Goal: Information Seeking & Learning: Compare options

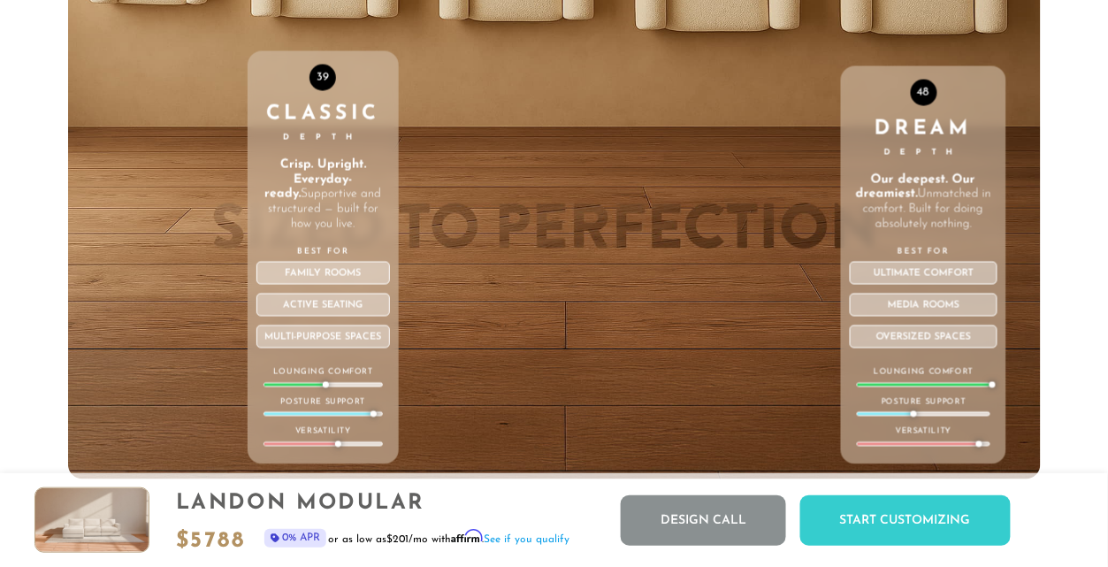
scroll to position [5637, 0]
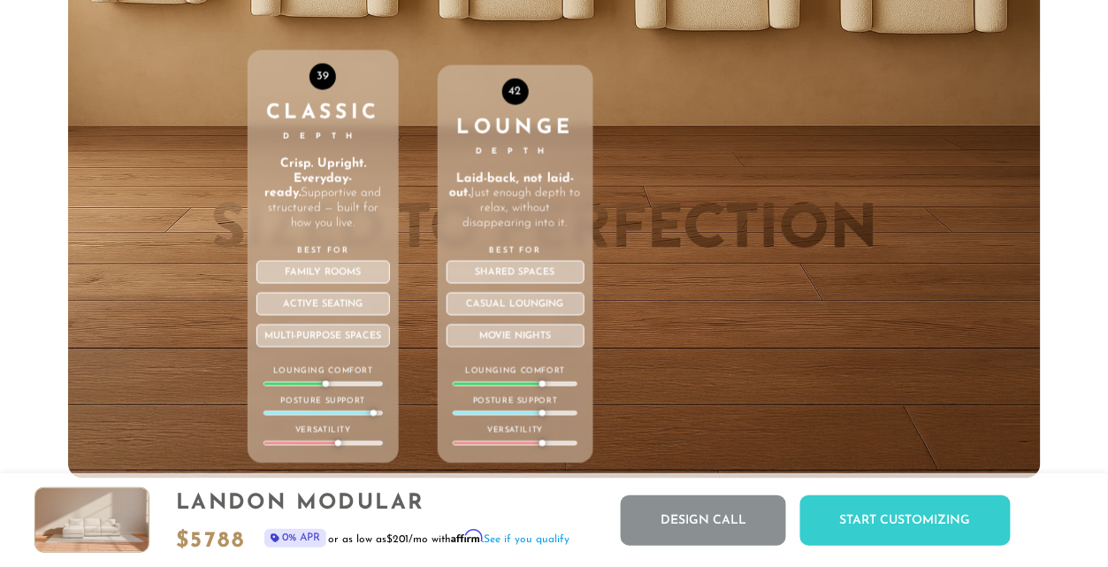
click at [543, 19] on div "42 Lounge Depth Laid-back, not laid-out. Just enough depth to relax, without di…" at bounding box center [516, 102] width 156 height 751
click at [509, 16] on div "42 Lounge Depth Laid-back, not laid-out. Just enough depth to relax, without di…" at bounding box center [516, 102] width 156 height 751
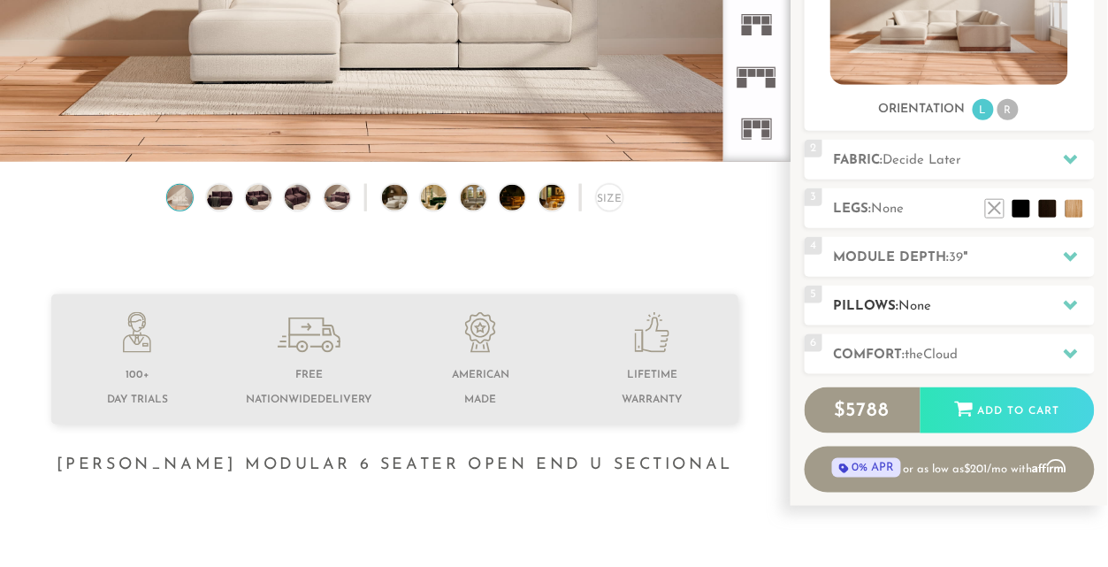
scroll to position [356, 0]
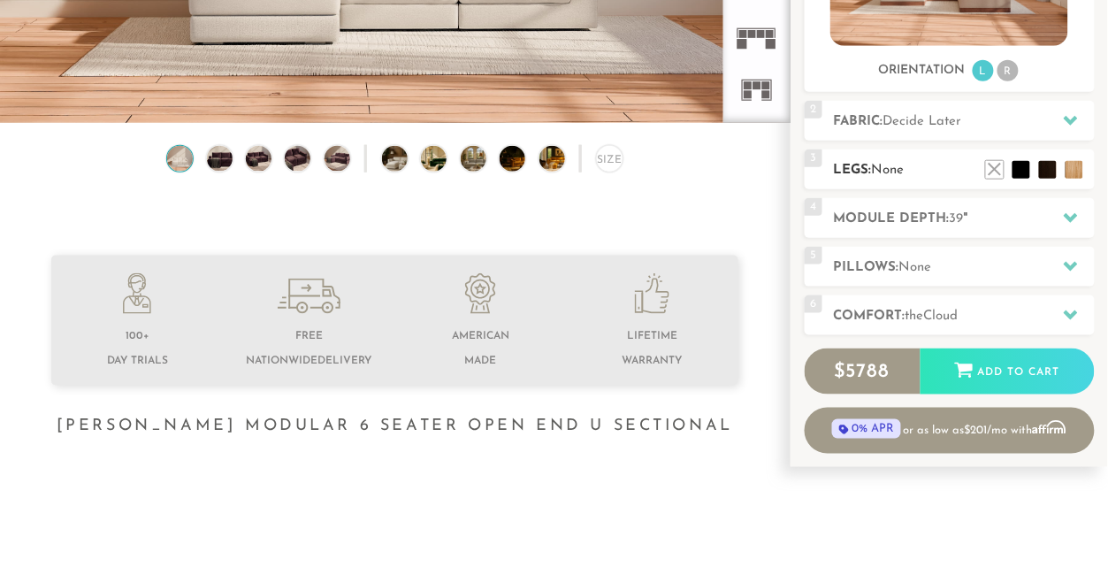
click at [1056, 168] on ul at bounding box center [1034, 165] width 106 height 27
click at [1049, 172] on li at bounding box center [1021, 143] width 71 height 71
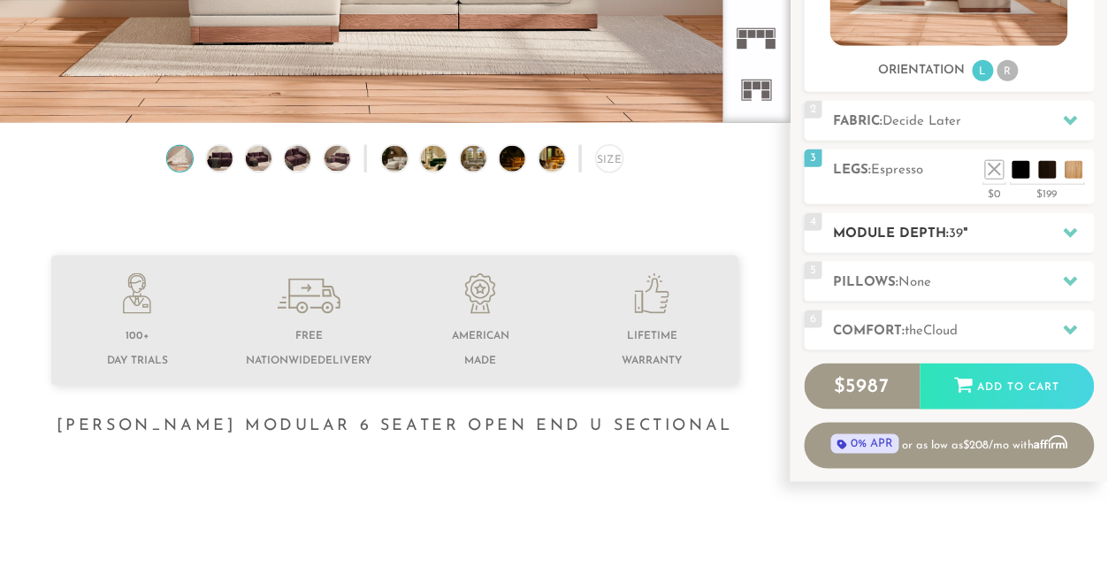
click at [1026, 247] on div "4 Module Depth: 39 "" at bounding box center [950, 233] width 290 height 40
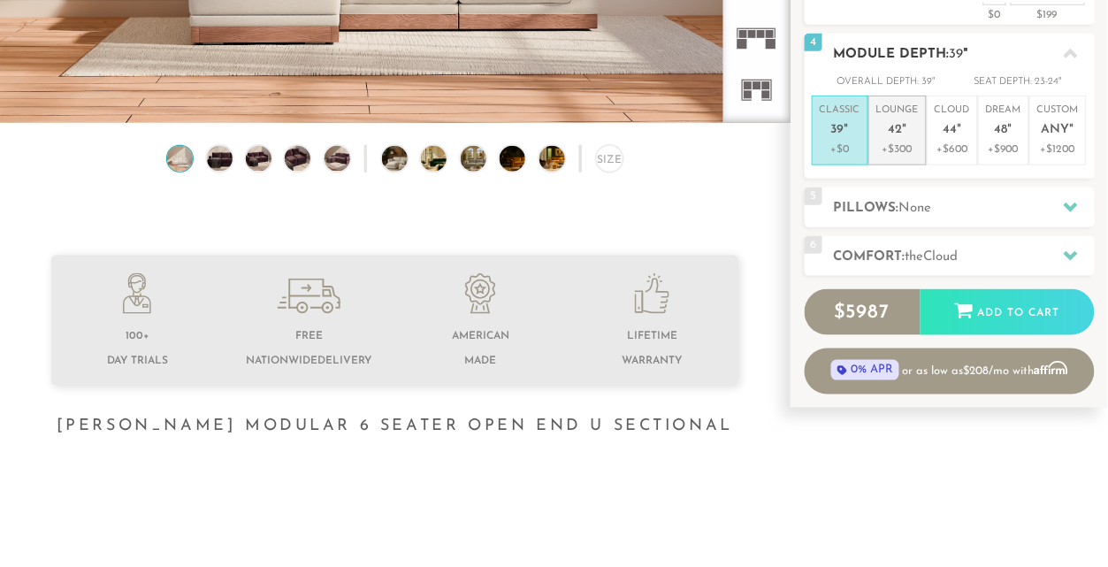
click at [873, 137] on li "Lounge 42 " +$300" at bounding box center [897, 130] width 58 height 70
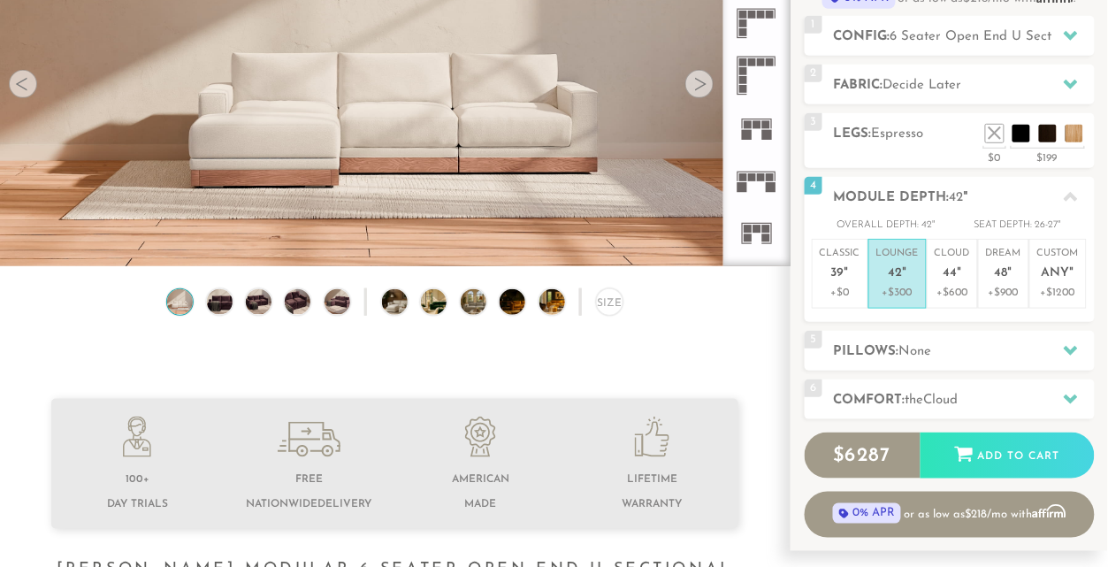
scroll to position [0, 0]
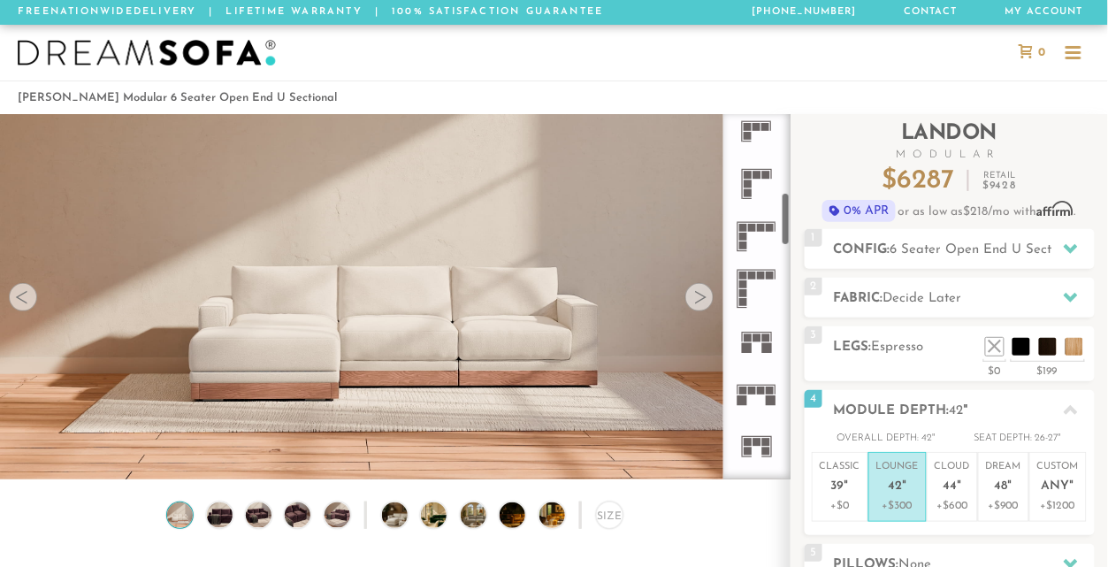
click at [707, 305] on div at bounding box center [699, 297] width 28 height 28
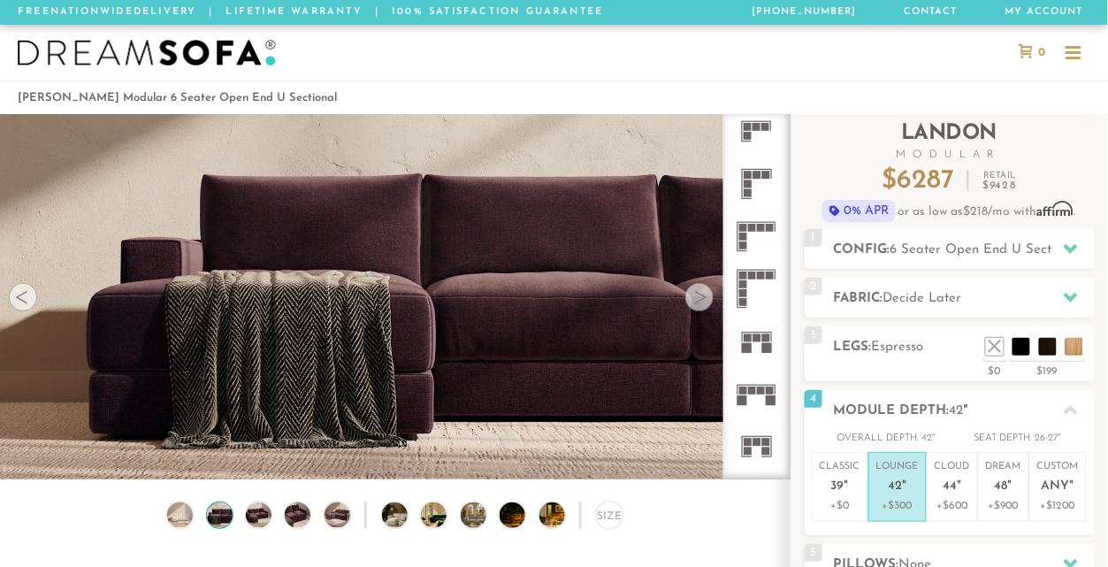
click at [708, 305] on div at bounding box center [699, 297] width 28 height 28
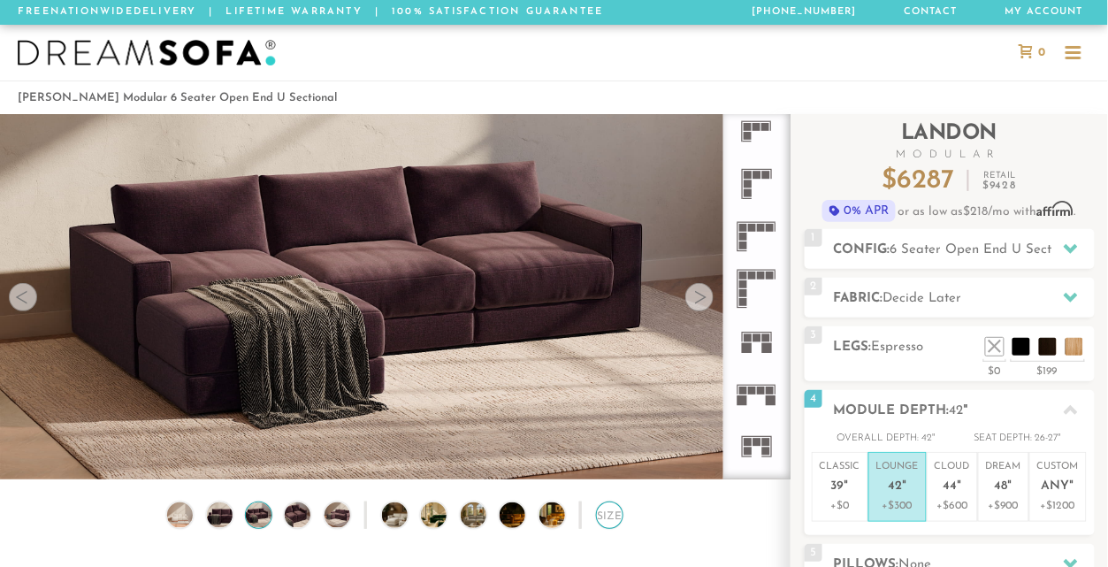
click at [607, 519] on div "Size" at bounding box center [609, 514] width 27 height 27
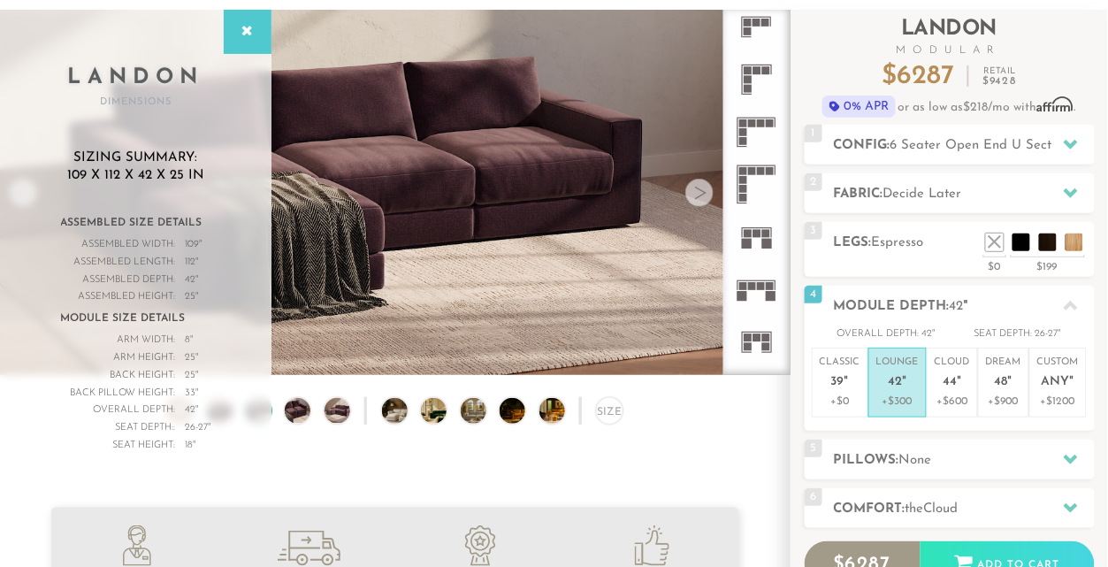
scroll to position [106, 0]
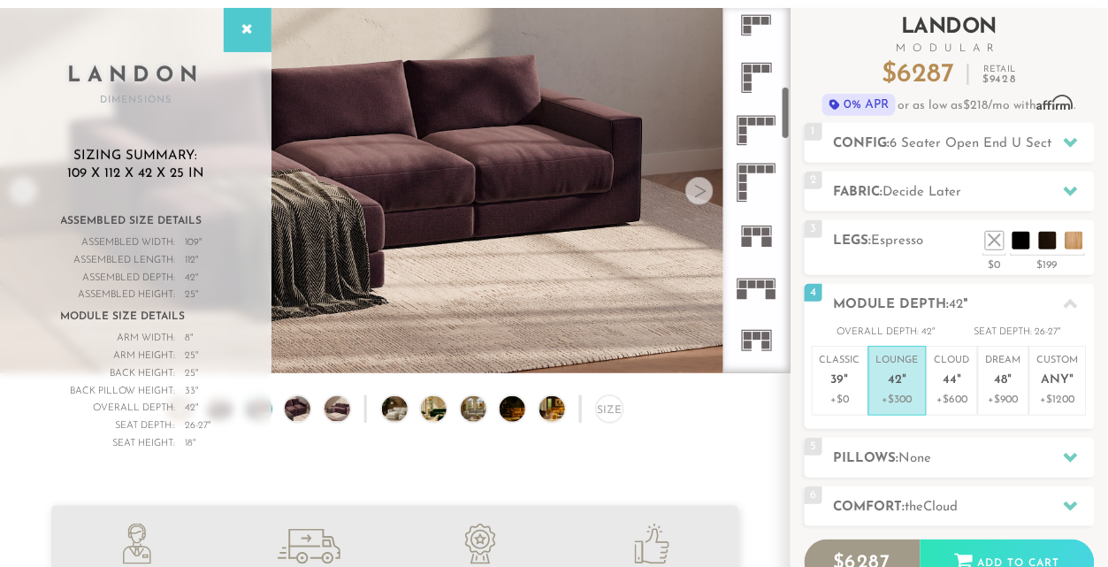
click at [961, 165] on div "Introducing Landon Modular $ 6287 Retail $ 9428 $ 6287 Retail $ 9428 0% APR or …" at bounding box center [950, 326] width 290 height 637
click at [966, 142] on span "6 Seater Open End U Sectional" at bounding box center [985, 143] width 191 height 13
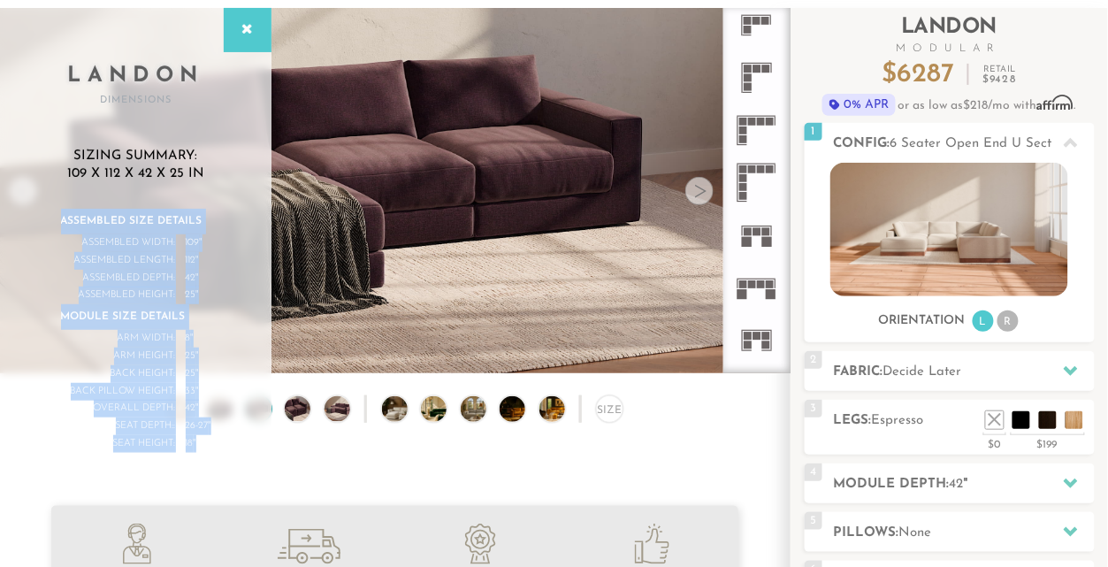
drag, startPoint x: 60, startPoint y: 220, endPoint x: 209, endPoint y: 441, distance: 266.3
click at [209, 441] on div "Assembled Size Details Assembled Width: 109 " Assembled Length: 112 " Assembled…" at bounding box center [136, 331] width 150 height 244
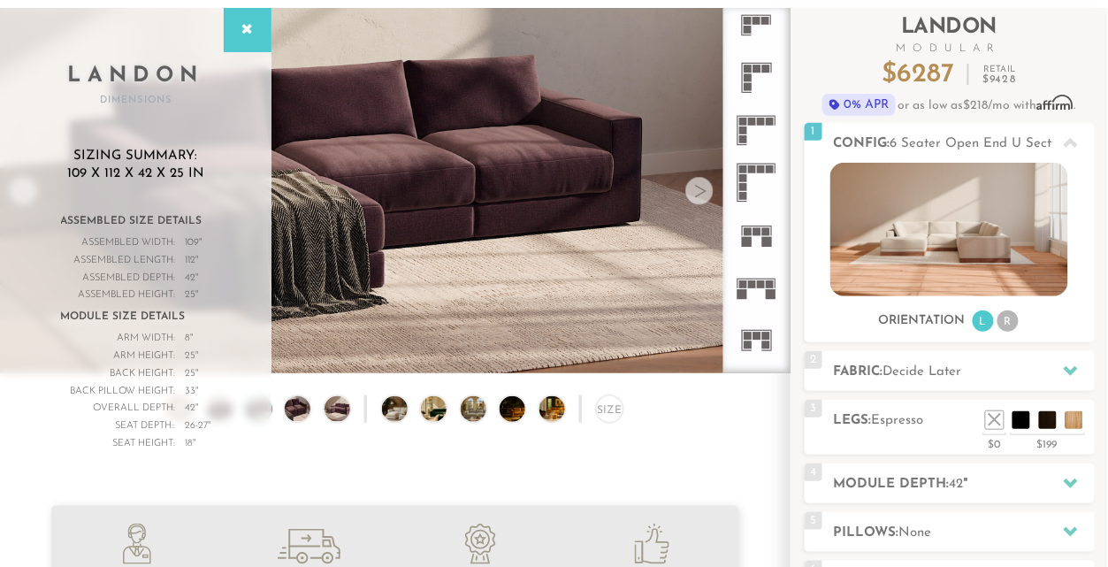
click at [209, 441] on div "Seat Height: 18 "" at bounding box center [136, 444] width 150 height 18
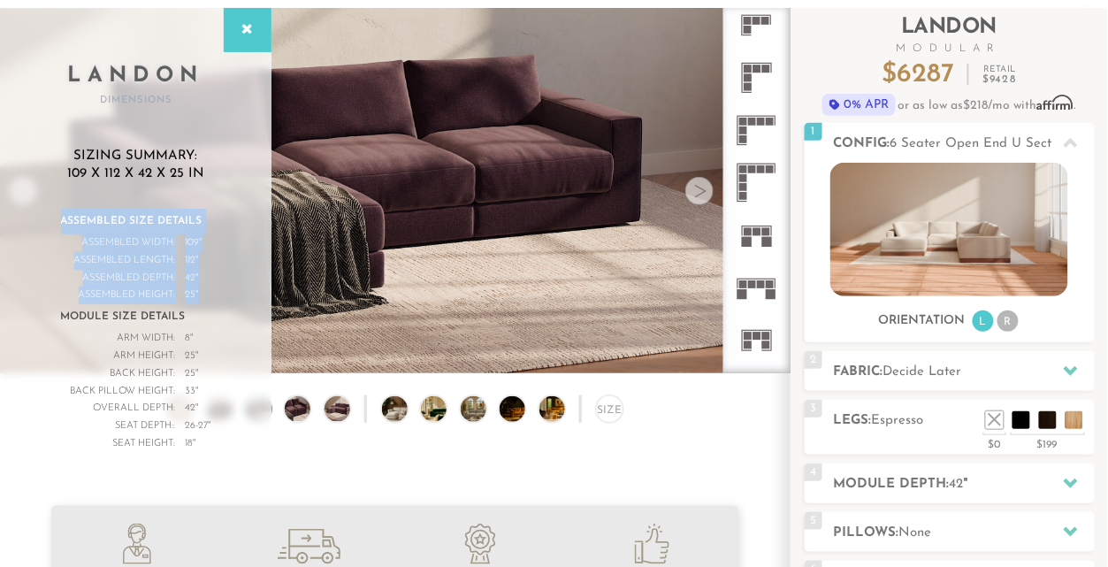
drag, startPoint x: 62, startPoint y: 217, endPoint x: 210, endPoint y: 297, distance: 168.1
click at [210, 297] on div "Assembled Size Details Assembled Width: 109 " Assembled Length: 112 " Assembled…" at bounding box center [136, 331] width 150 height 244
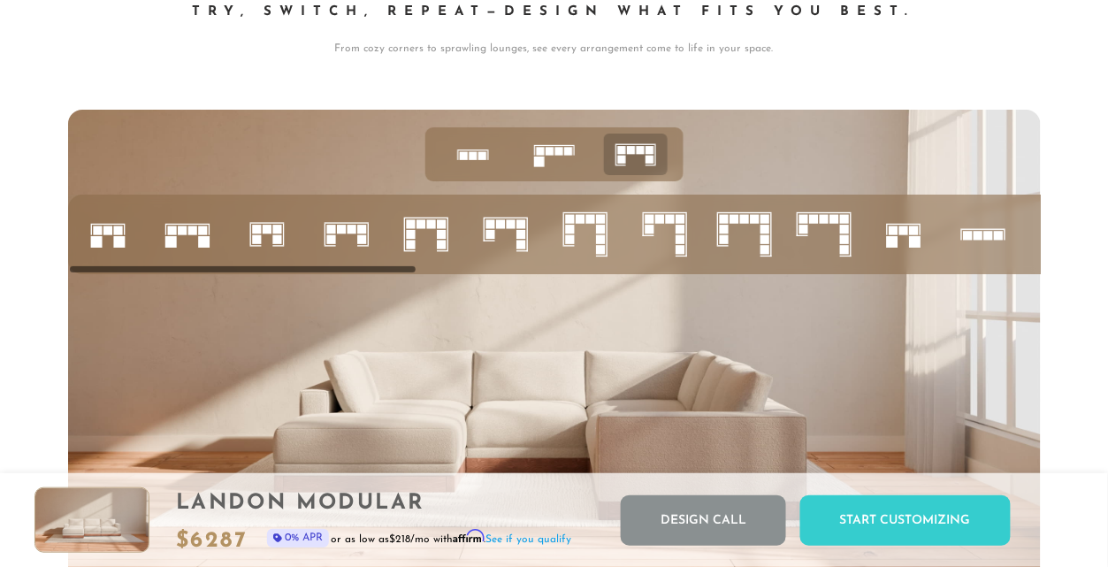
scroll to position [6414, 0]
drag, startPoint x: 291, startPoint y: 271, endPoint x: 469, endPoint y: 275, distance: 177.8
click at [479, 280] on div at bounding box center [554, 382] width 972 height 547
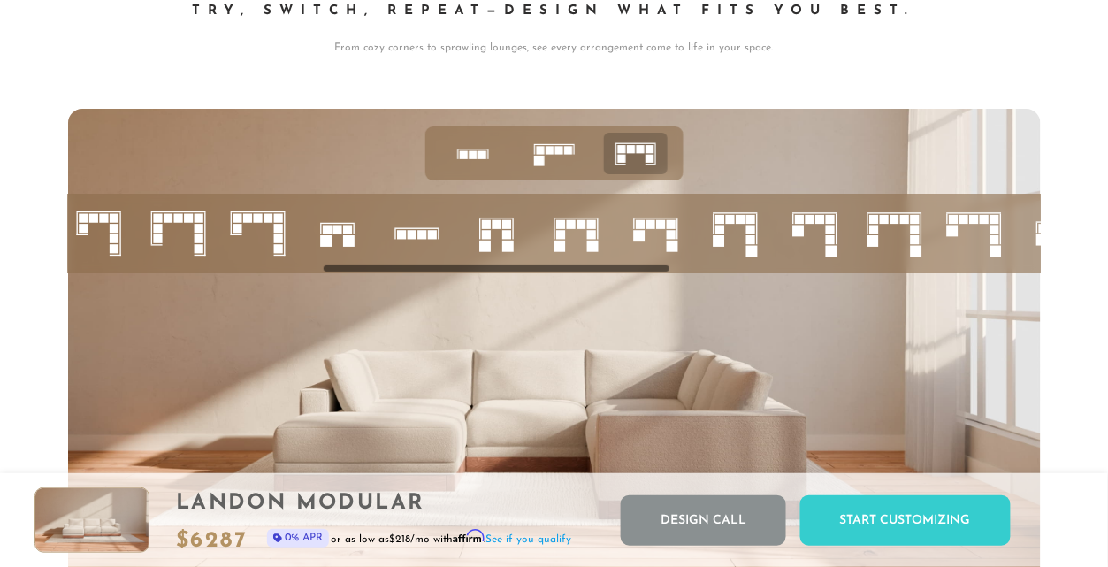
scroll to position [0, 990]
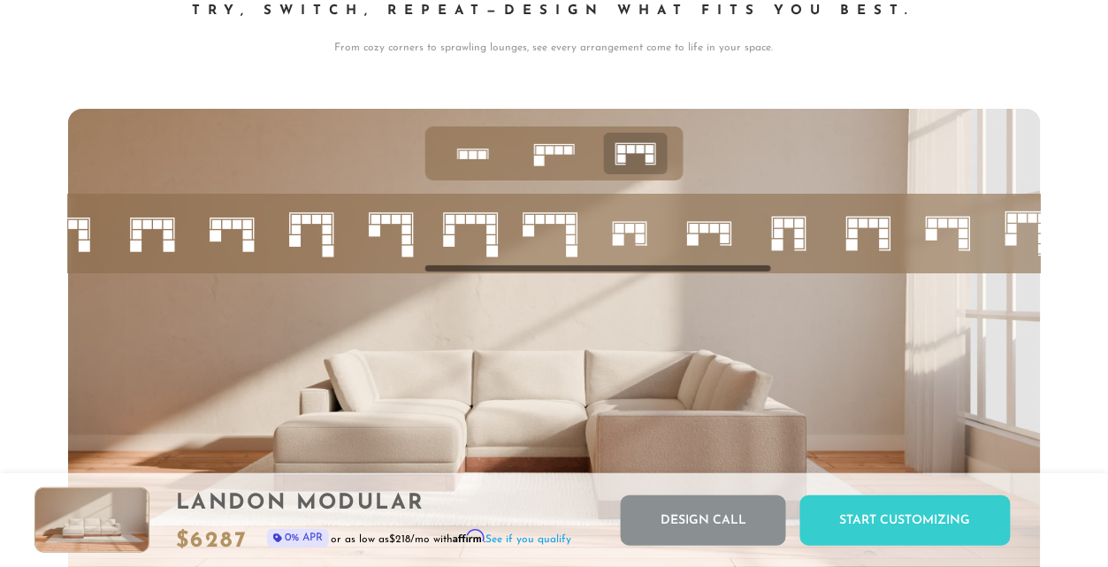
drag, startPoint x: 399, startPoint y: 271, endPoint x: 393, endPoint y: 280, distance: 11.5
click at [372, 273] on ul at bounding box center [430, 234] width 2705 height 80
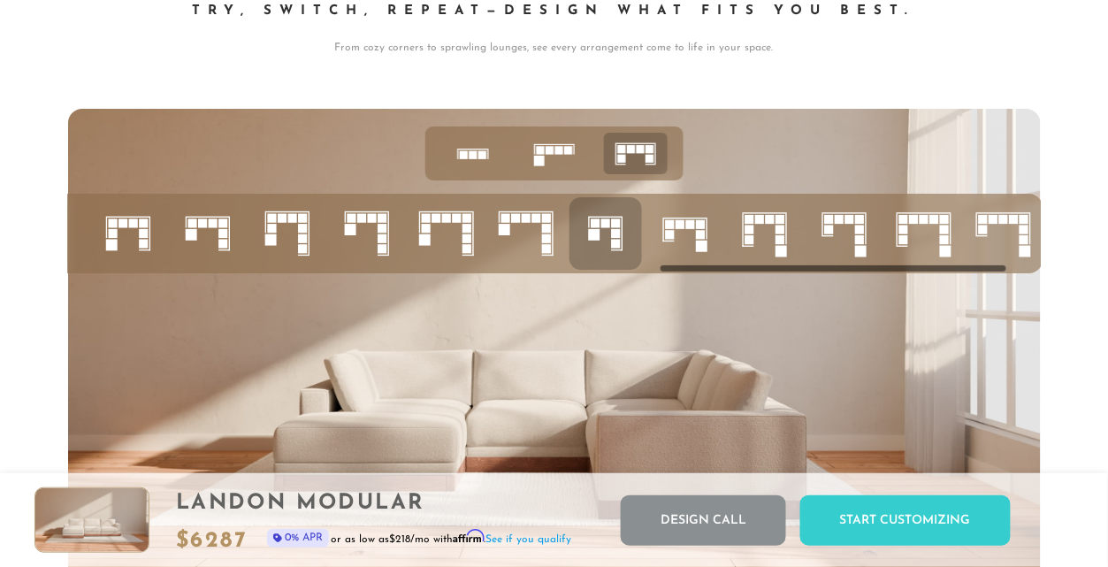
scroll to position [0, 1732]
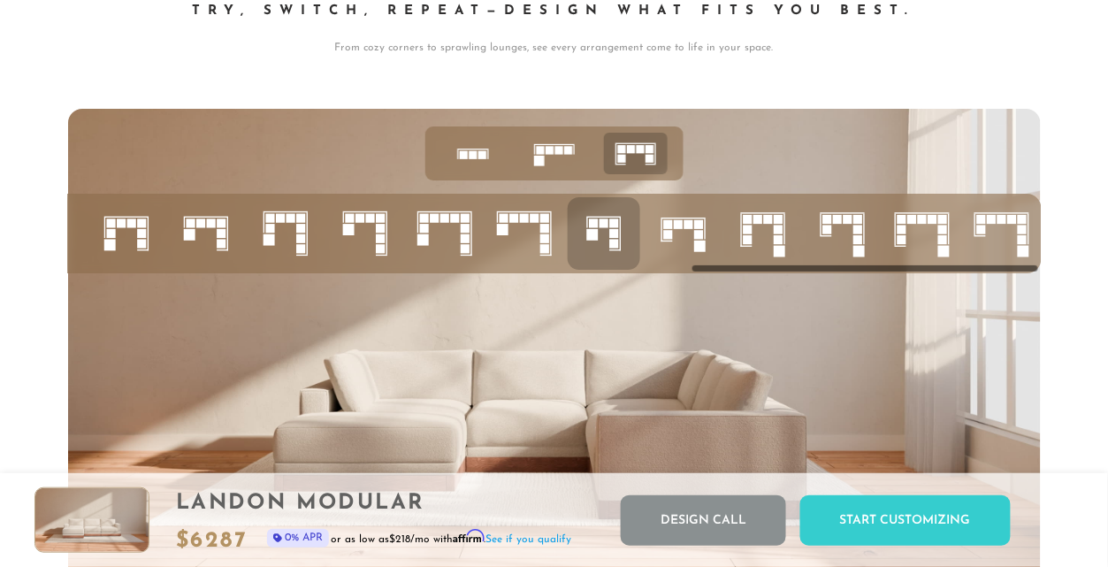
drag, startPoint x: 478, startPoint y: 274, endPoint x: 817, endPoint y: 287, distance: 338.9
click at [817, 287] on div at bounding box center [554, 382] width 972 height 547
click at [611, 238] on rect at bounding box center [613, 233] width 9 height 9
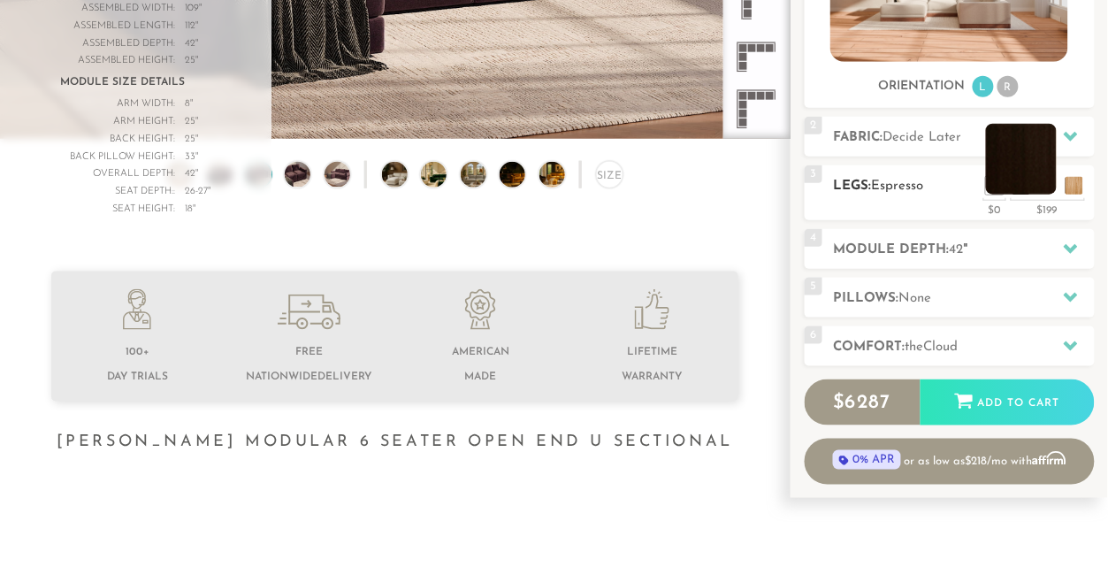
scroll to position [341, 0]
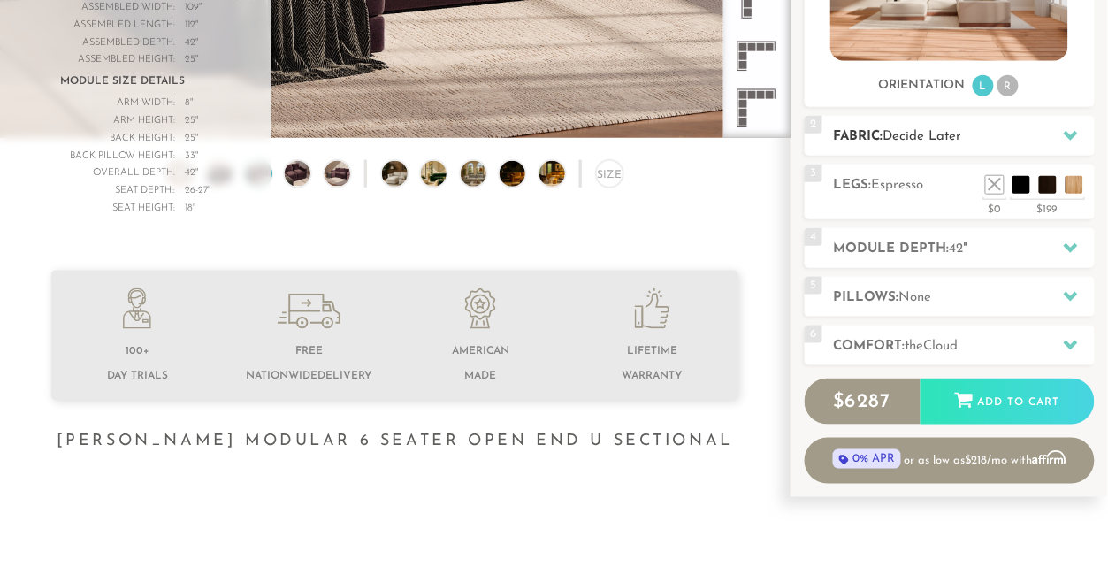
click at [1069, 141] on icon at bounding box center [1071, 135] width 14 height 14
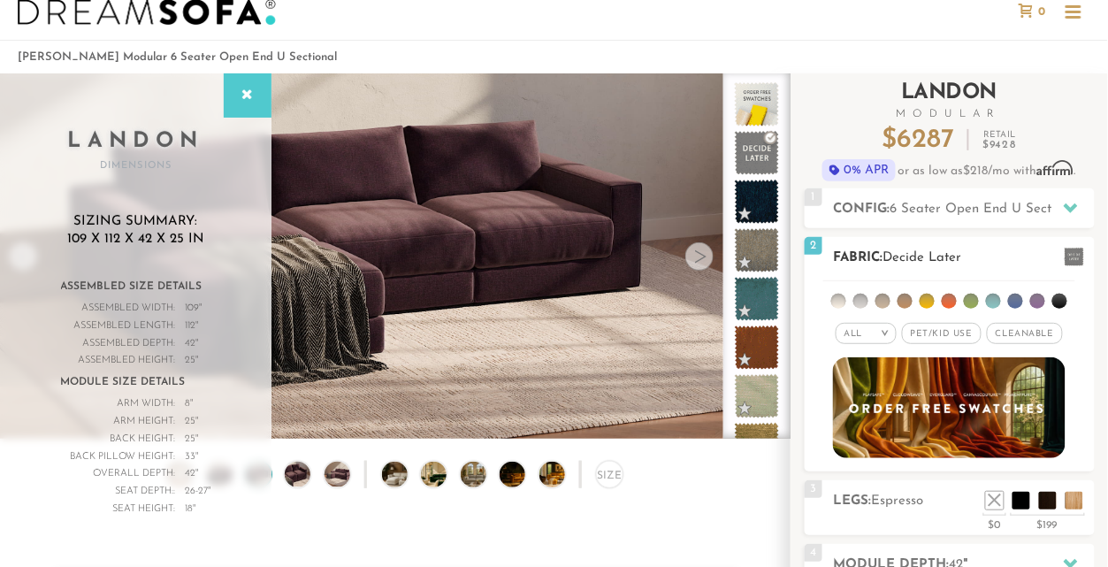
scroll to position [37, 0]
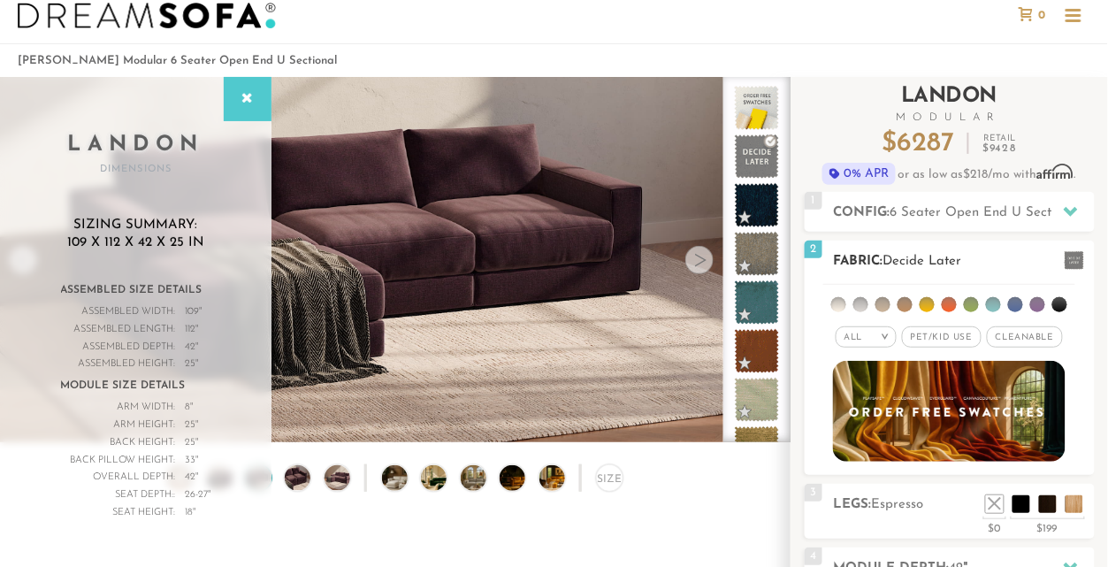
click at [962, 341] on span "Pet/Kid Use x" at bounding box center [942, 336] width 80 height 21
click at [869, 333] on div "All >" at bounding box center [858, 336] width 61 height 21
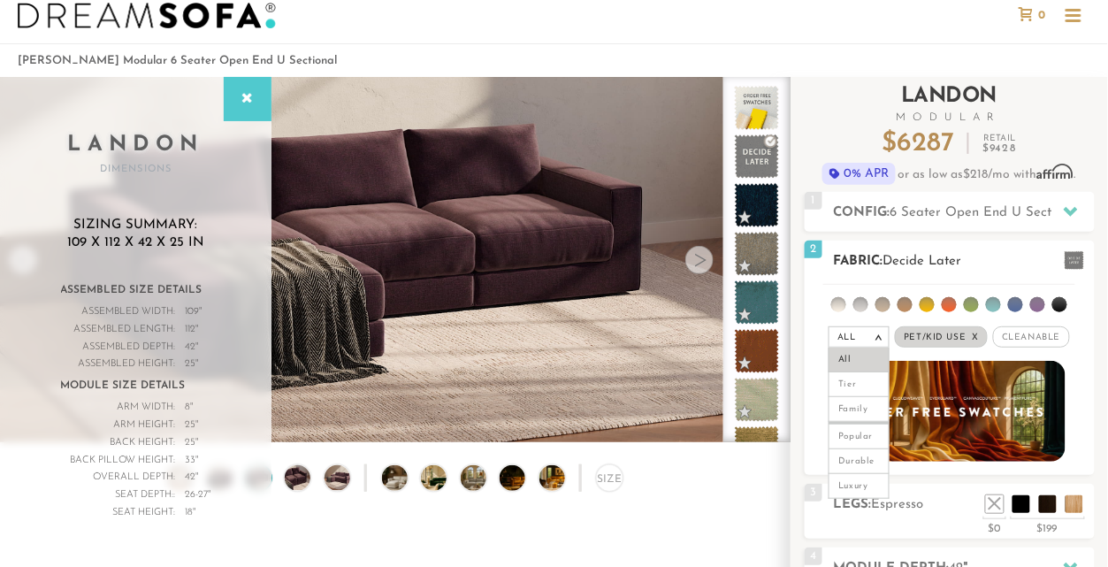
click at [869, 333] on div "All >" at bounding box center [858, 336] width 61 height 21
click at [1058, 305] on li at bounding box center [1059, 304] width 15 height 15
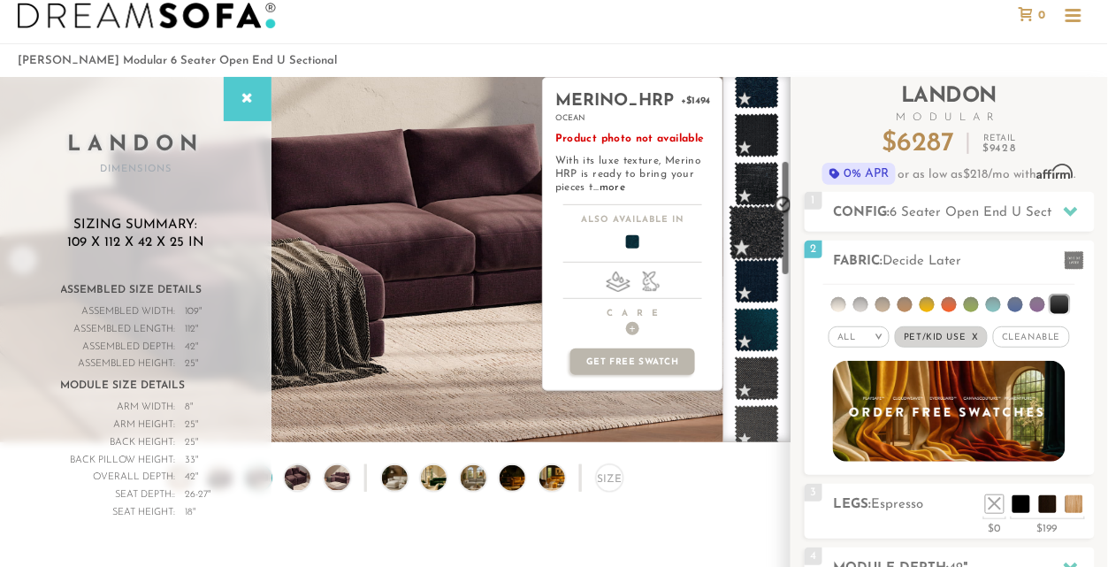
scroll to position [266, 0]
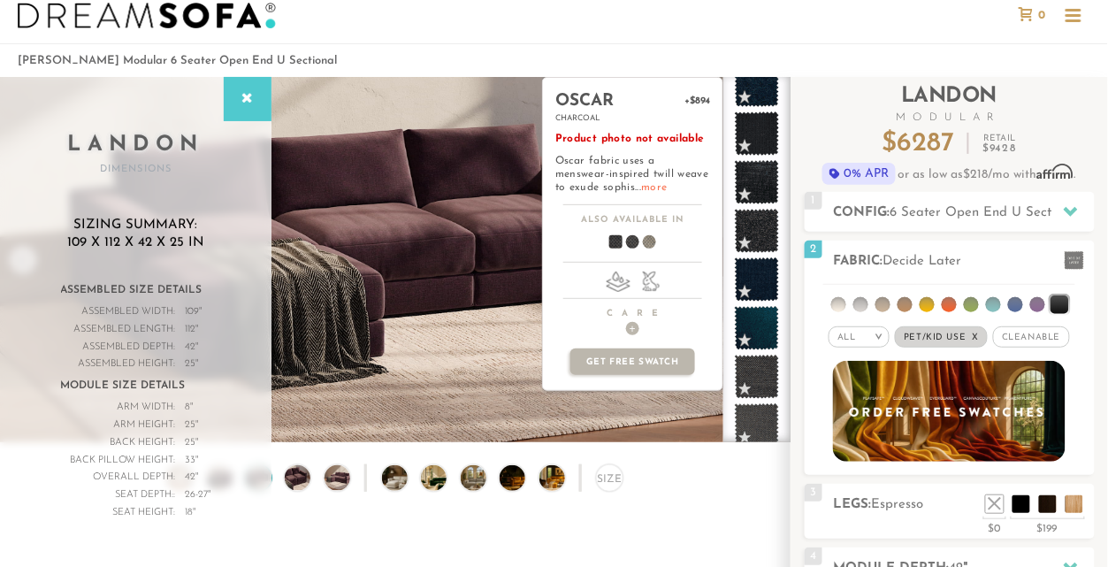
click at [644, 187] on link "more" at bounding box center [655, 187] width 26 height 11
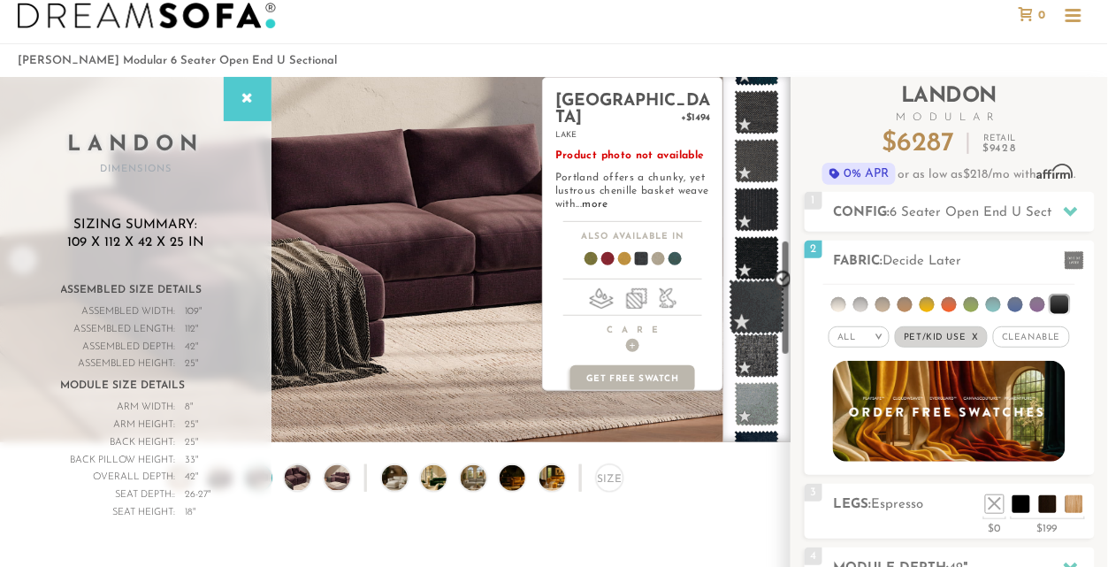
scroll to position [532, 0]
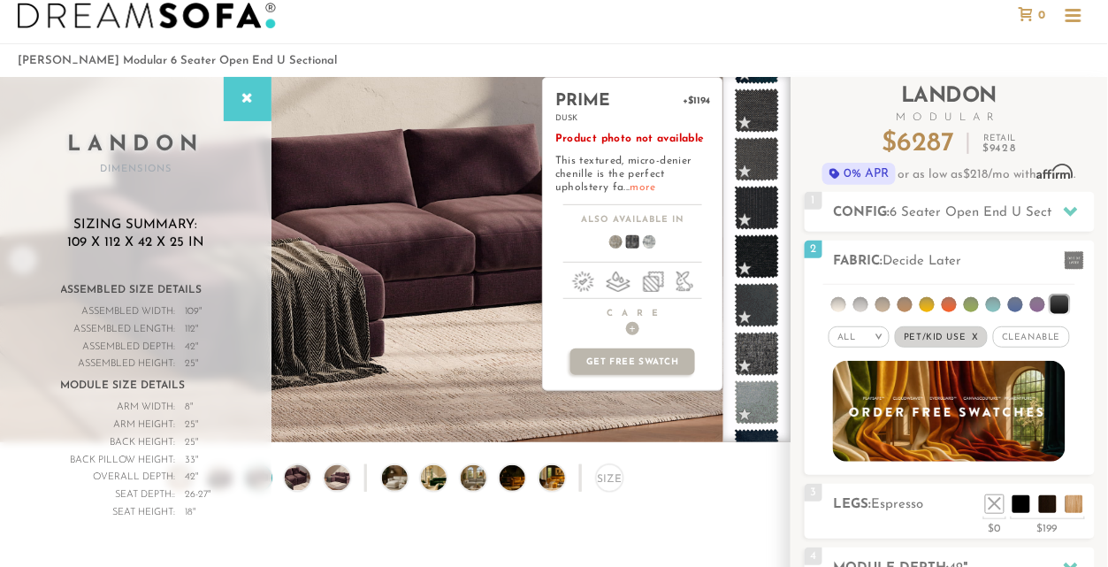
click at [638, 188] on link "more" at bounding box center [643, 187] width 26 height 11
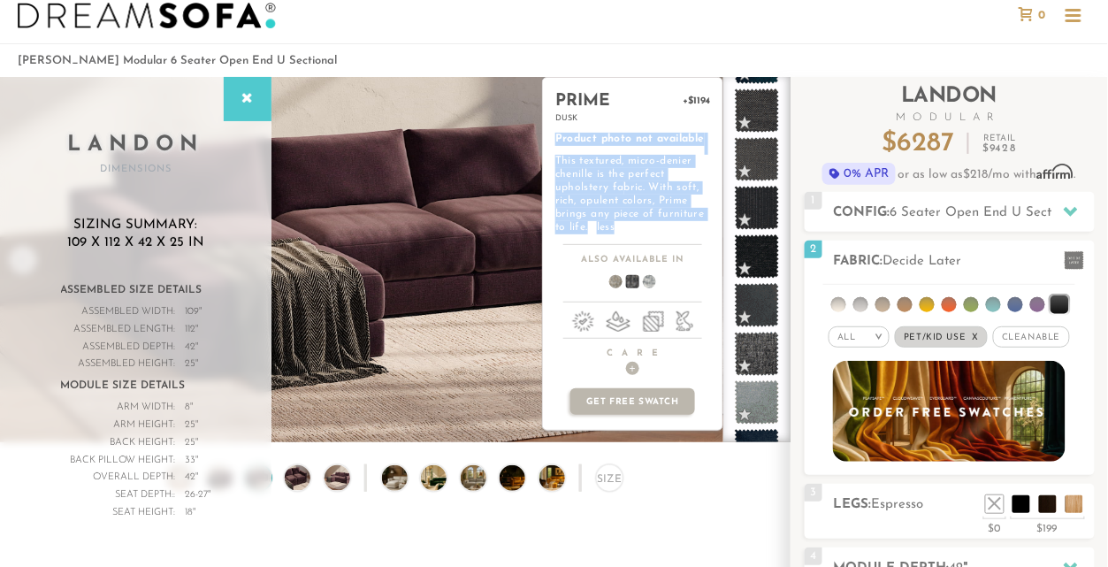
drag, startPoint x: 553, startPoint y: 149, endPoint x: 663, endPoint y: 229, distance: 136.7
click at [660, 227] on div "prime +$1194 dusk Product photo not available This textured, micro-denier cheni…" at bounding box center [632, 161] width 179 height 167
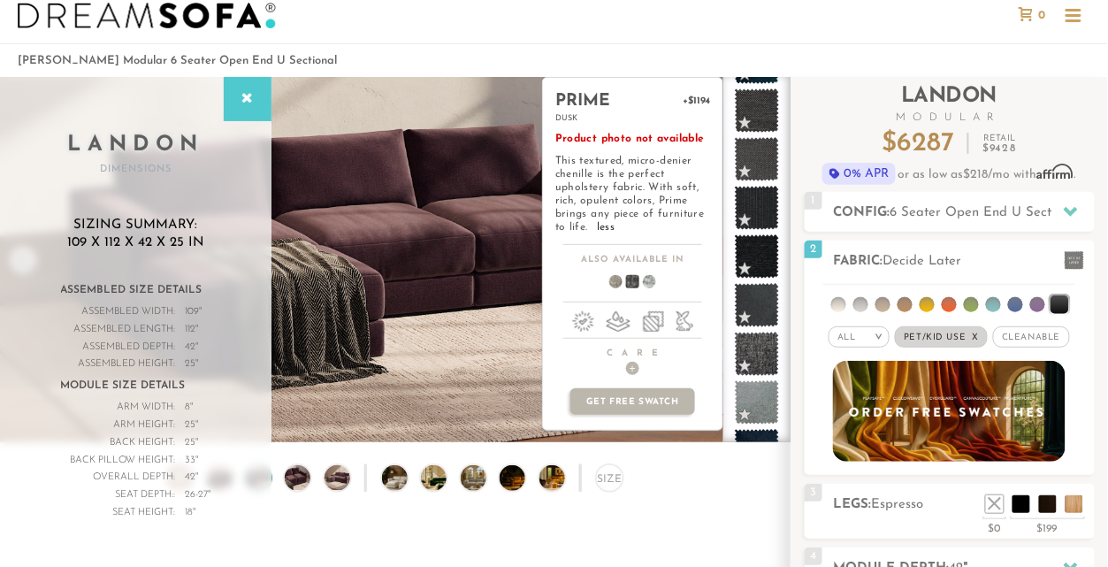
click at [667, 232] on p "Product photo not available This textured, micro-denier chenille is the perfect…" at bounding box center [632, 184] width 155 height 102
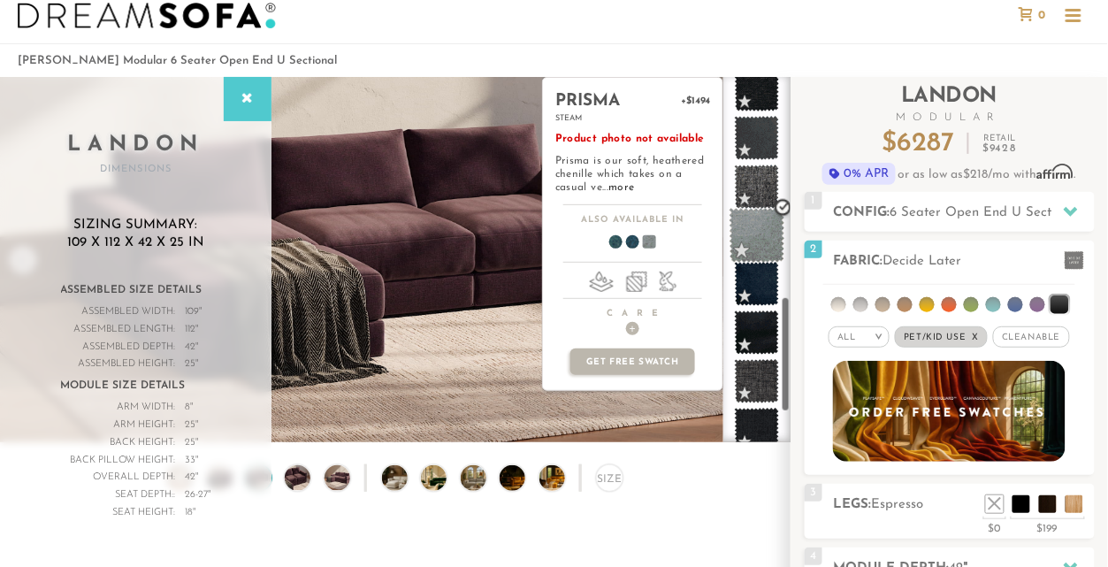
scroll to position [698, 0]
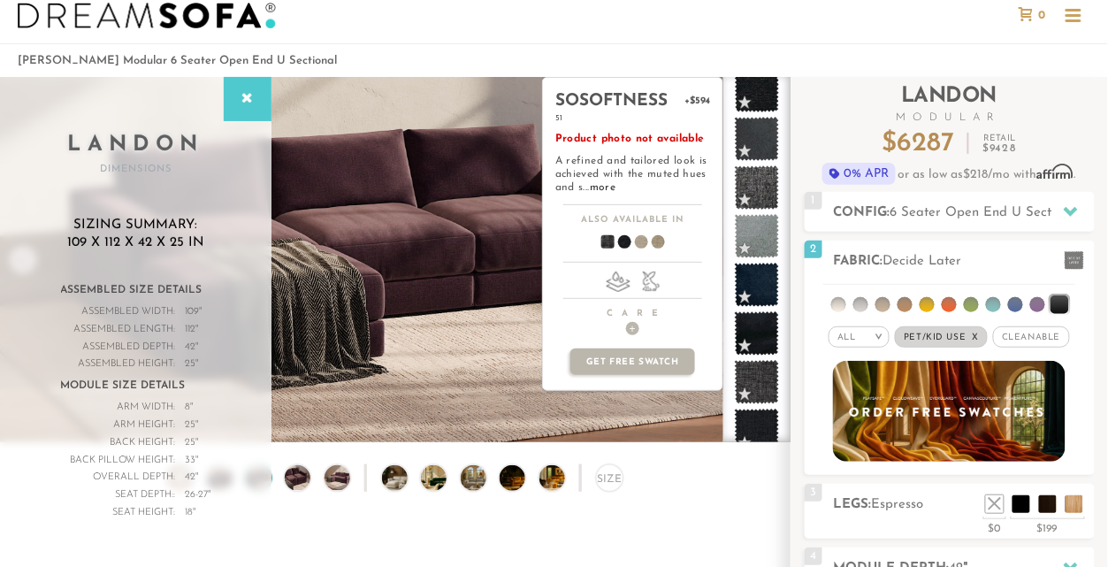
click at [609, 194] on div "sosoftness +$594 51 Product photo not available A refined and tailored look is …" at bounding box center [632, 141] width 179 height 127
click at [606, 190] on link "more" at bounding box center [603, 187] width 26 height 11
click at [602, 192] on link "more" at bounding box center [603, 187] width 26 height 11
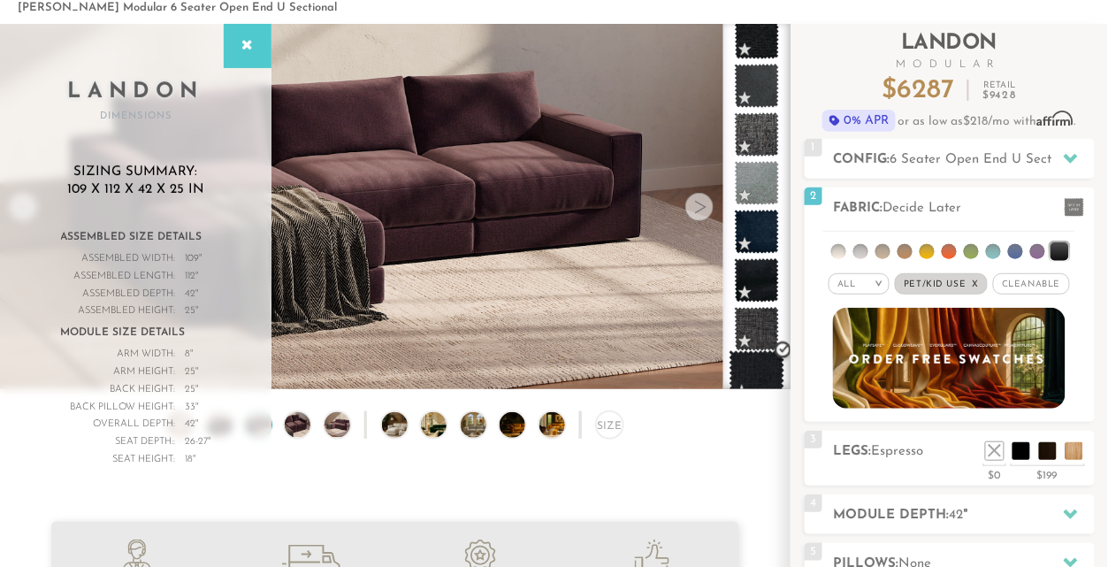
scroll to position [0, 0]
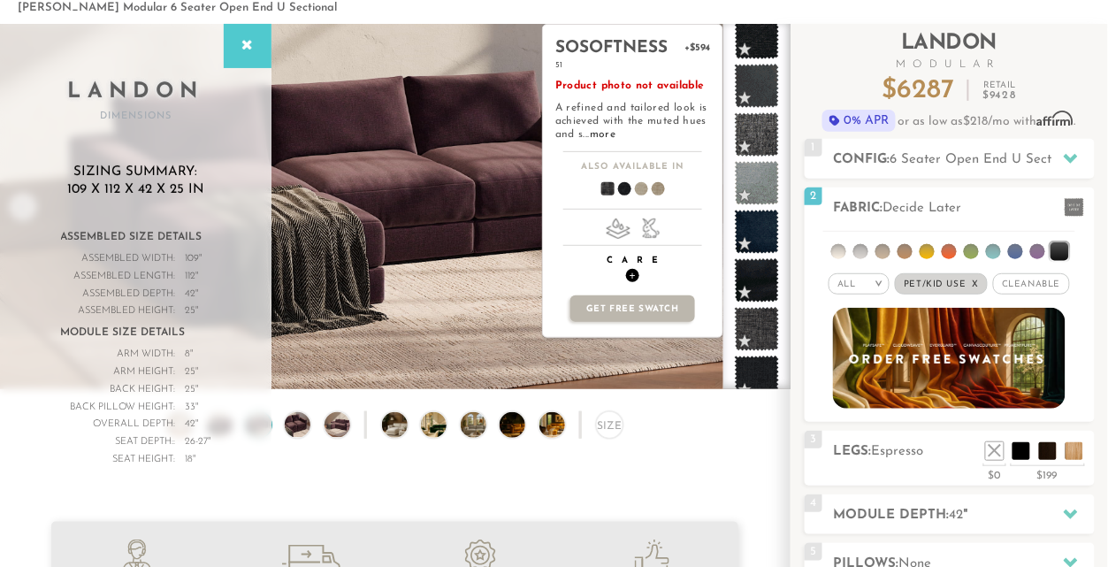
click at [633, 276] on span "+" at bounding box center [632, 275] width 13 height 13
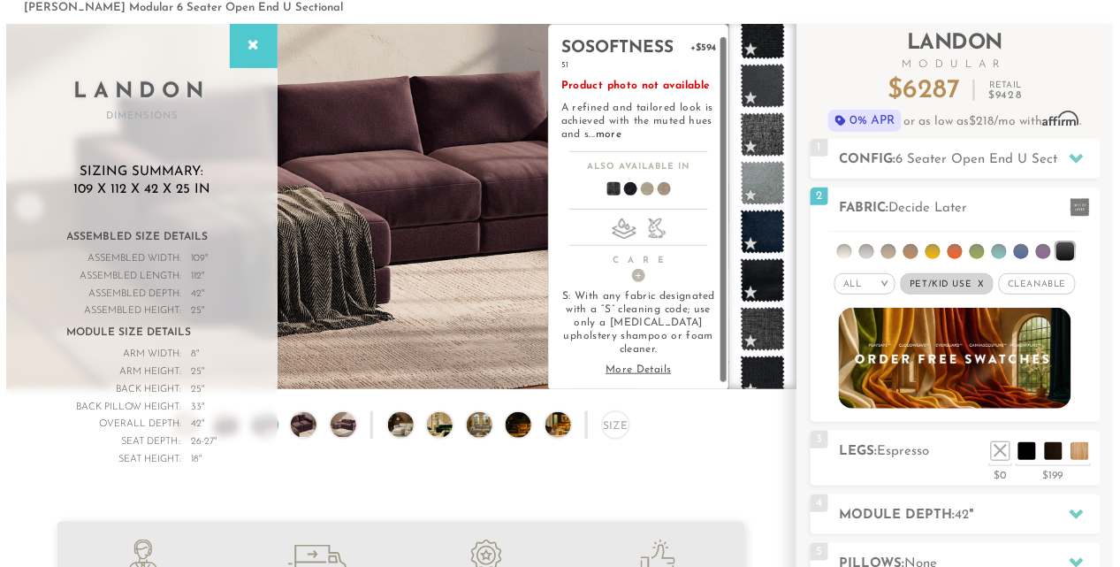
scroll to position [22, 0]
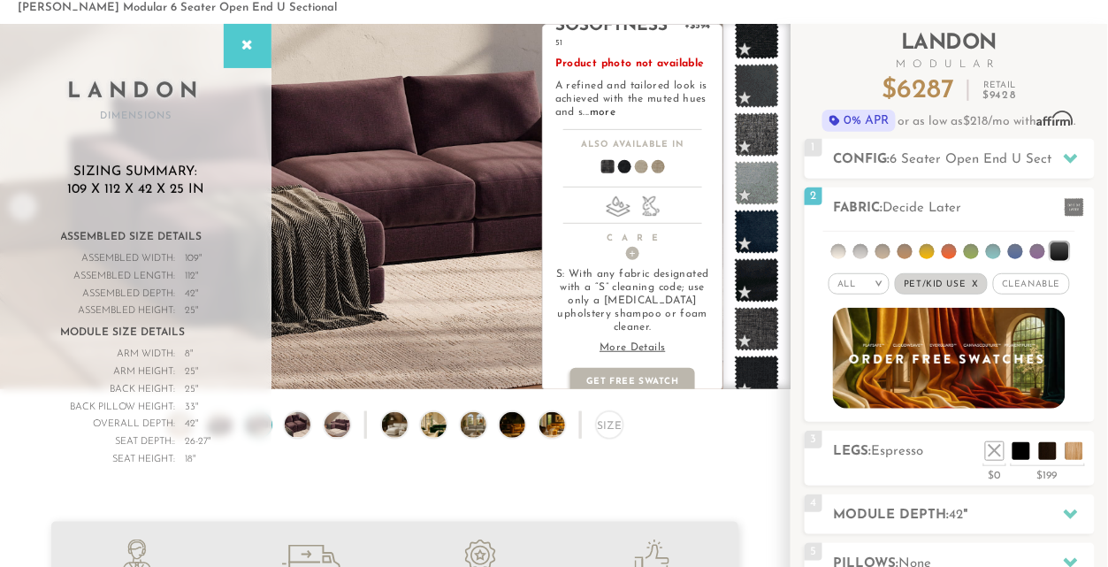
click at [614, 341] on p "More Details" at bounding box center [632, 347] width 155 height 13
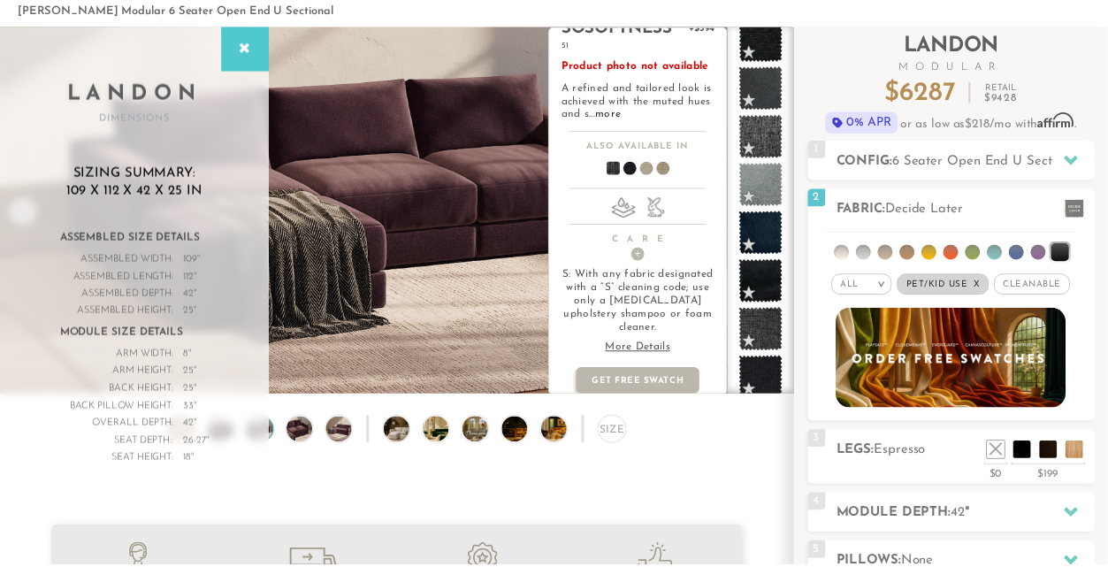
scroll to position [19039, 1108]
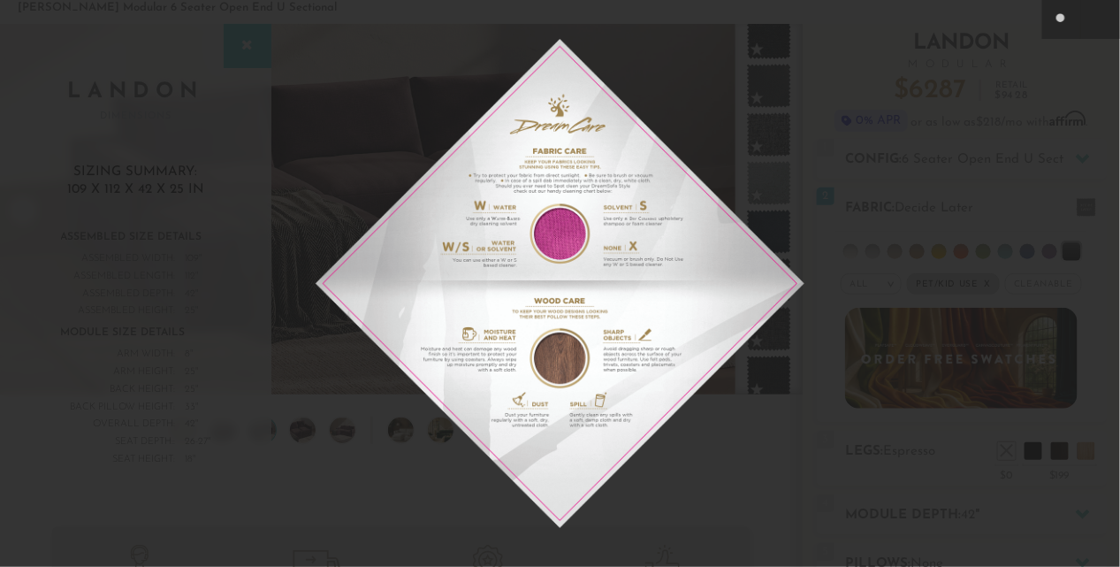
click at [656, 133] on img at bounding box center [560, 283] width 489 height 489
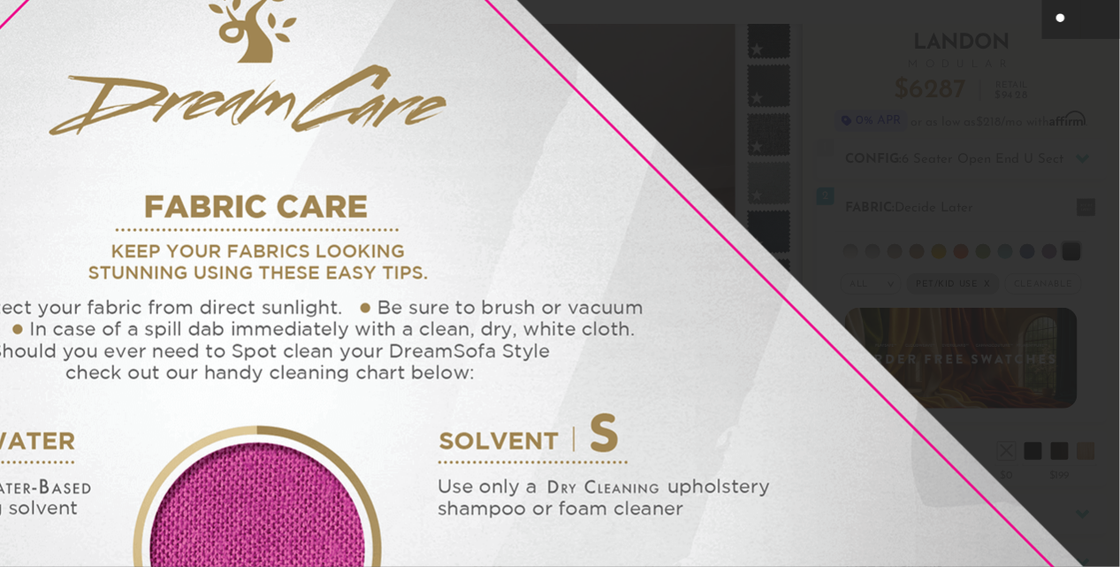
click at [1064, 19] on icon at bounding box center [1061, 19] width 21 height 21
click at [1057, 21] on icon at bounding box center [1061, 19] width 21 height 21
click at [1052, 22] on icon at bounding box center [1061, 19] width 21 height 21
click at [1061, 11] on icon at bounding box center [1061, 19] width 21 height 21
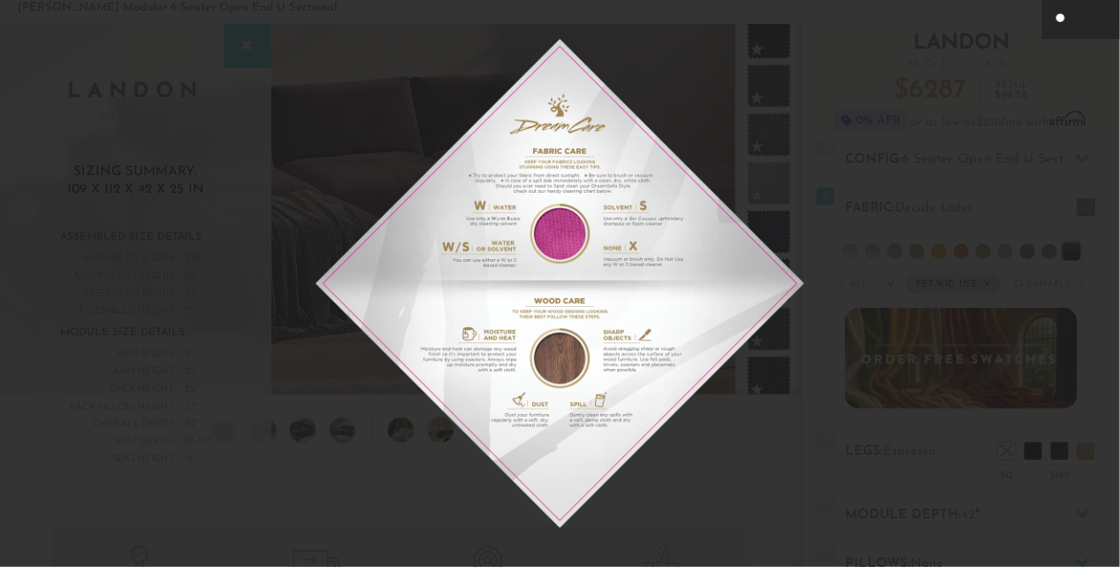
click at [540, 317] on img at bounding box center [560, 283] width 489 height 489
click at [1050, 22] on button at bounding box center [1061, 19] width 39 height 39
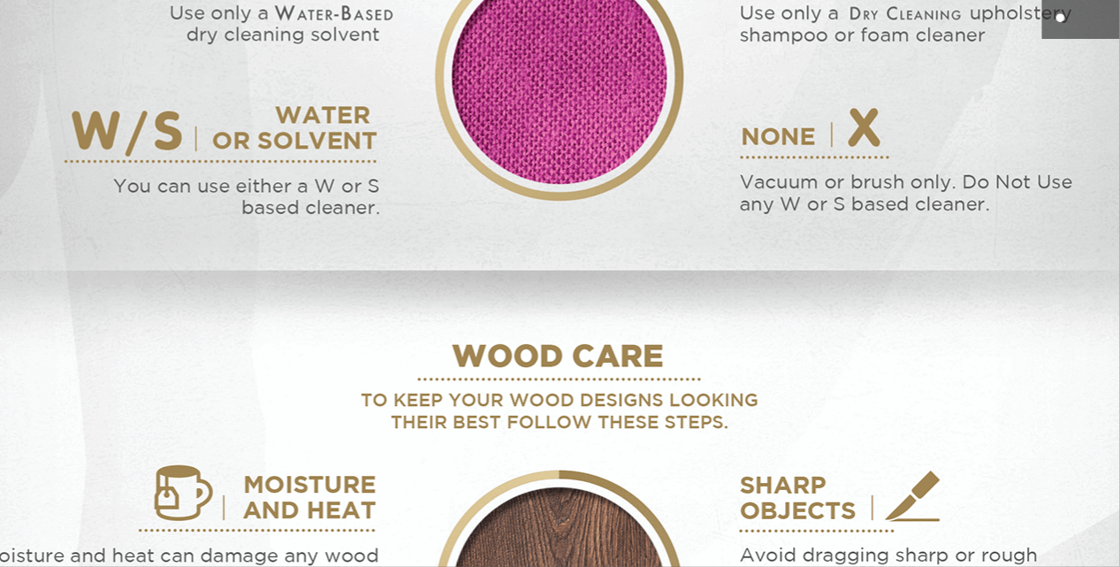
click at [1061, 11] on icon at bounding box center [1061, 19] width 21 height 21
click at [551, 406] on img at bounding box center [559, 282] width 2033 height 2033
click at [560, 400] on img at bounding box center [559, 282] width 2033 height 2033
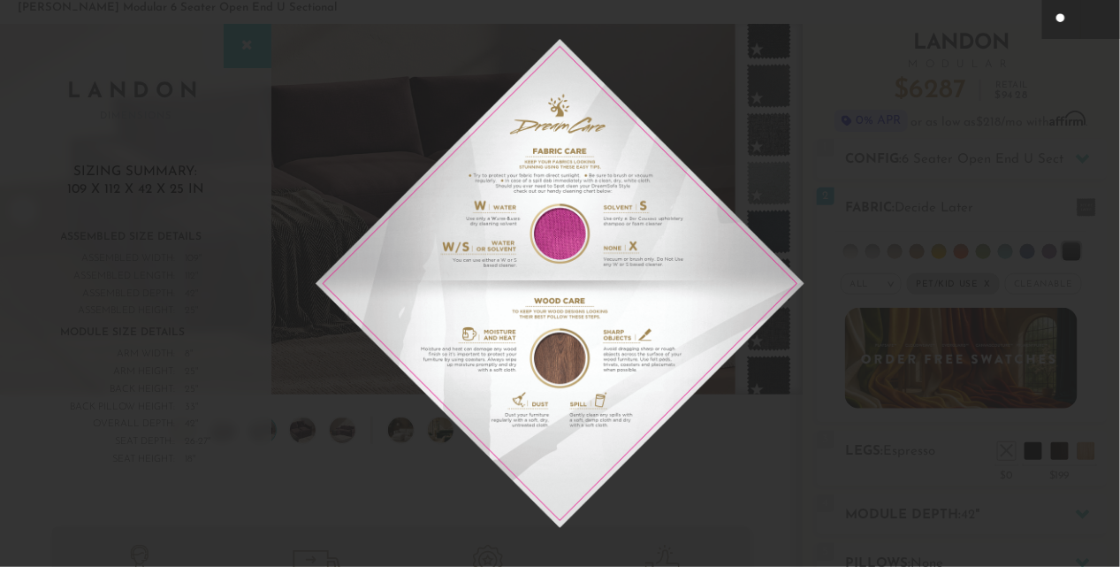
click at [635, 321] on img at bounding box center [560, 283] width 489 height 489
click at [712, 108] on img at bounding box center [560, 283] width 489 height 489
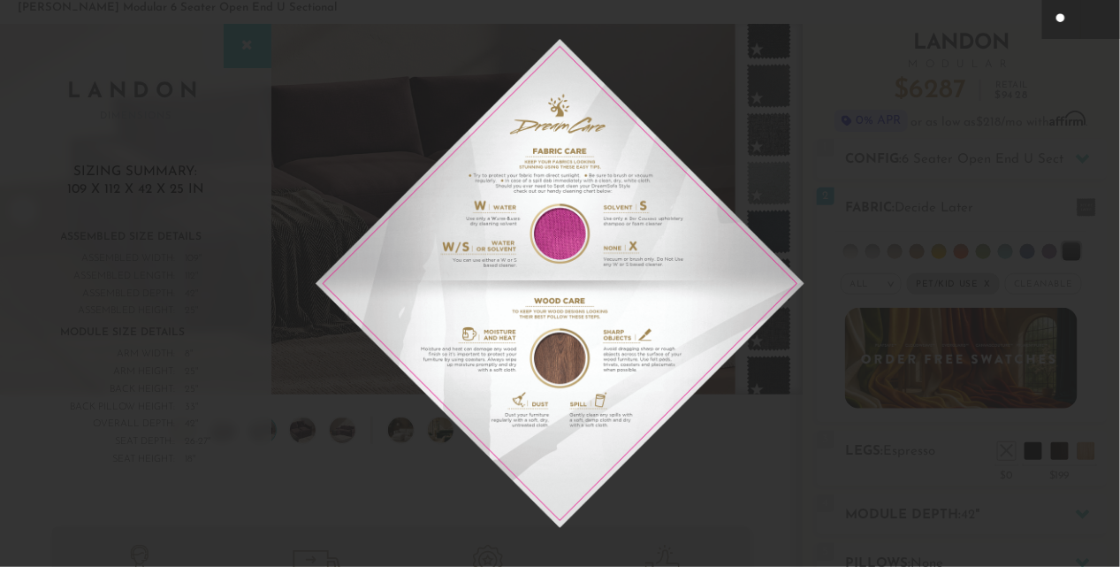
drag, startPoint x: 479, startPoint y: 332, endPoint x: 349, endPoint y: 550, distance: 253.4
click at [479, 336] on img at bounding box center [560, 283] width 489 height 489
click at [385, 479] on img at bounding box center [560, 283] width 489 height 489
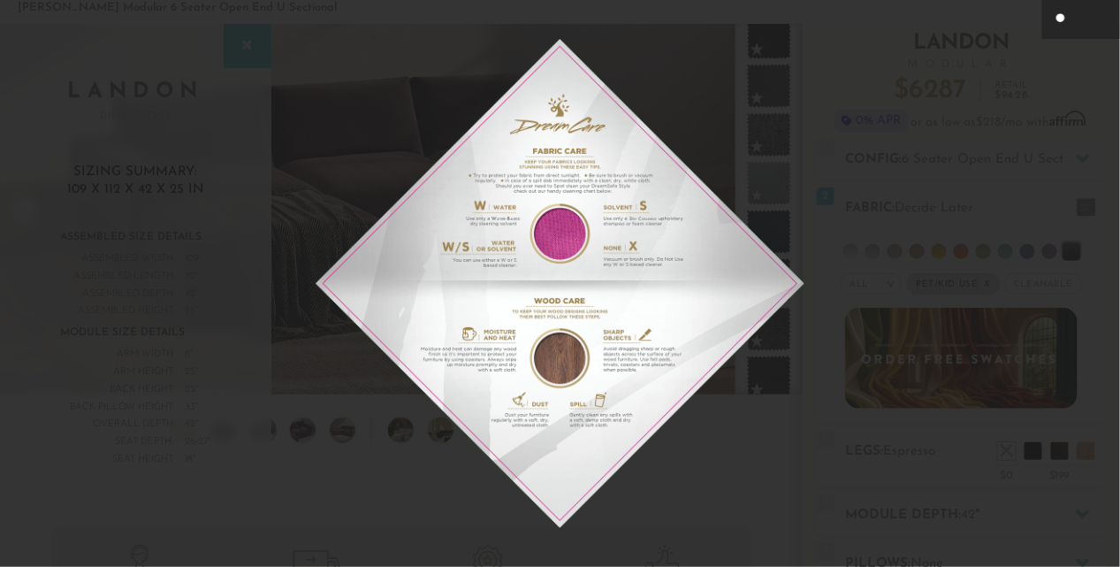
drag, startPoint x: 119, startPoint y: 425, endPoint x: 18, endPoint y: 64, distance: 375.6
click at [114, 355] on div at bounding box center [560, 283] width 1120 height 567
drag, startPoint x: 18, startPoint y: 42, endPoint x: 37, endPoint y: 4, distance: 41.9
click at [20, 35] on div at bounding box center [560, 283] width 1120 height 567
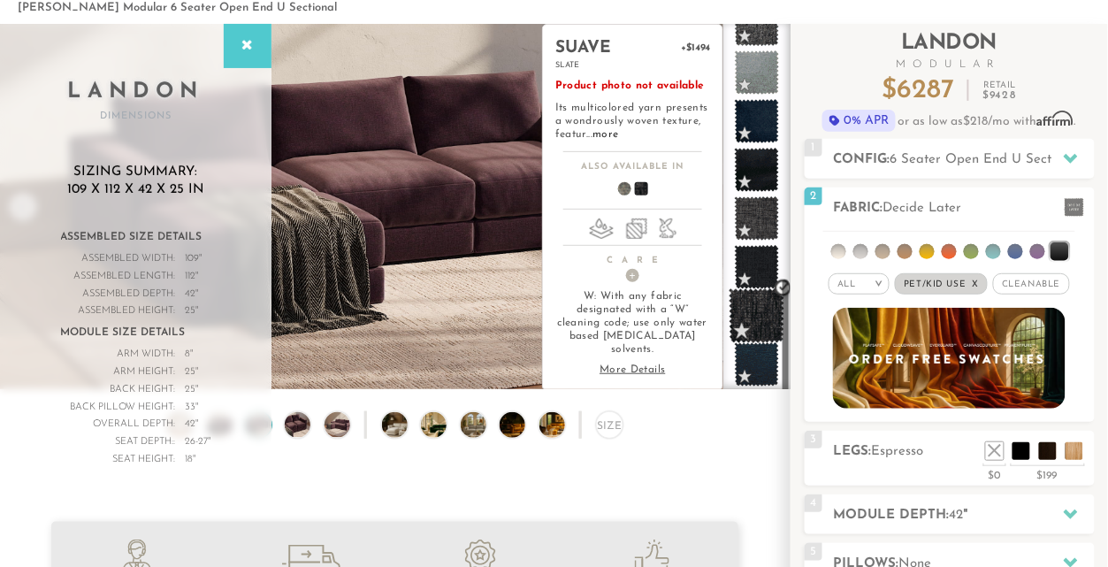
scroll to position [809, 0]
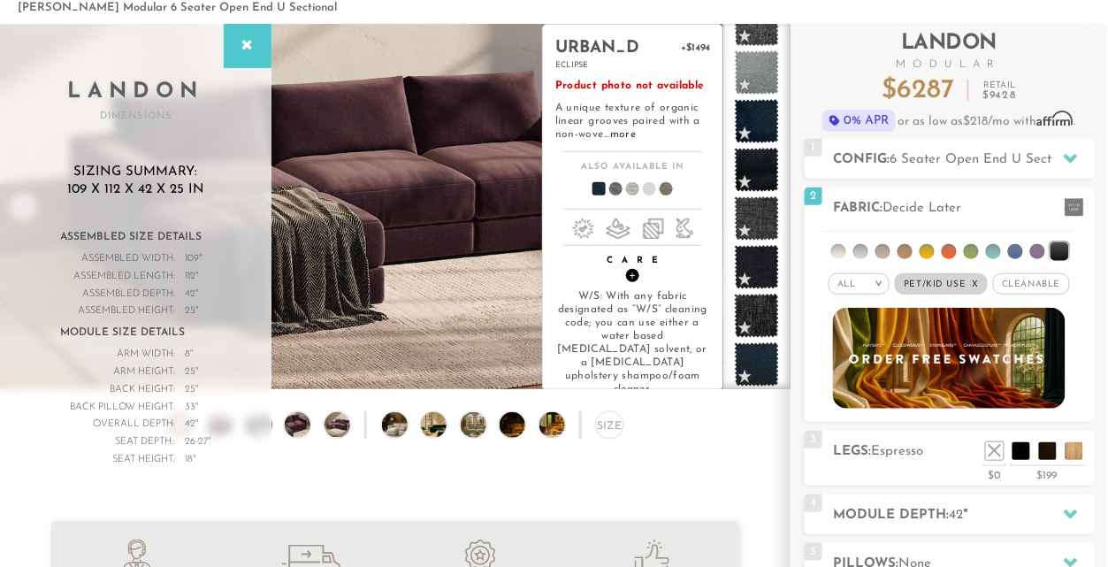
click at [632, 278] on span "+" at bounding box center [632, 275] width 13 height 13
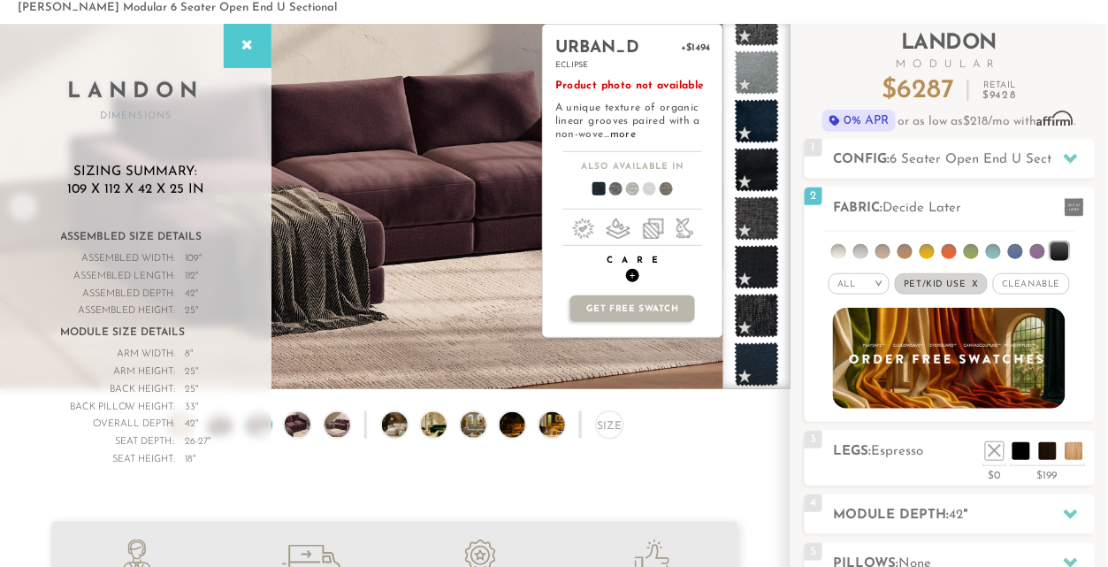
click at [632, 278] on span "+" at bounding box center [632, 275] width 13 height 13
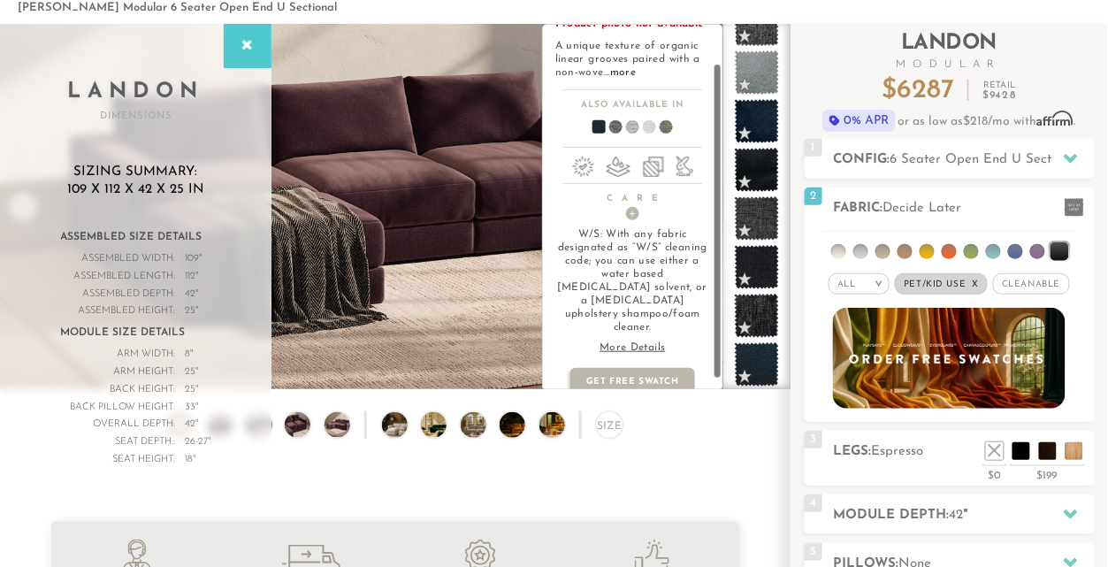
scroll to position [0, 0]
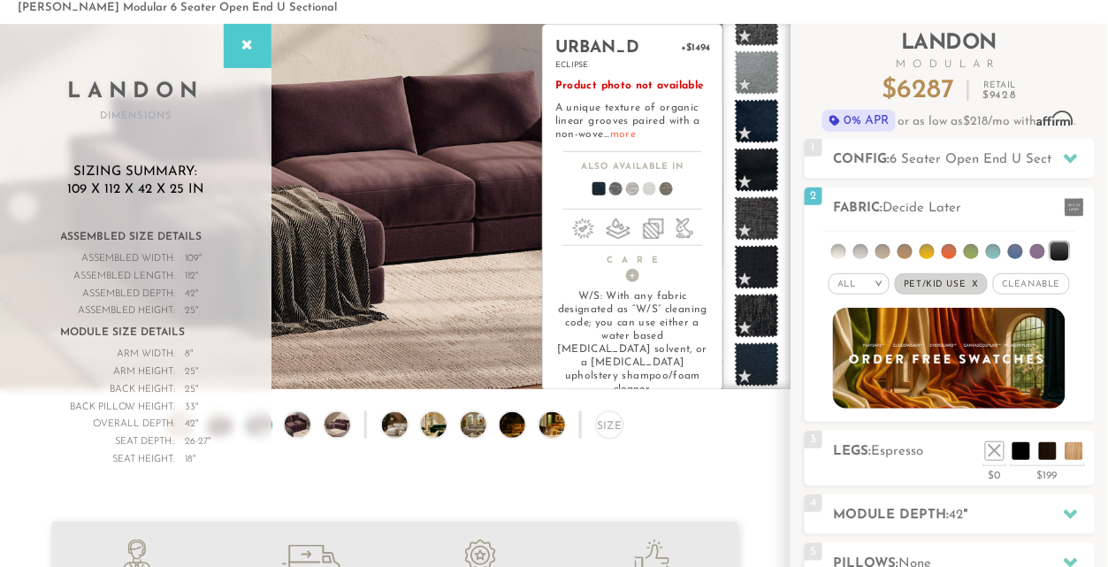
click at [625, 129] on link "more" at bounding box center [623, 134] width 26 height 11
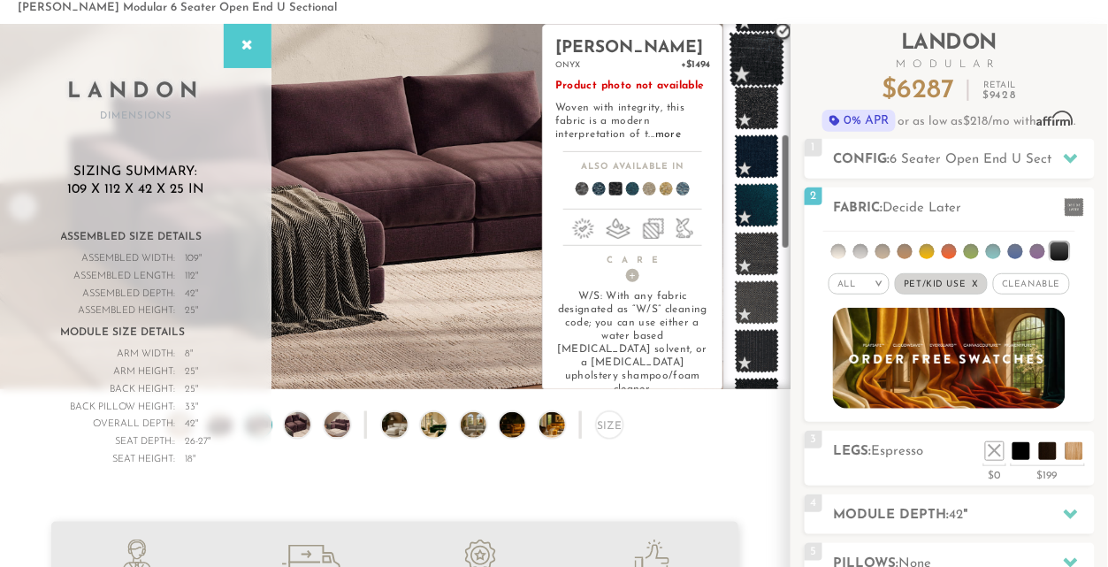
scroll to position [355, 0]
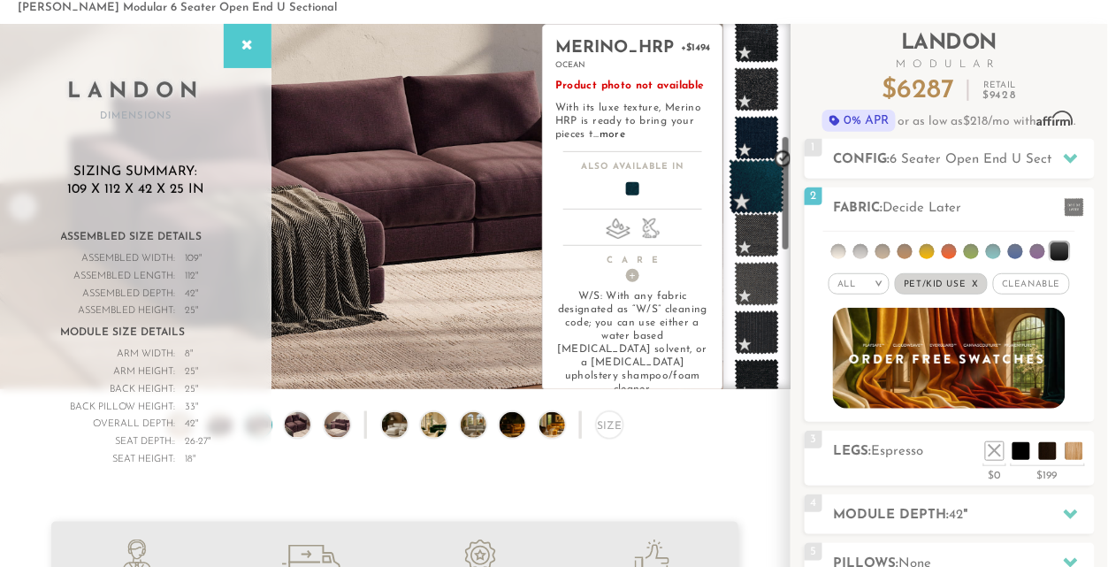
click at [754, 206] on span at bounding box center [757, 187] width 56 height 56
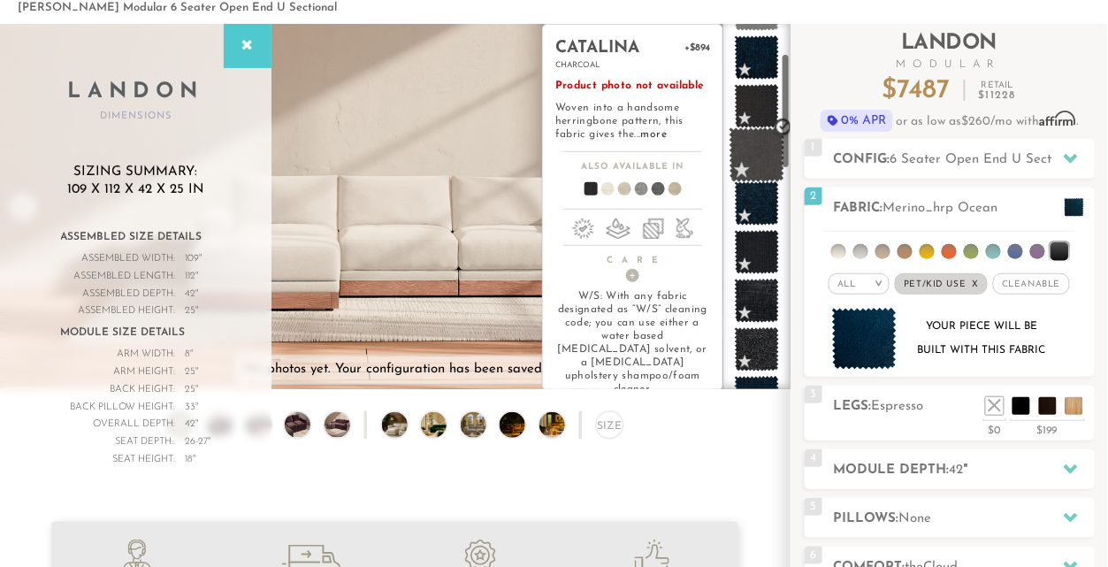
scroll to position [0, 0]
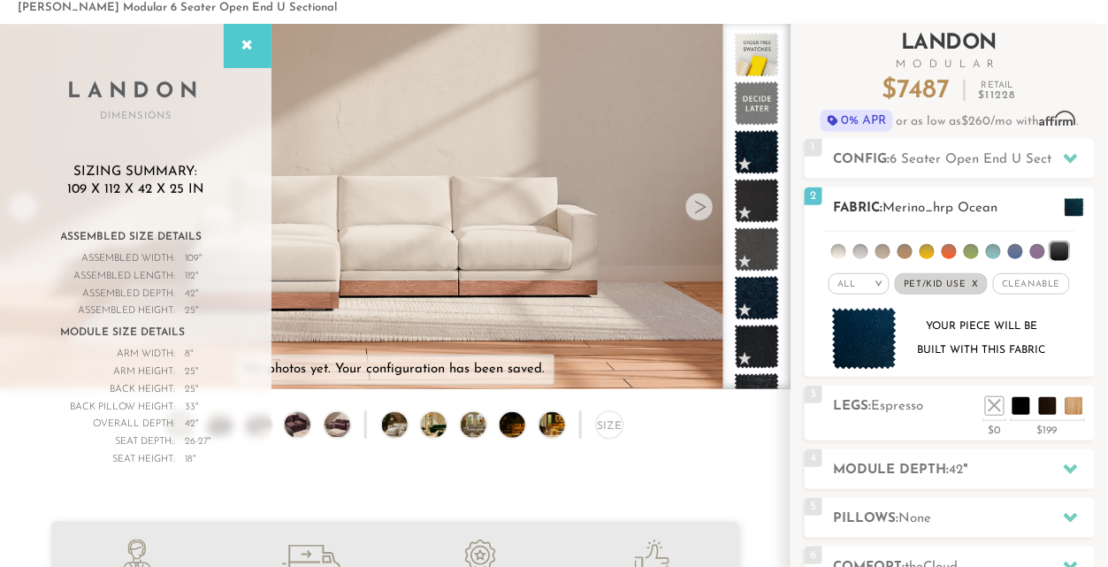
click at [861, 247] on li at bounding box center [860, 251] width 15 height 15
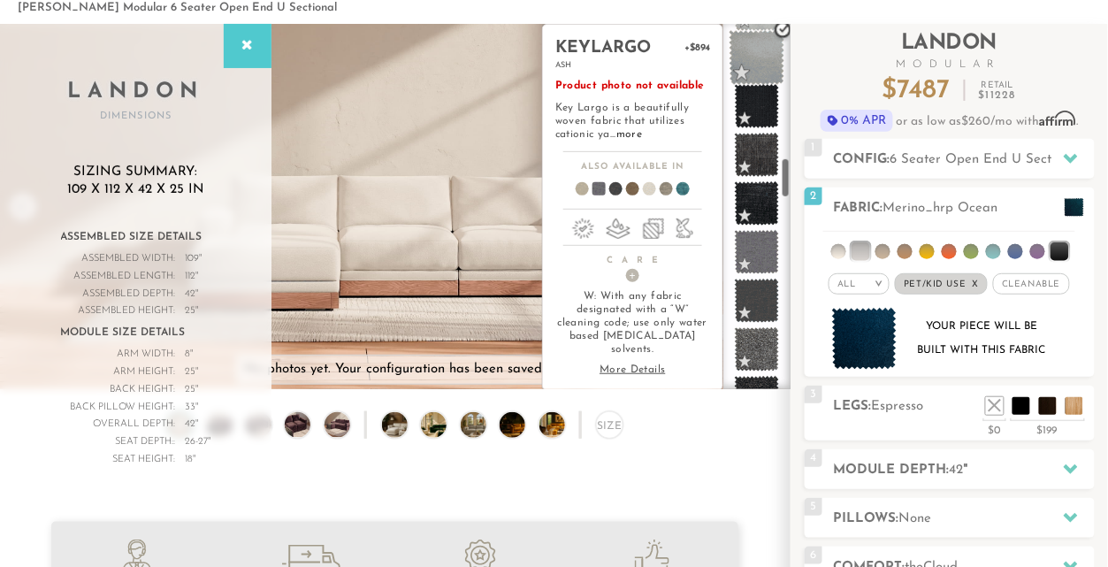
scroll to position [1246, 0]
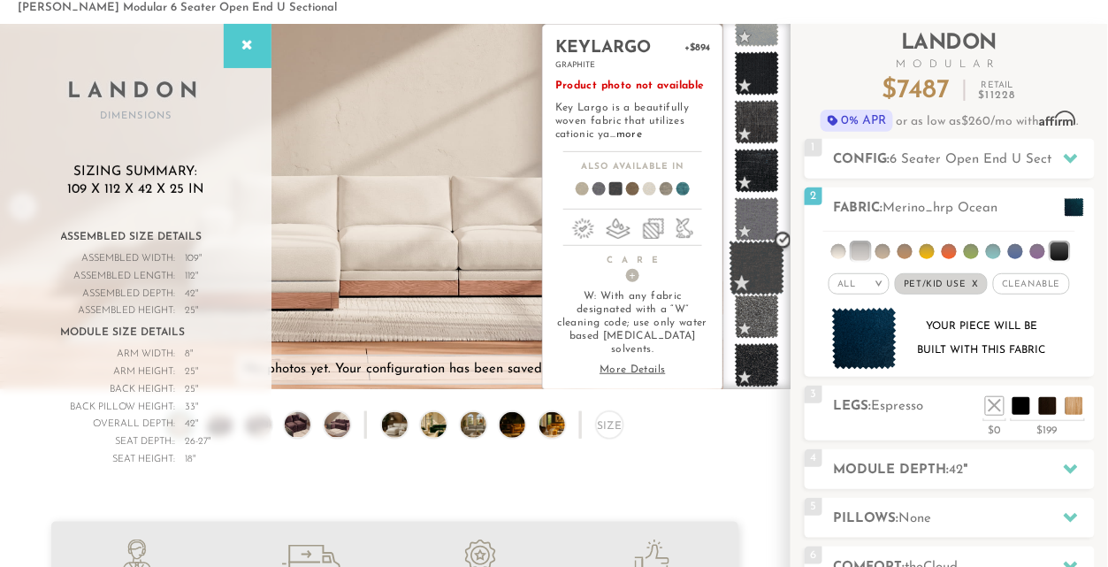
click at [760, 280] on span at bounding box center [757, 268] width 56 height 56
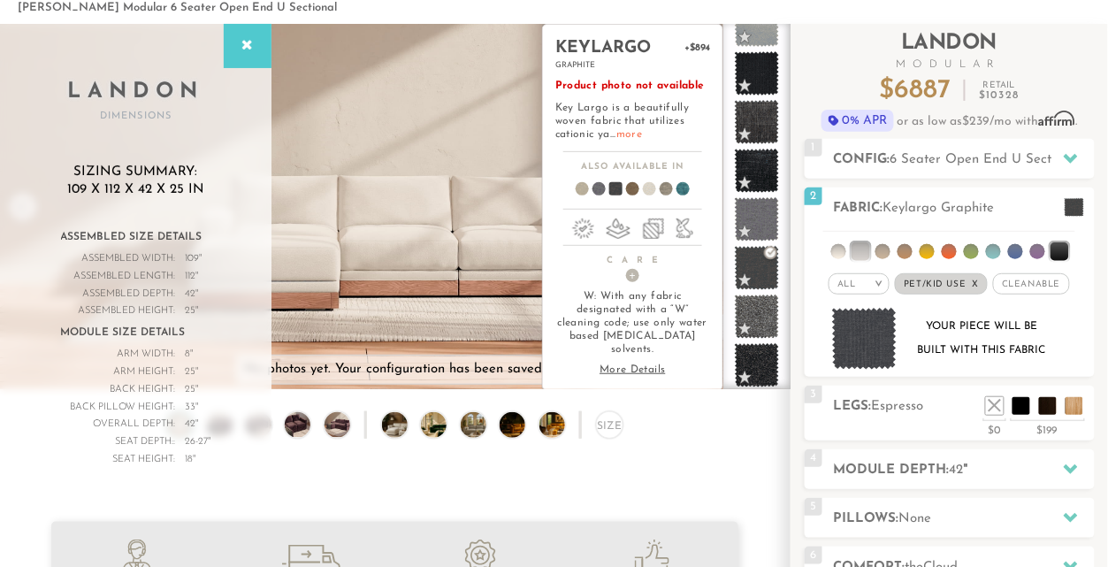
click at [633, 129] on link "more" at bounding box center [629, 134] width 26 height 11
click at [623, 131] on link "more" at bounding box center [629, 134] width 26 height 11
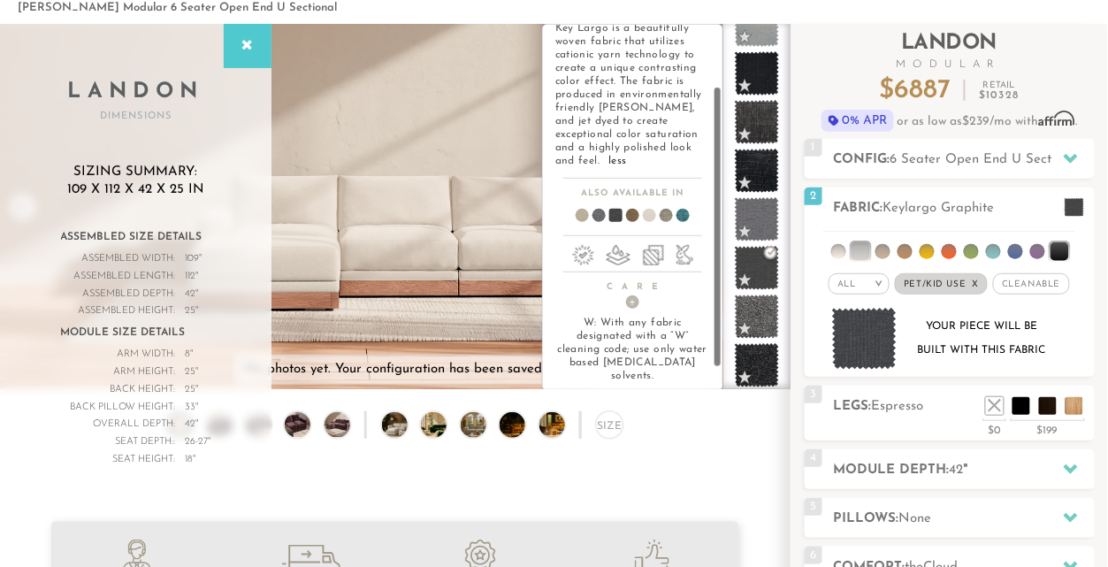
scroll to position [115, 0]
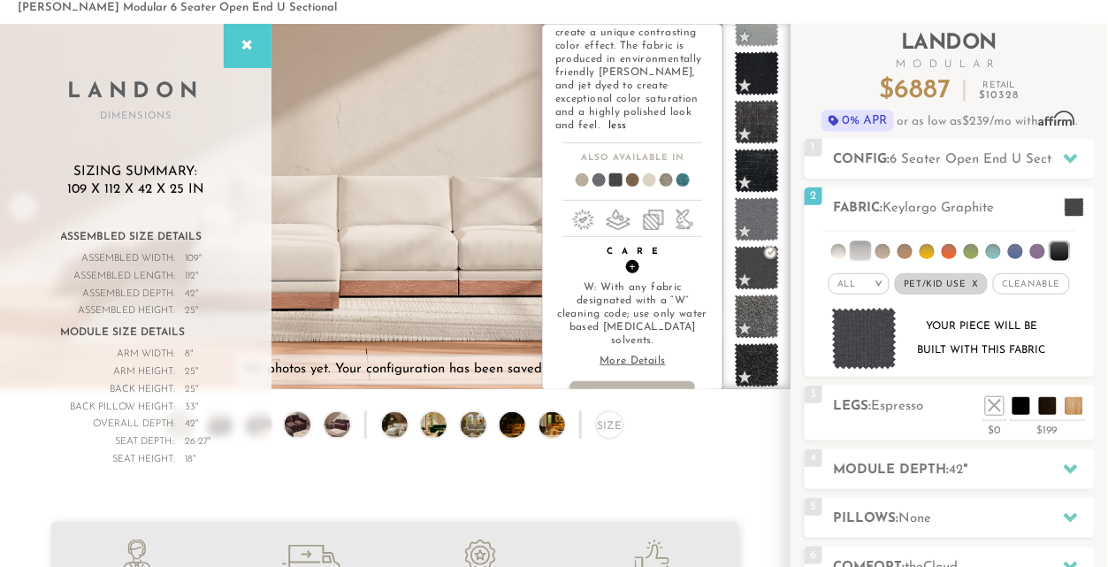
click at [634, 260] on span "+" at bounding box center [632, 266] width 13 height 13
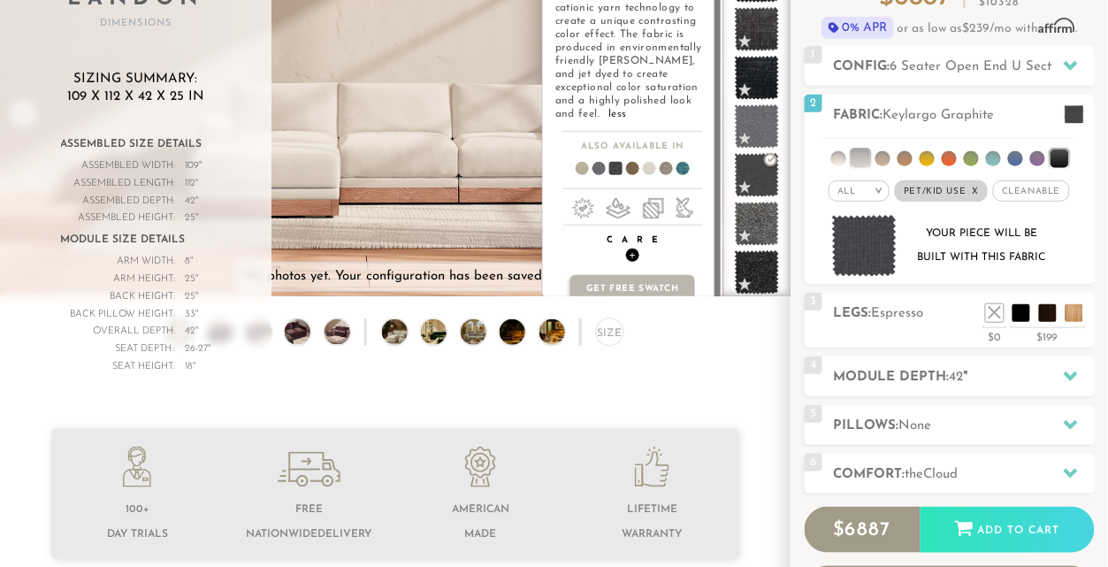
scroll to position [225, 0]
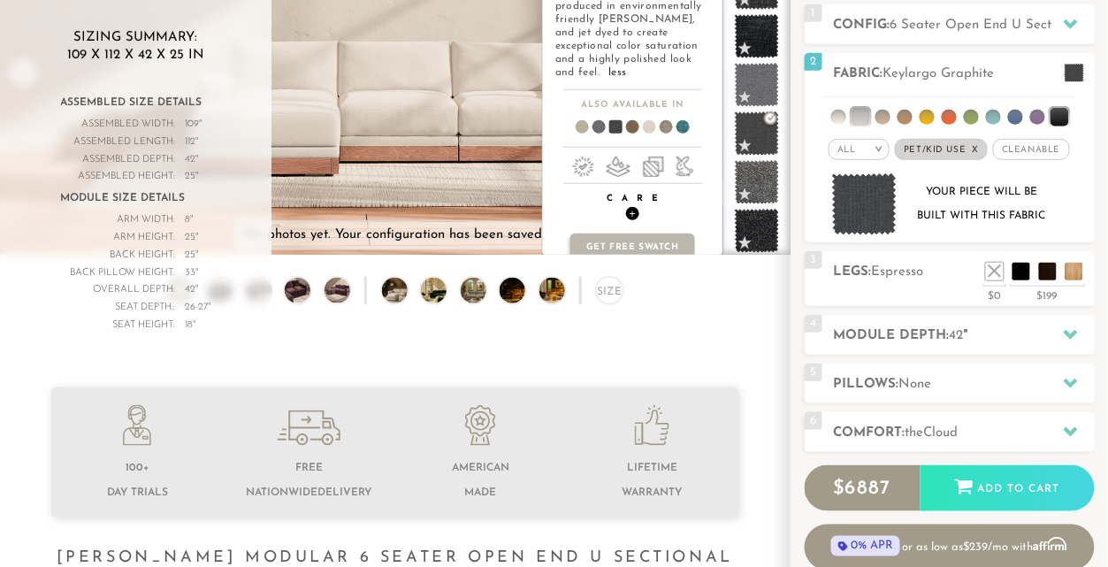
click at [630, 207] on span "+" at bounding box center [632, 213] width 13 height 13
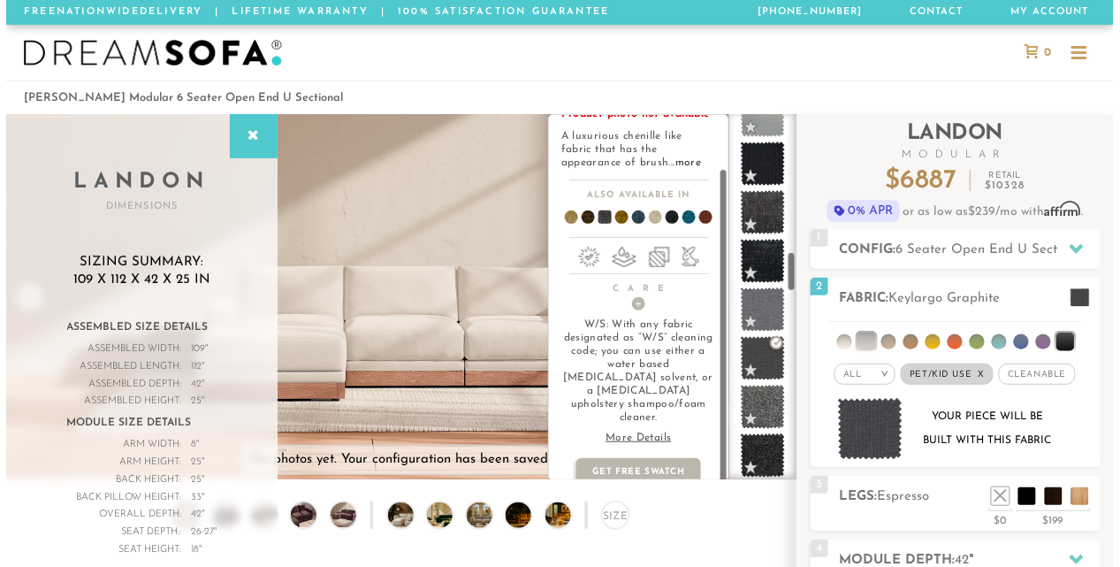
scroll to position [62, 0]
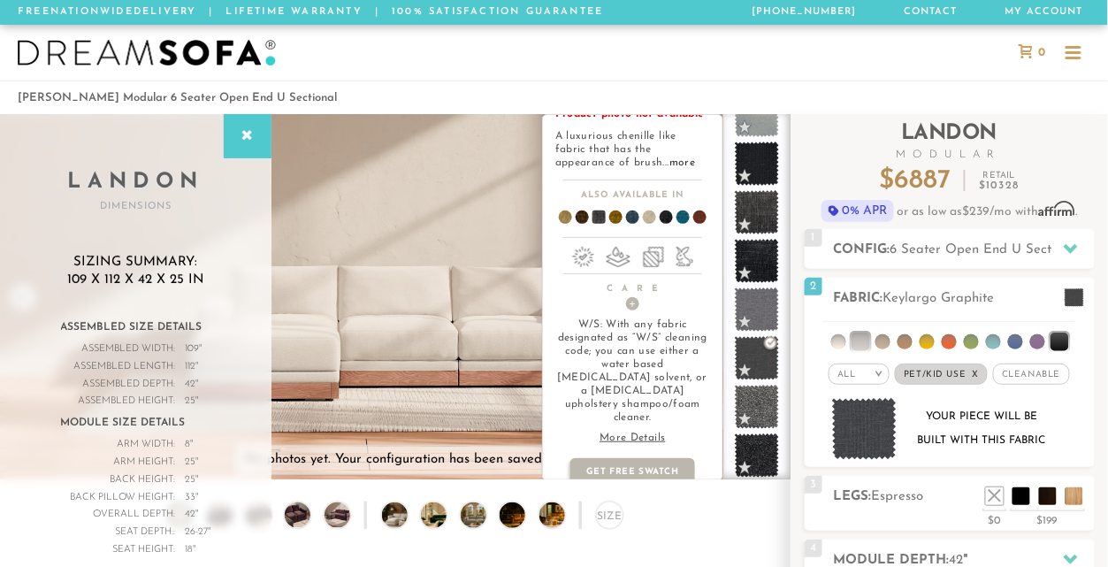
click at [627, 431] on p "More Details" at bounding box center [632, 437] width 155 height 13
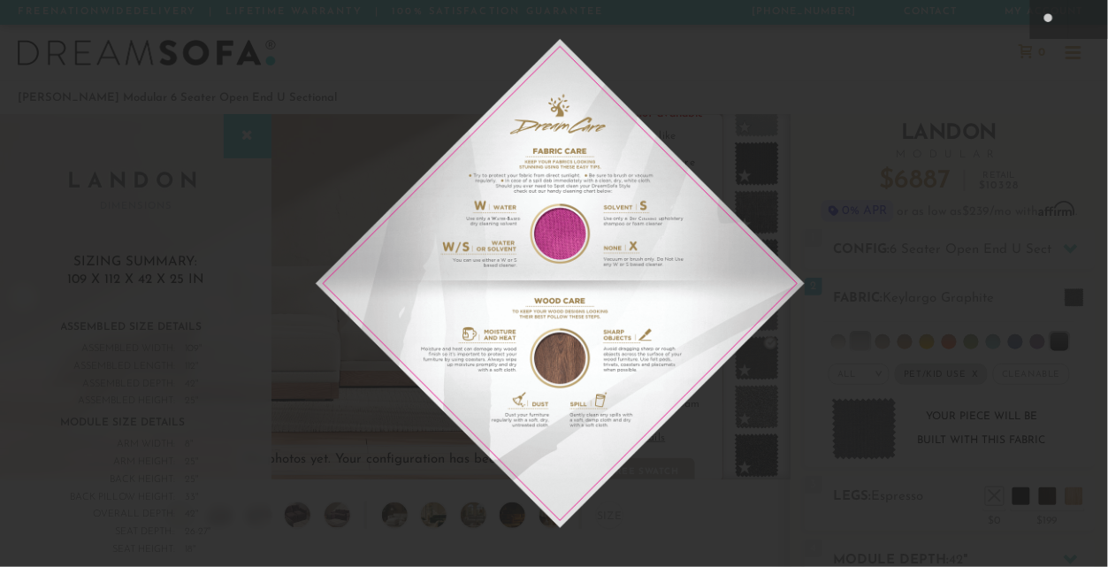
scroll to position [19039, 1108]
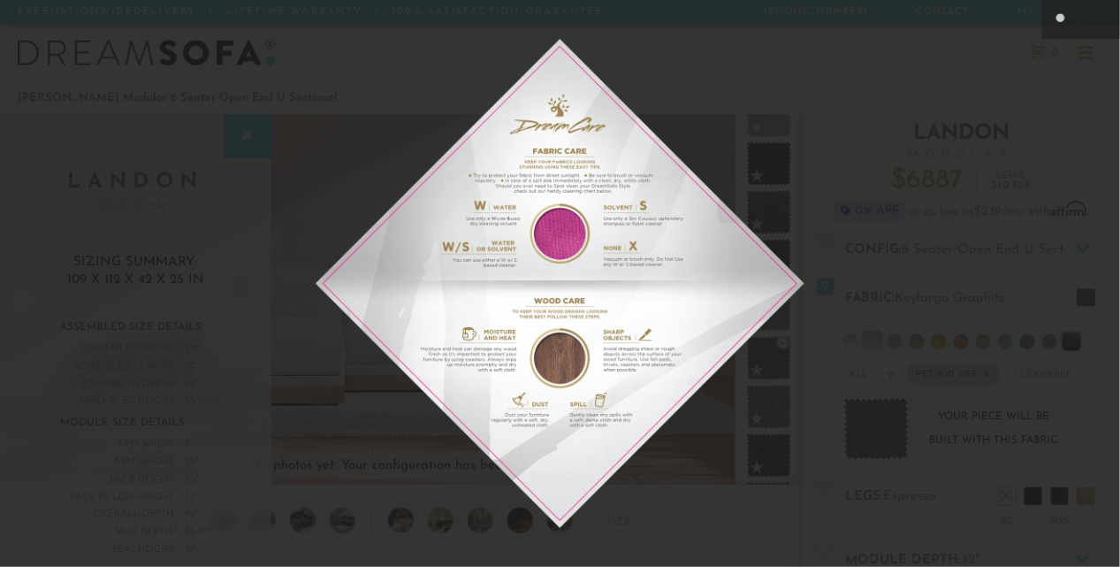
click at [524, 170] on img at bounding box center [560, 283] width 489 height 489
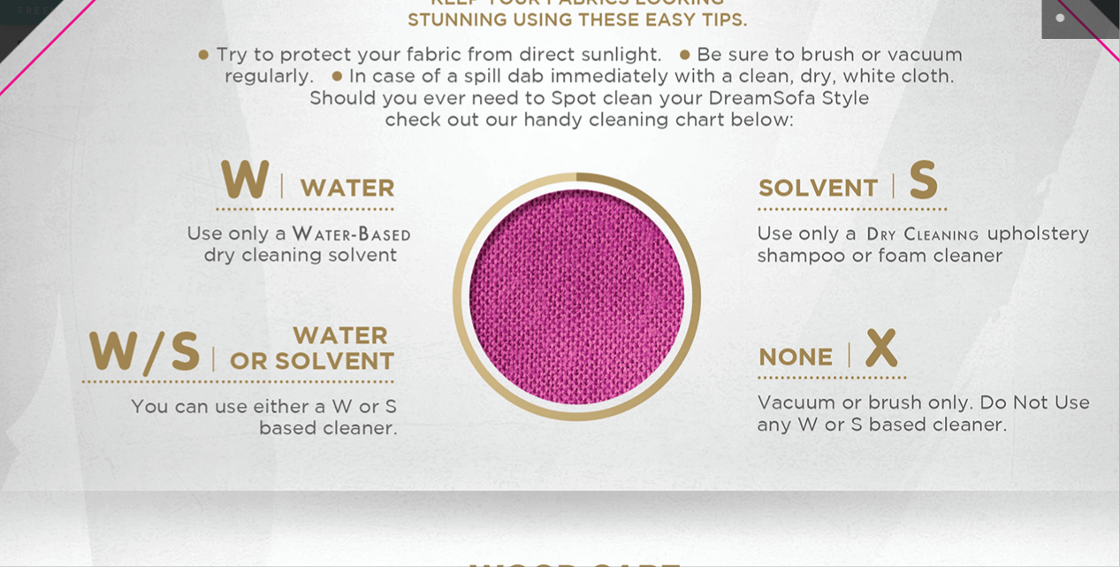
drag, startPoint x: 945, startPoint y: 353, endPoint x: 848, endPoint y: 212, distance: 170.9
click at [848, 212] on img at bounding box center [576, 502] width 2033 height 2033
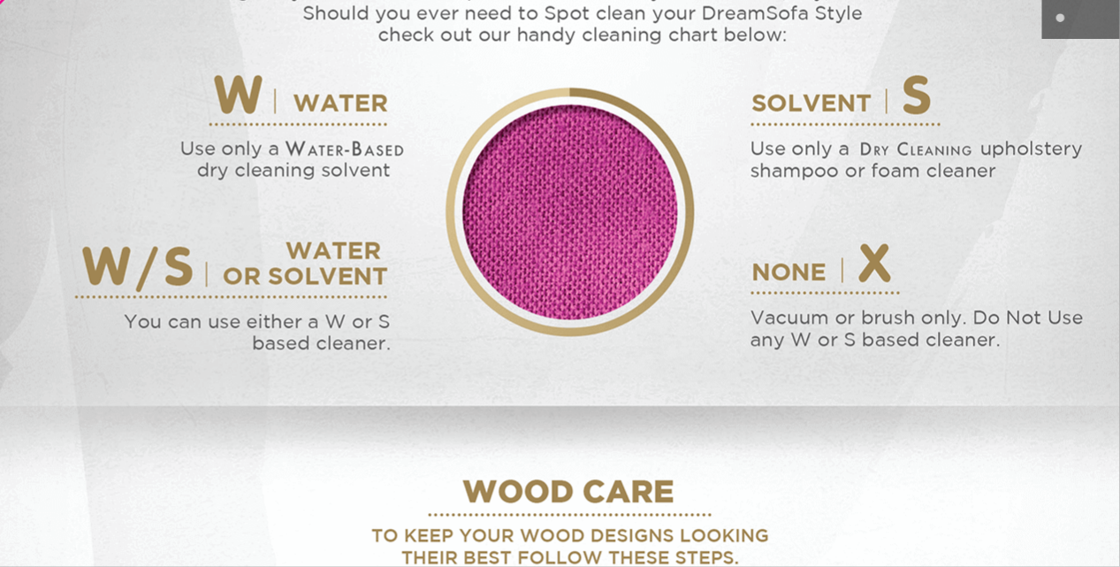
drag, startPoint x: 984, startPoint y: 424, endPoint x: 934, endPoint y: 267, distance: 165.2
click at [978, 338] on img at bounding box center [570, 418] width 2033 height 2033
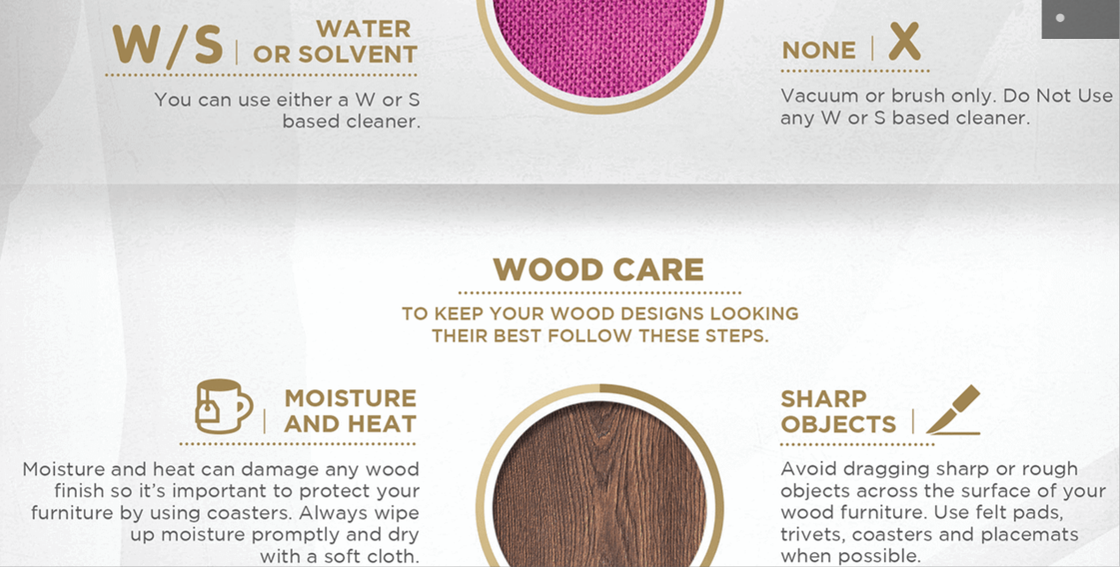
drag, startPoint x: 728, startPoint y: 440, endPoint x: 762, endPoint y: 238, distance: 205.4
click at [762, 238] on img at bounding box center [600, 196] width 2033 height 2033
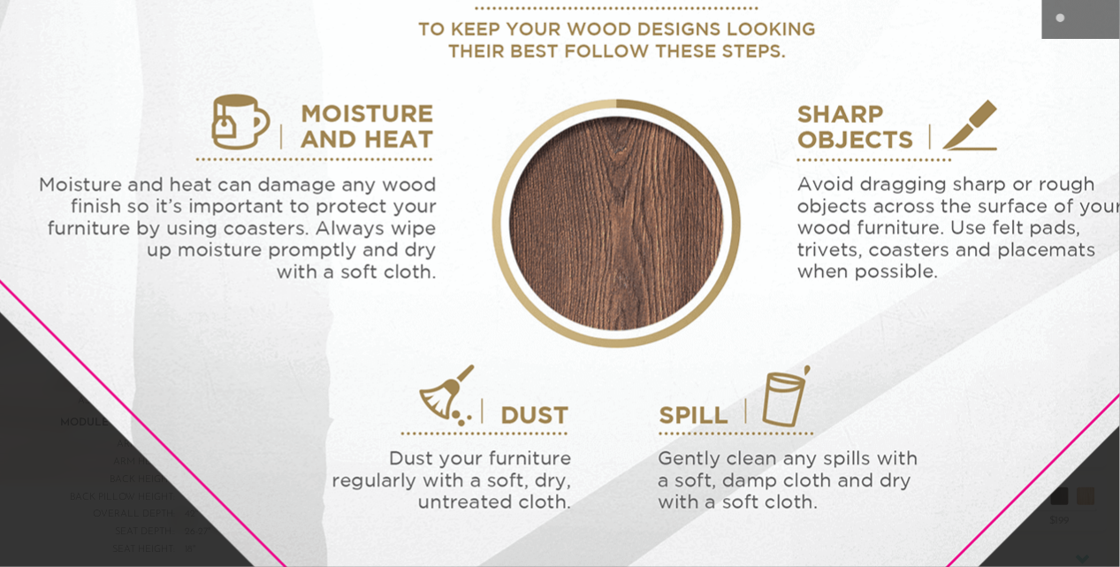
drag, startPoint x: 853, startPoint y: 530, endPoint x: 862, endPoint y: 292, distance: 238.9
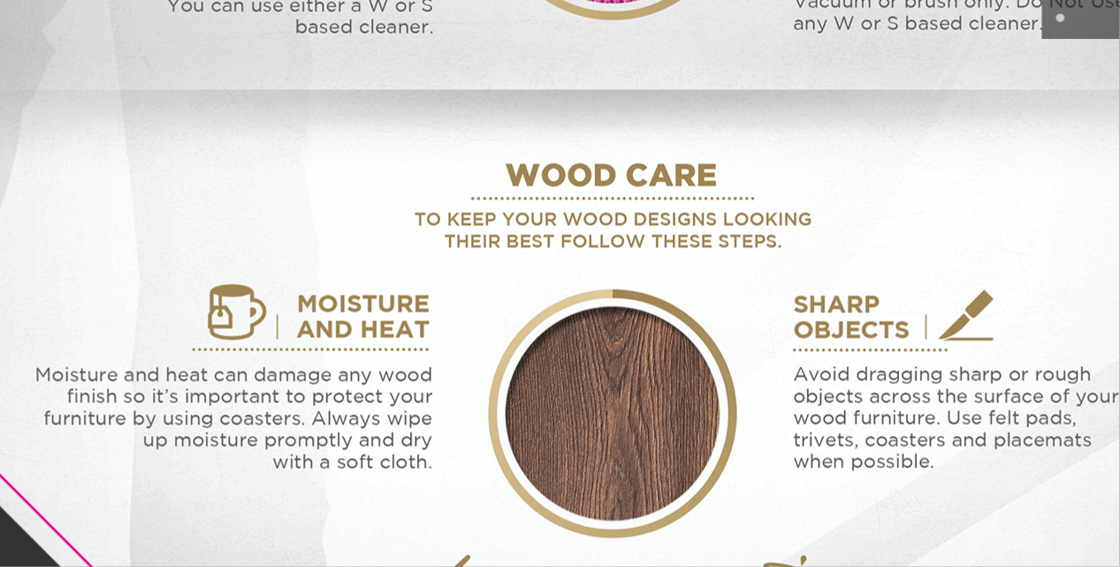
drag, startPoint x: 870, startPoint y: 183, endPoint x: 905, endPoint y: 486, distance: 305.3
click at [891, 538] on img at bounding box center [612, 102] width 2033 height 2033
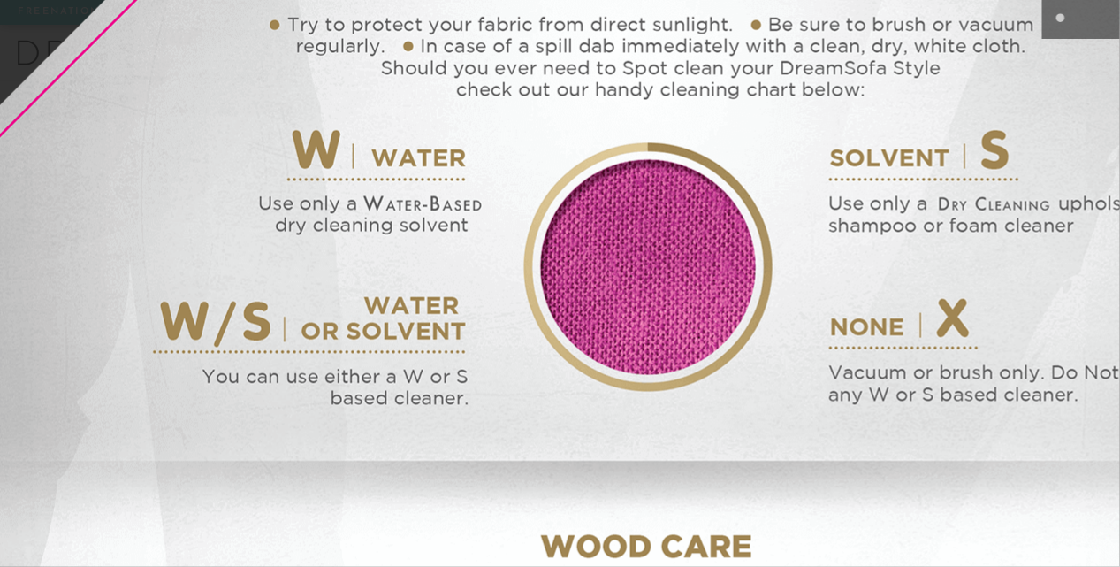
drag, startPoint x: 828, startPoint y: 176, endPoint x: 827, endPoint y: 251, distance: 75.2
click at [827, 251] on img at bounding box center [647, 473] width 2033 height 2033
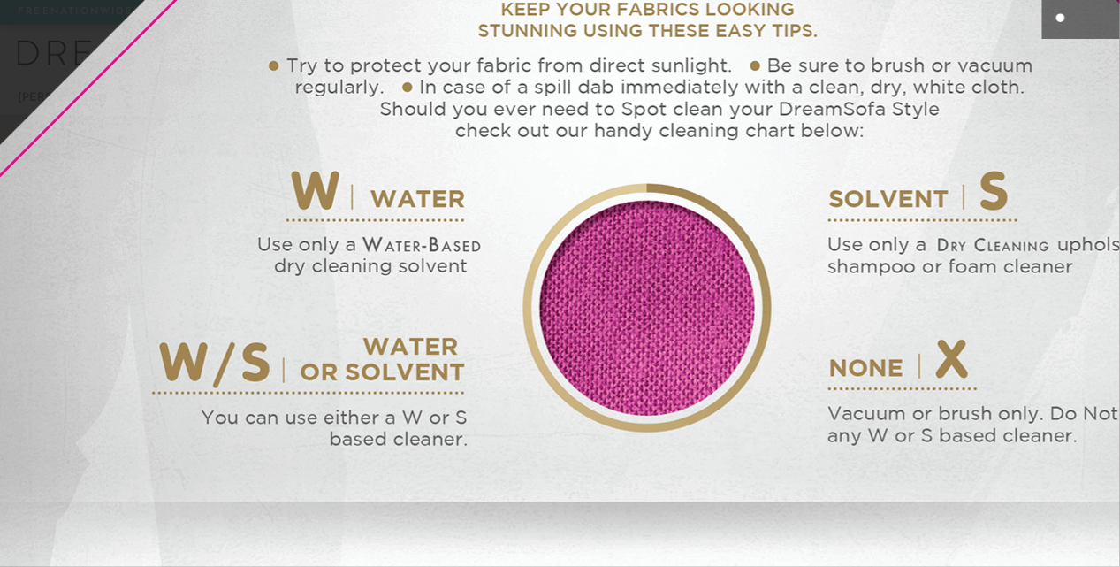
click at [1056, 20] on icon at bounding box center [1061, 19] width 21 height 21
drag, startPoint x: 1119, startPoint y: 1, endPoint x: 1112, endPoint y: 9, distance: 10.6
click at [1107, 5] on button at bounding box center [1100, 19] width 39 height 39
click at [1107, 11] on button at bounding box center [1100, 19] width 39 height 39
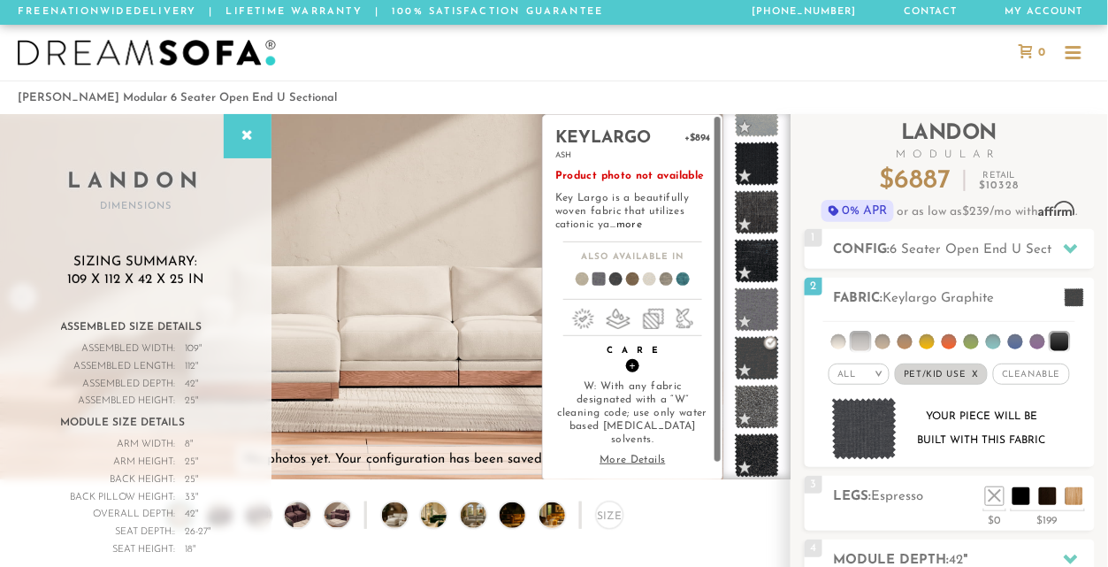
scroll to position [22, 0]
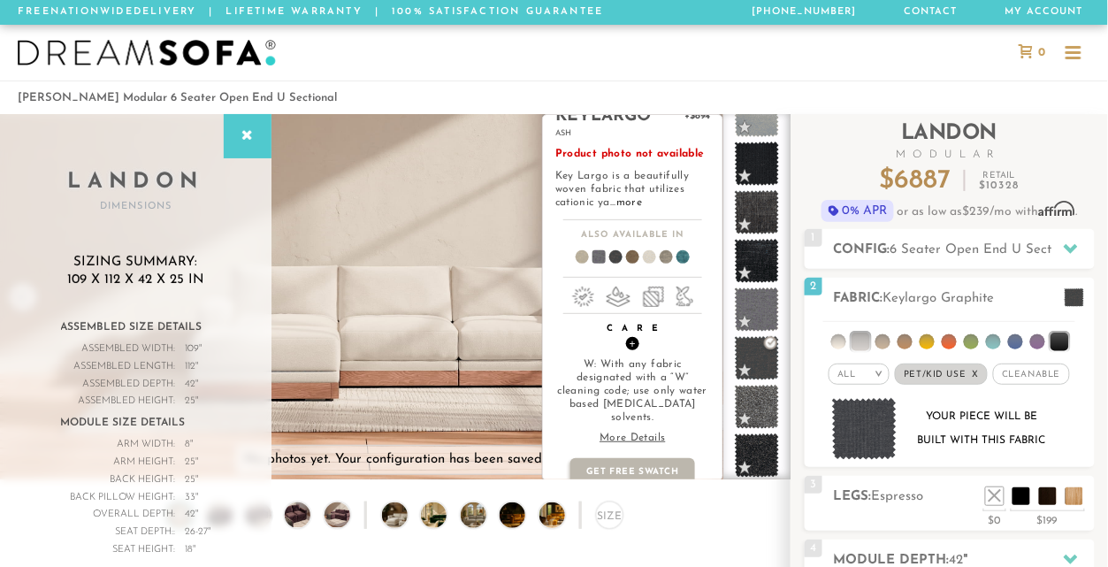
click at [580, 348] on h4 "Care +" at bounding box center [632, 336] width 179 height 27
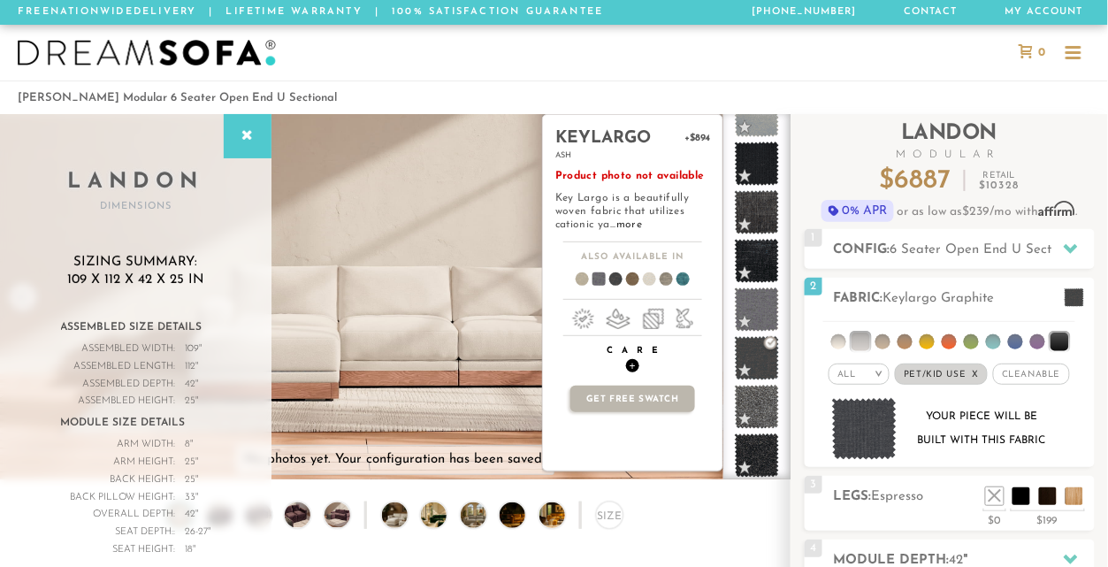
scroll to position [0, 0]
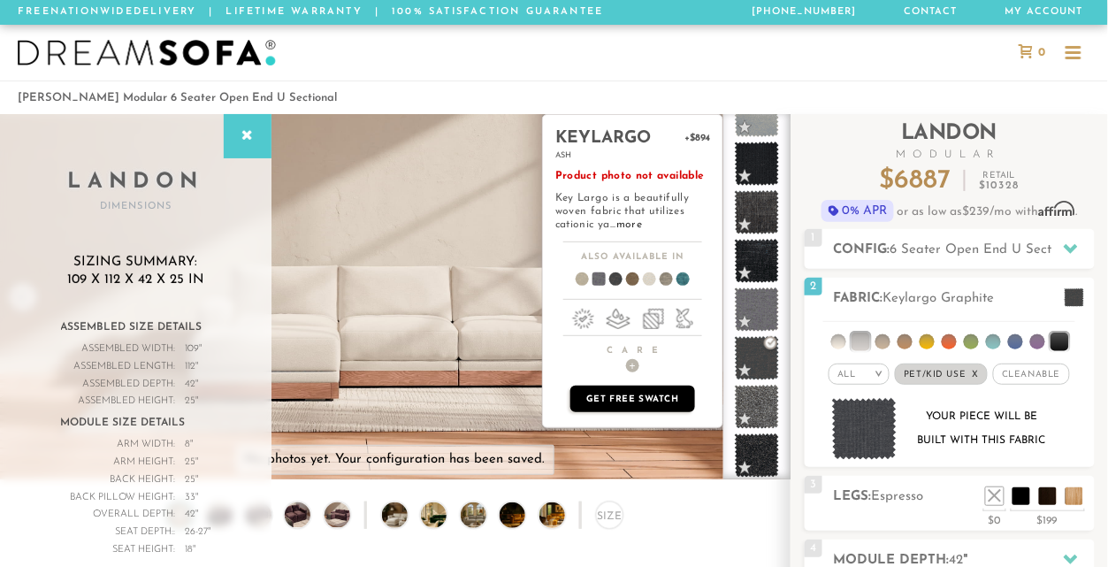
click at [595, 391] on p "Get Free Swatch" at bounding box center [632, 398] width 124 height 27
click at [629, 358] on h4 "Care +" at bounding box center [632, 358] width 179 height 27
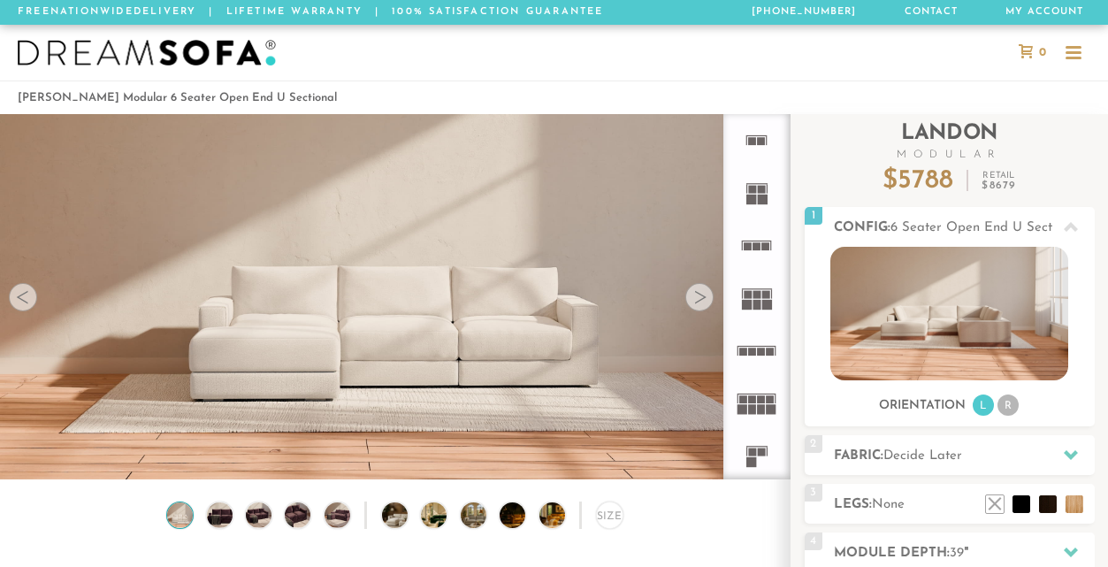
click at [1003, 446] on h2 "Fabric: Decide Later" at bounding box center [964, 456] width 261 height 20
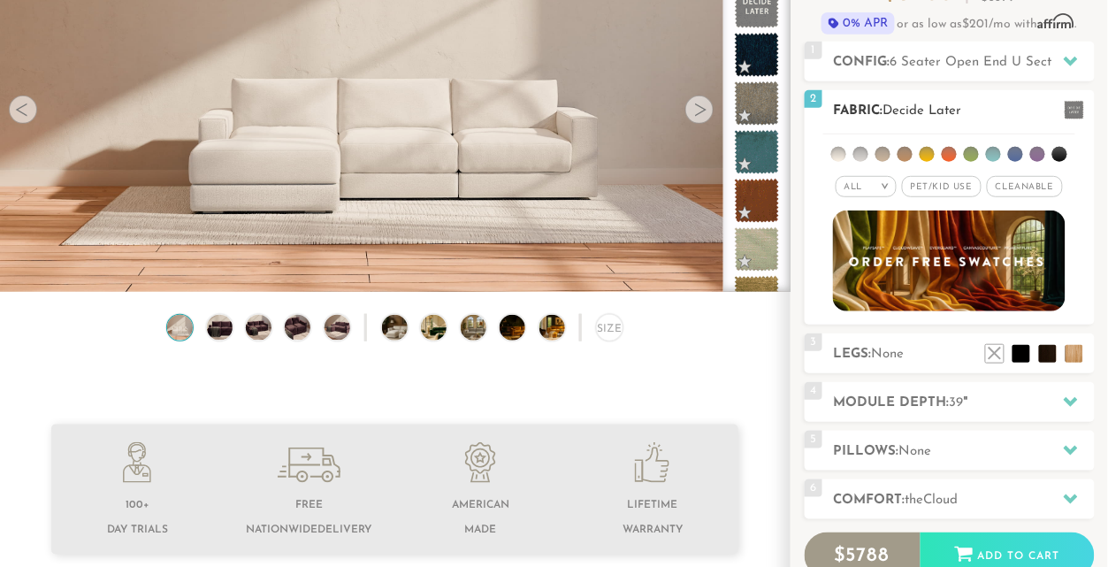
click at [951, 188] on span "Pet/Kid Use x" at bounding box center [942, 186] width 80 height 21
click at [862, 158] on li at bounding box center [860, 154] width 15 height 15
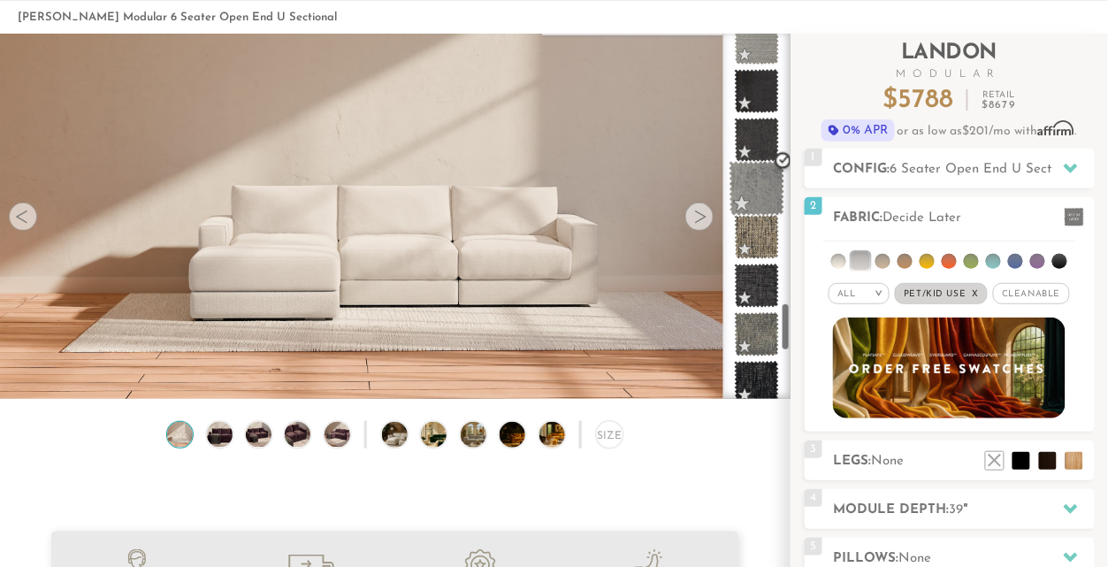
scroll to position [2015, 0]
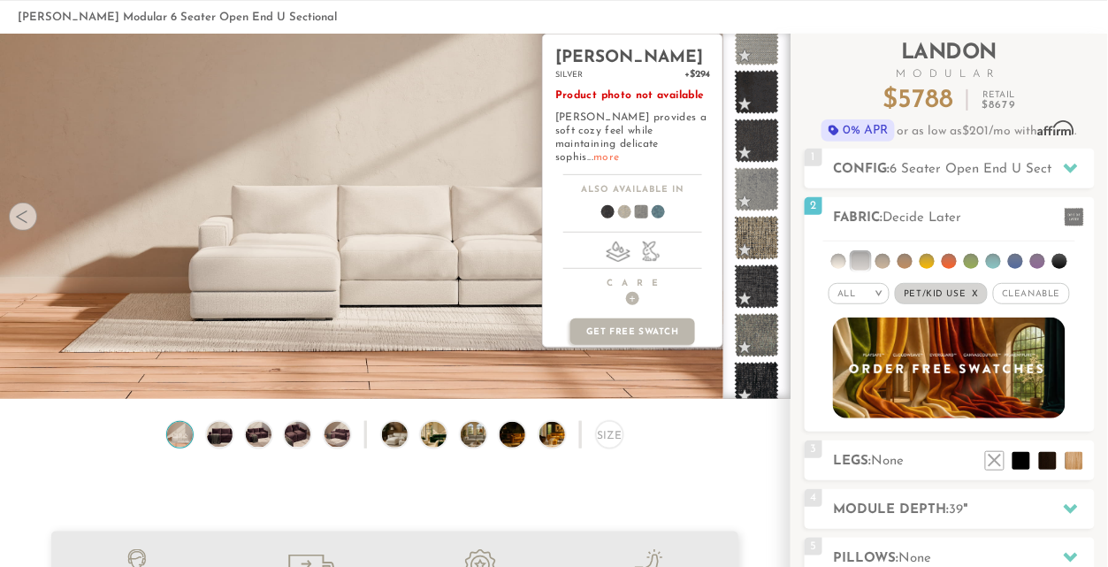
click at [619, 152] on link "more" at bounding box center [606, 157] width 26 height 11
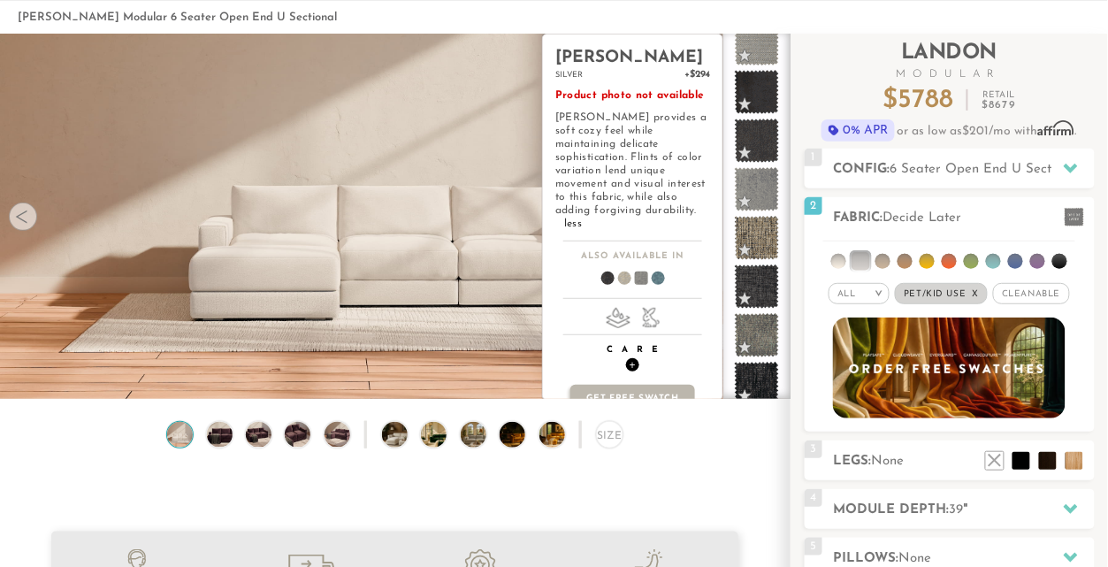
click at [623, 352] on h4 "Care +" at bounding box center [632, 357] width 179 height 27
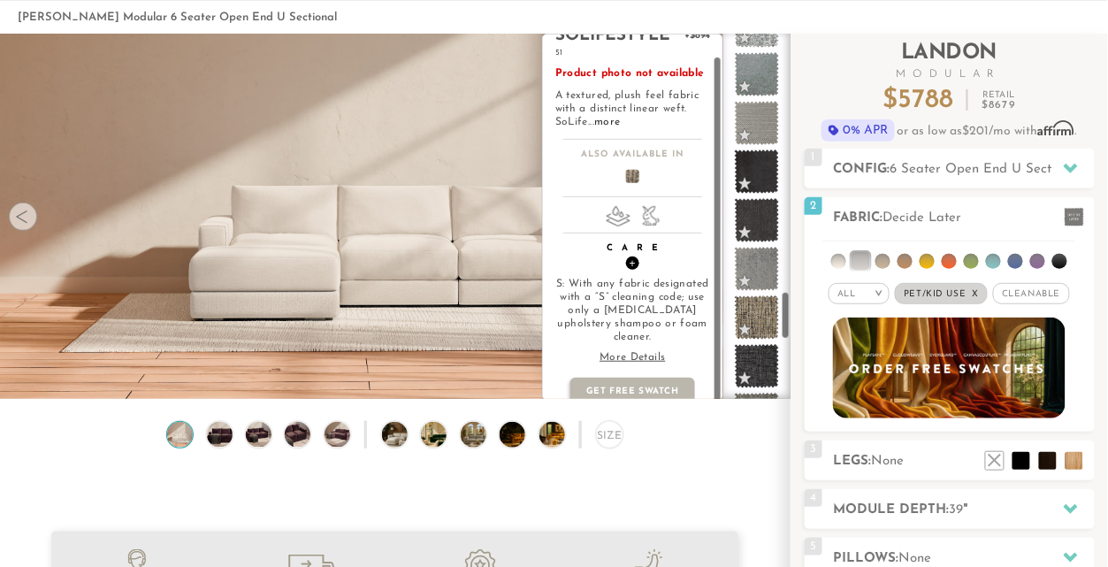
scroll to position [0, 0]
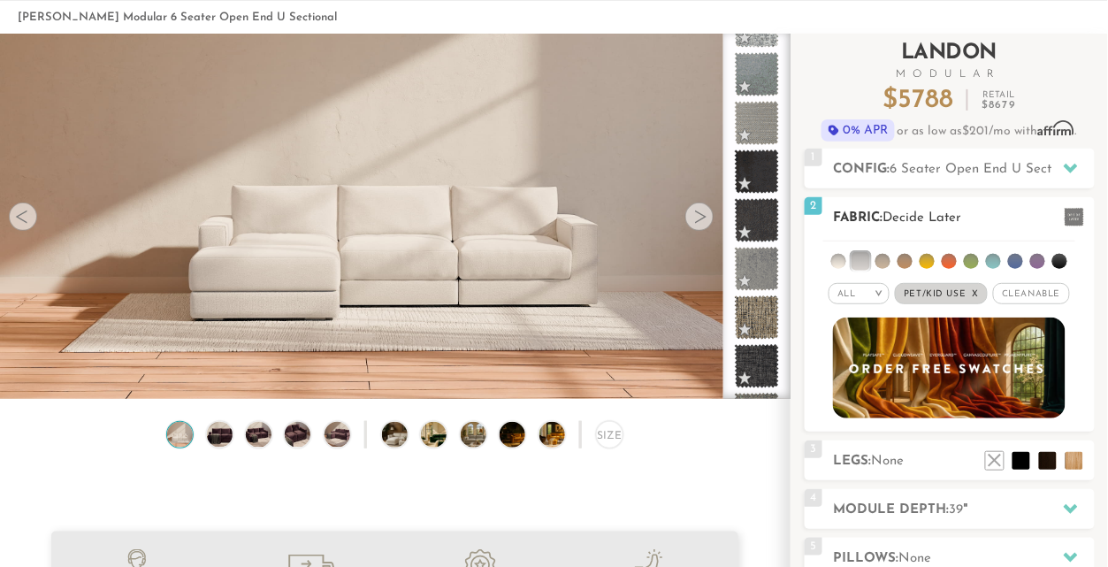
click at [867, 297] on div "All >" at bounding box center [858, 293] width 61 height 21
click at [855, 330] on li "Tier" at bounding box center [858, 341] width 61 height 25
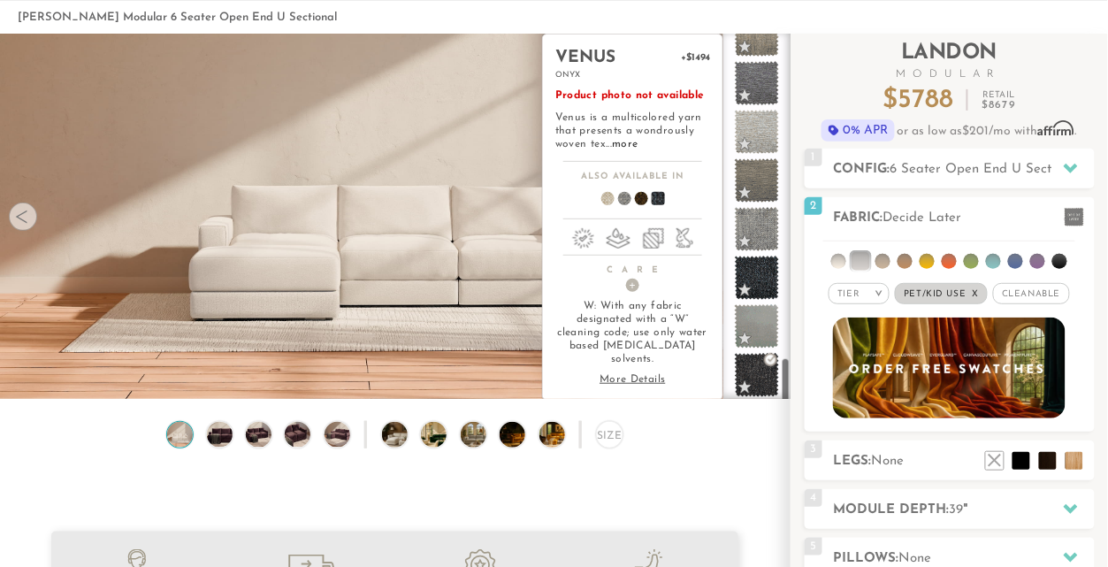
scroll to position [2551, 0]
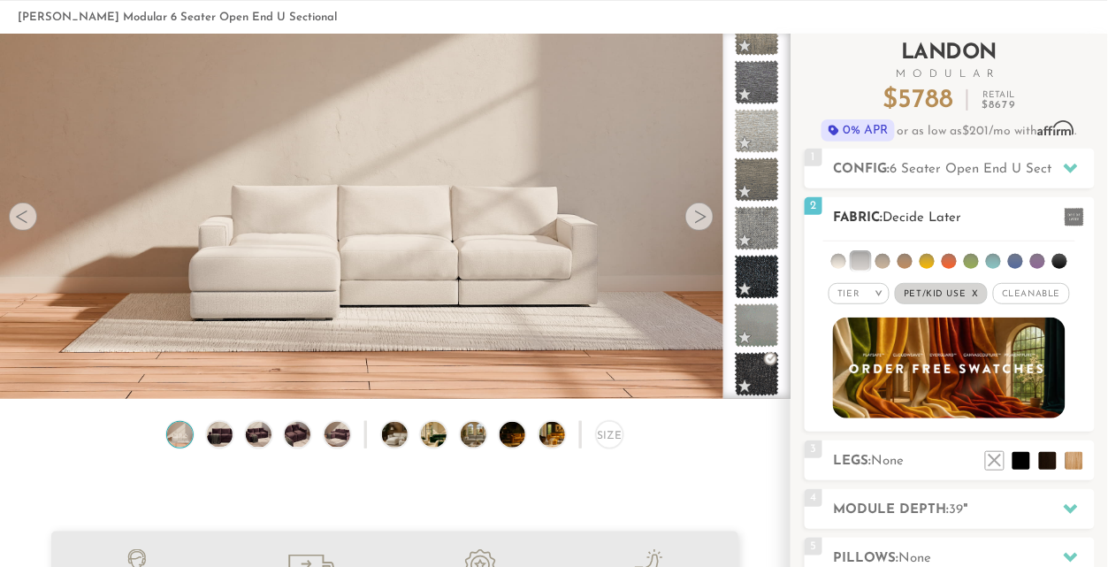
click at [1056, 263] on li at bounding box center [1059, 261] width 15 height 15
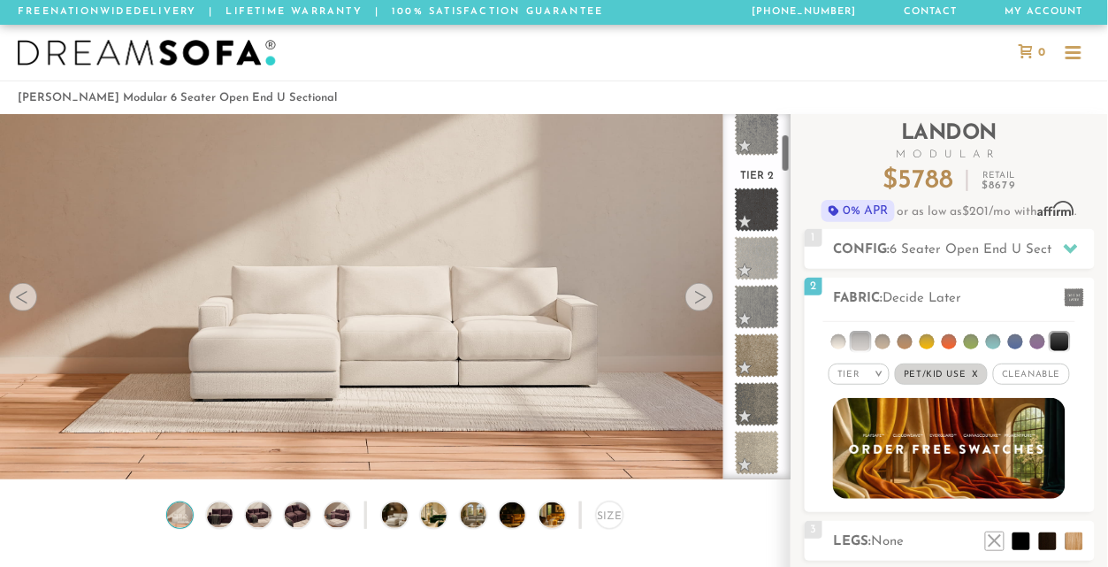
scroll to position [0, 0]
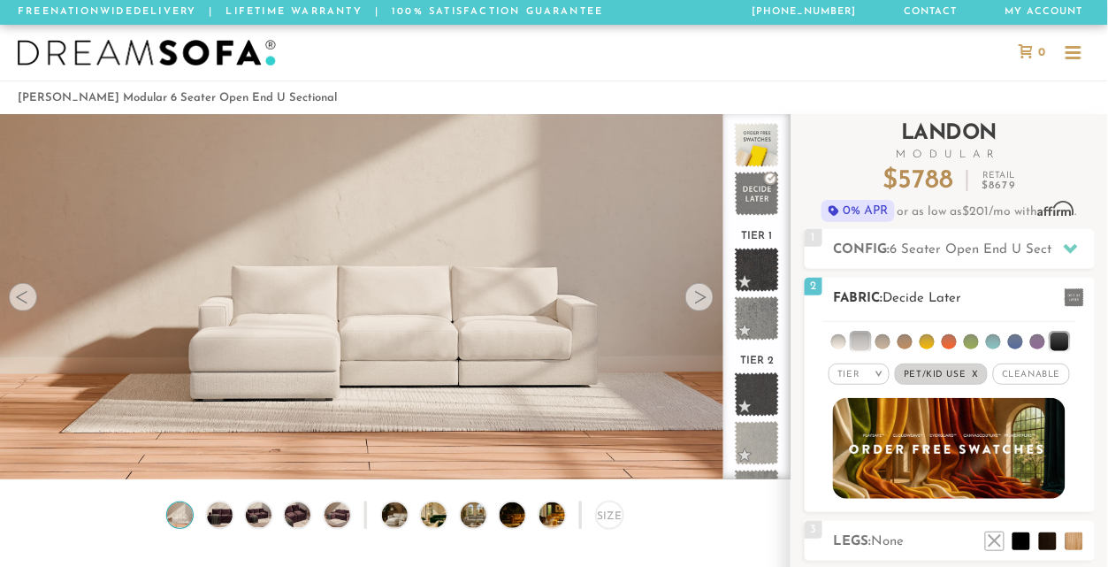
click at [836, 343] on li at bounding box center [838, 341] width 15 height 15
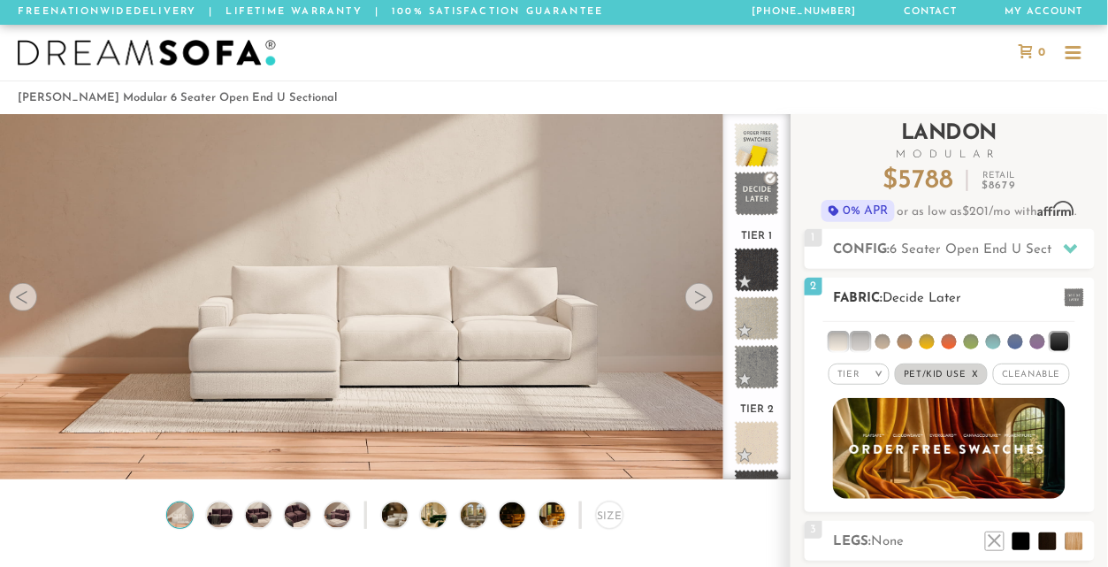
click at [889, 341] on li at bounding box center [882, 341] width 15 height 15
click at [905, 340] on li at bounding box center [904, 341] width 15 height 15
click at [885, 372] on em ">" at bounding box center [878, 374] width 13 height 9
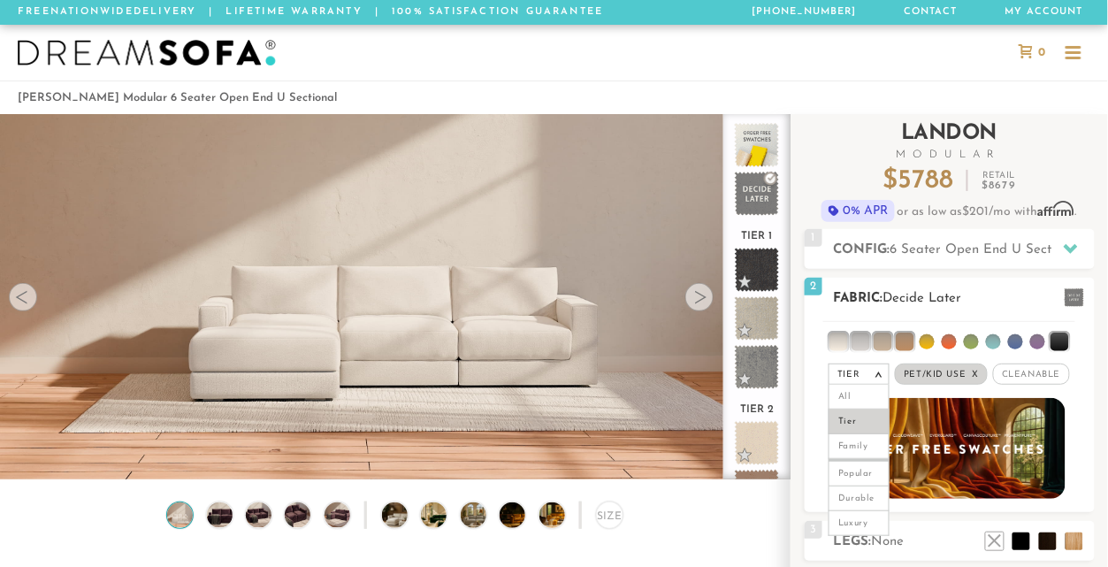
click at [885, 372] on em ">" at bounding box center [878, 374] width 13 height 9
click at [975, 339] on li at bounding box center [971, 341] width 15 height 15
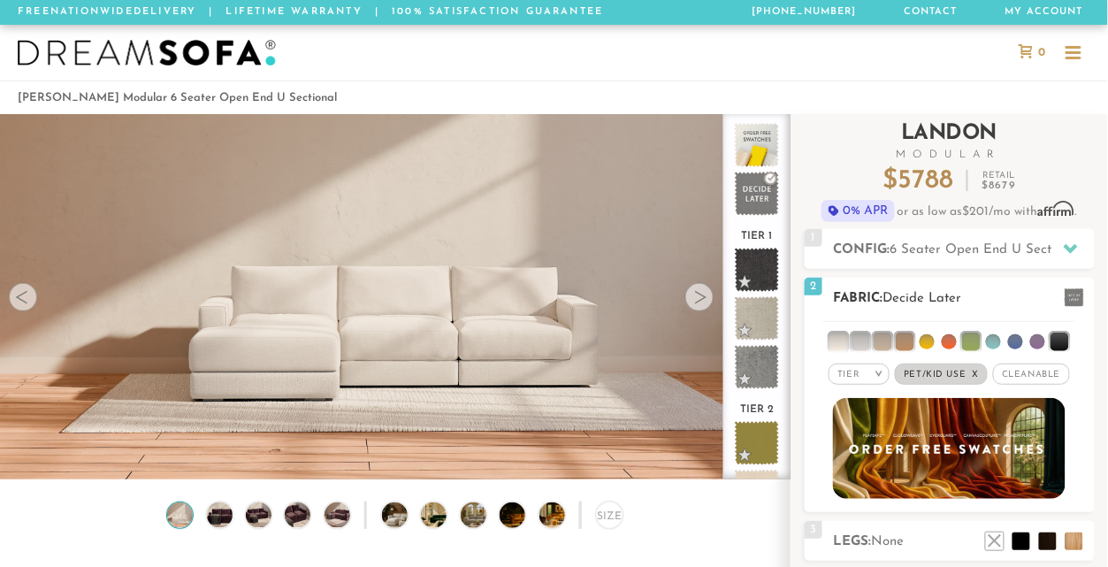
click at [999, 340] on li at bounding box center [993, 341] width 15 height 15
click at [1015, 340] on li at bounding box center [1015, 341] width 15 height 15
click at [1040, 340] on li at bounding box center [1037, 341] width 15 height 15
click at [943, 339] on li at bounding box center [949, 341] width 15 height 15
click at [926, 341] on li at bounding box center [926, 341] width 15 height 15
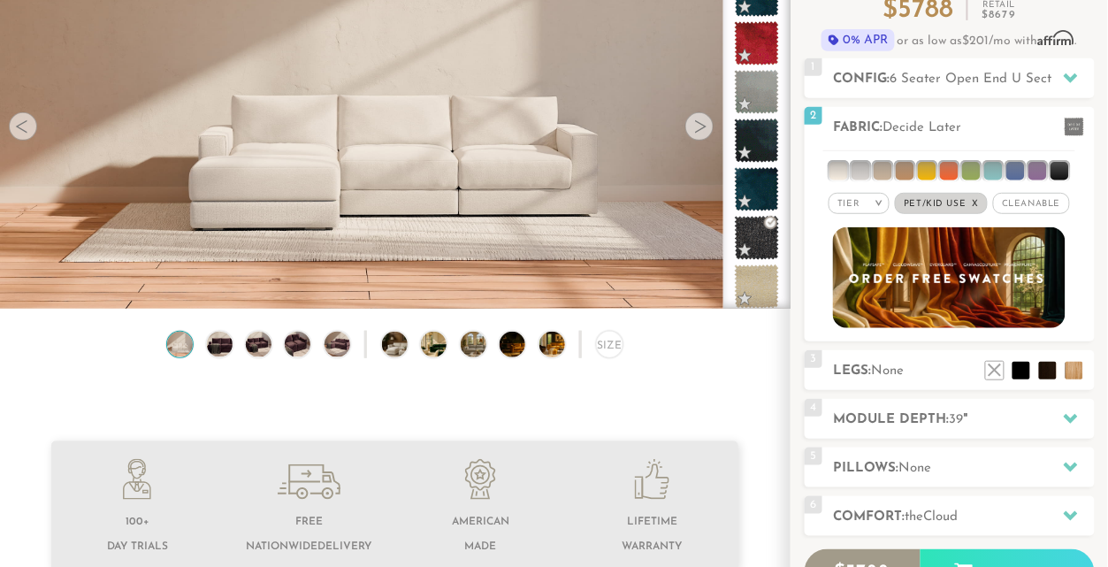
scroll to position [170, 0]
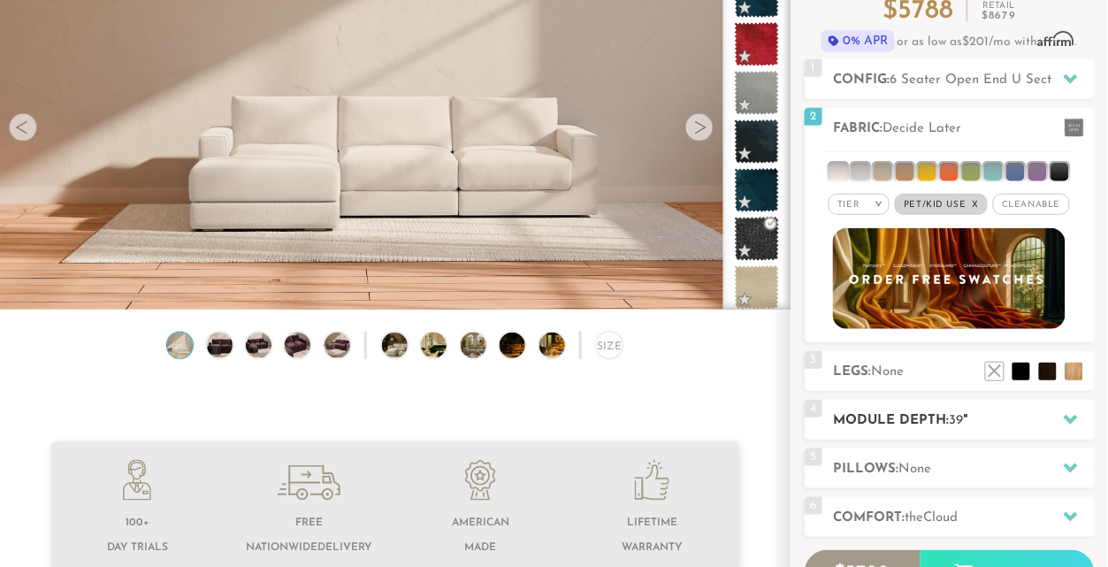
click at [934, 416] on h2 "Module Depth: 39 "" at bounding box center [964, 420] width 261 height 20
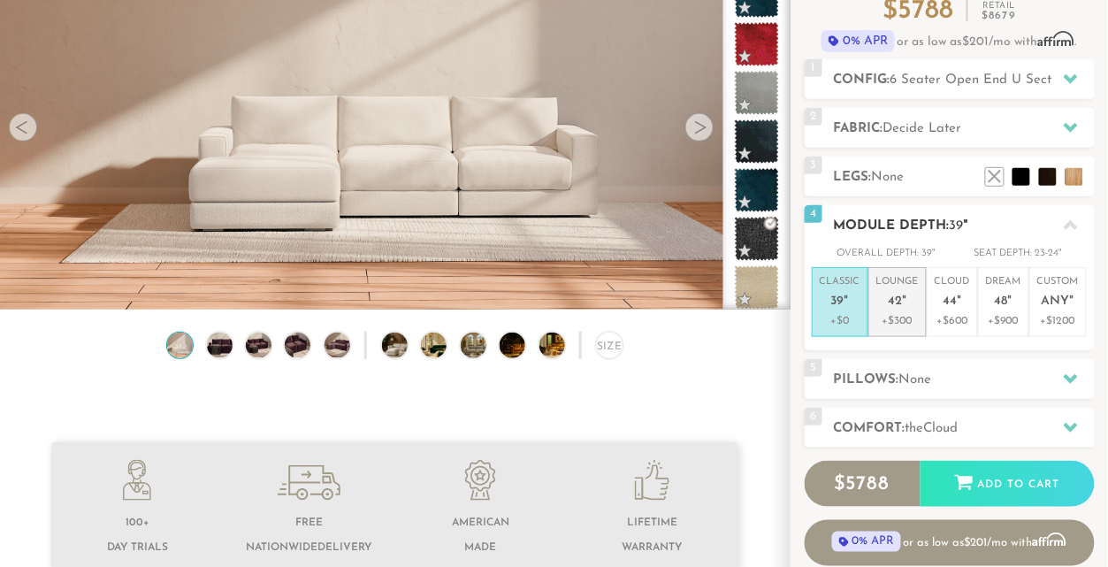
click at [902, 291] on p "Lounge 42 "" at bounding box center [897, 294] width 42 height 38
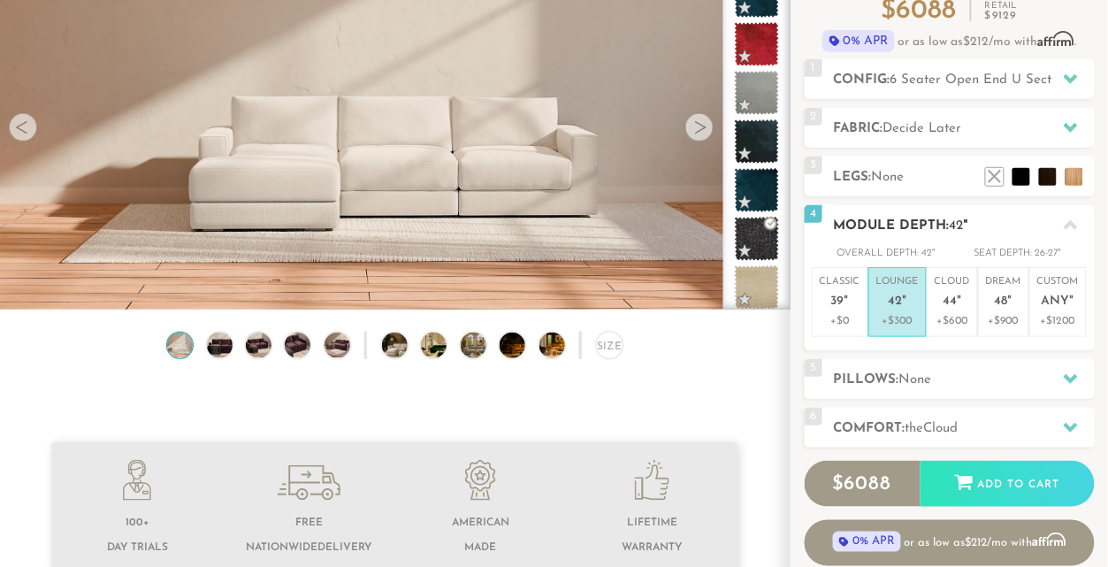
click at [1078, 225] on icon at bounding box center [1071, 225] width 14 height 14
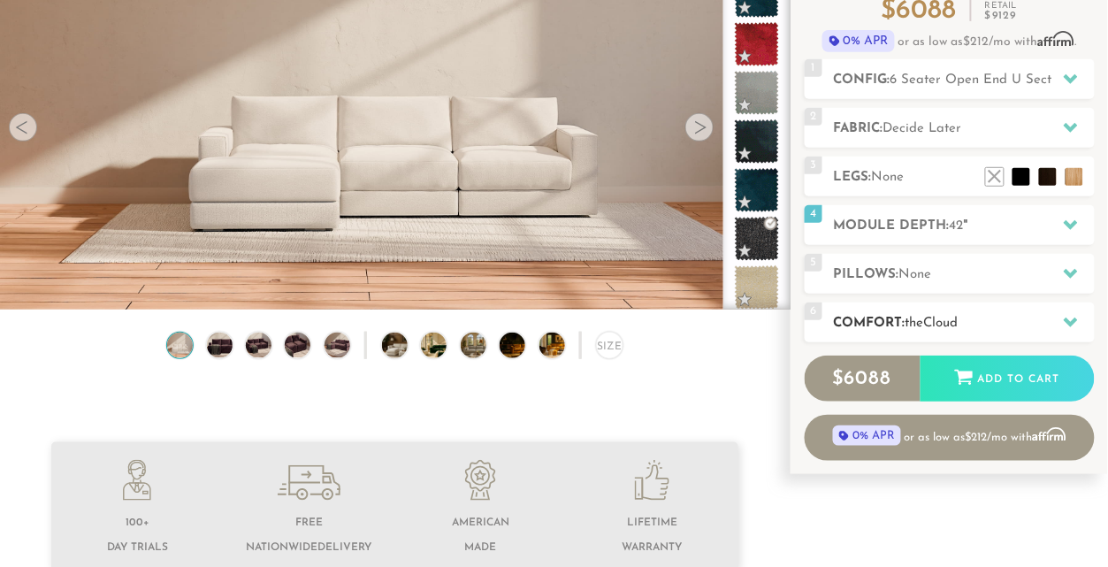
click at [1074, 310] on div at bounding box center [1070, 322] width 37 height 36
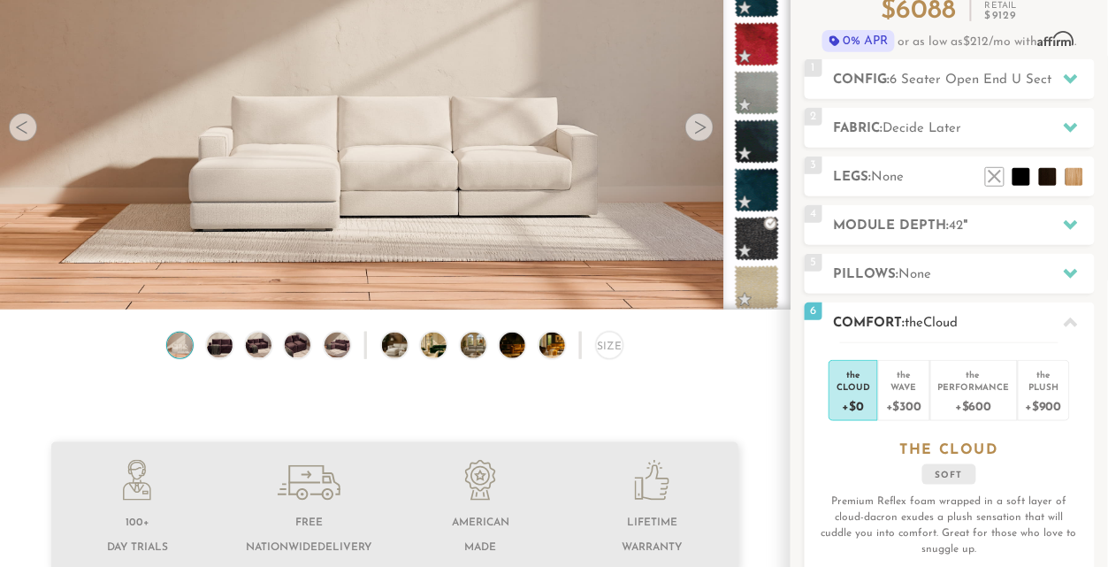
click at [1074, 310] on div at bounding box center [1070, 322] width 37 height 36
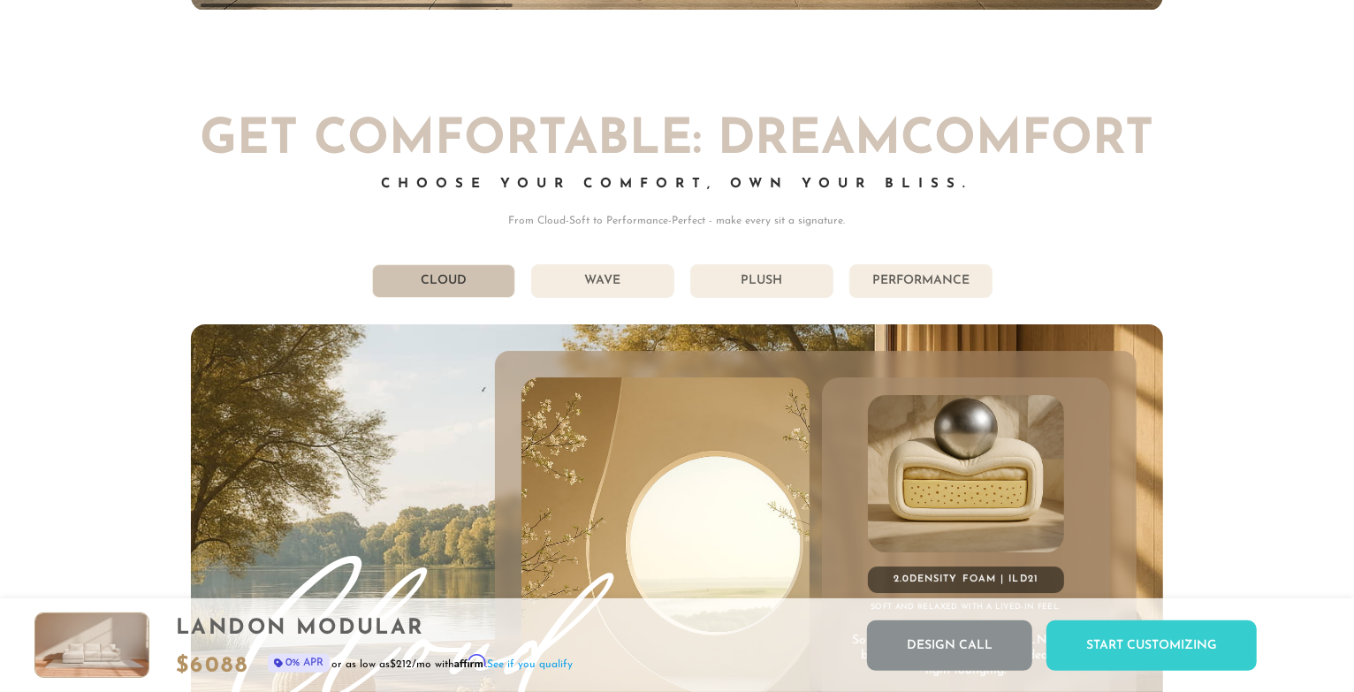
scroll to position [19697, 1339]
drag, startPoint x: 1103, startPoint y: 0, endPoint x: 1012, endPoint y: 264, distance: 279.6
click at [1012, 264] on div "Get Comfortable: DreamComfort Choose Your Comfort, Own Your Bliss. From Cloud-S…" at bounding box center [677, 533] width 972 height 833
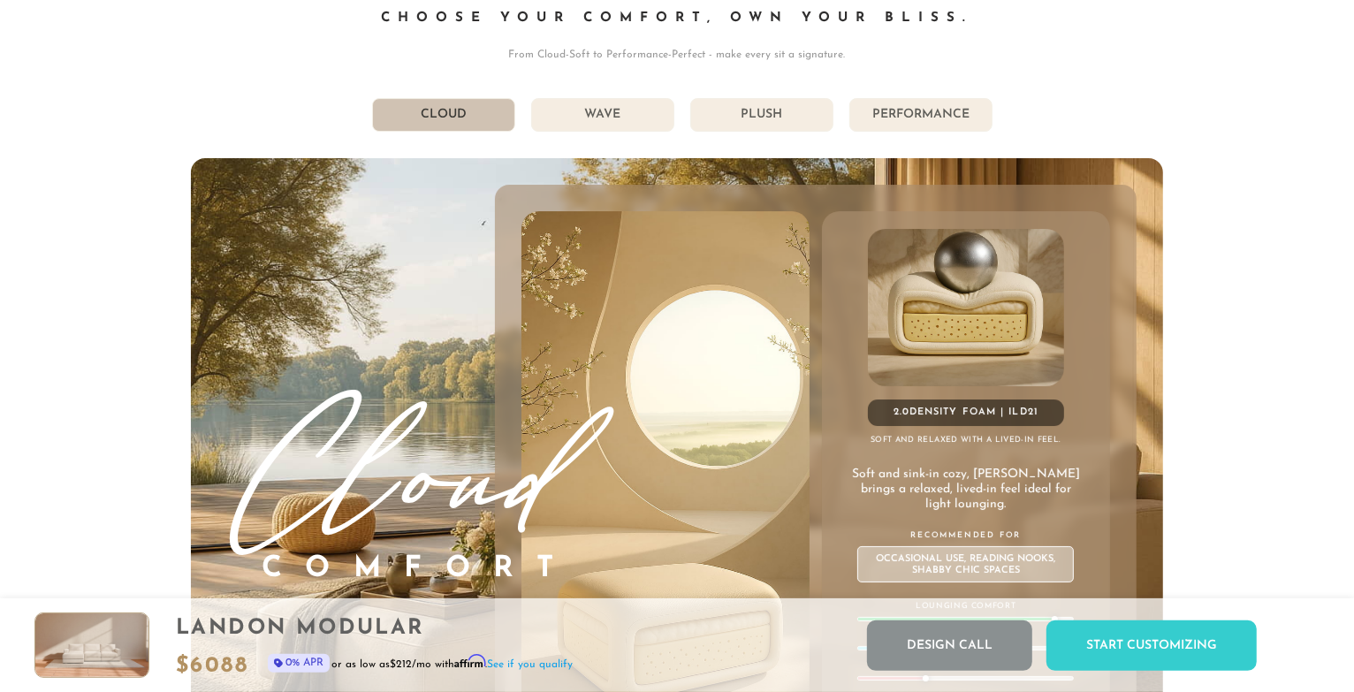
scroll to position [9398, 0]
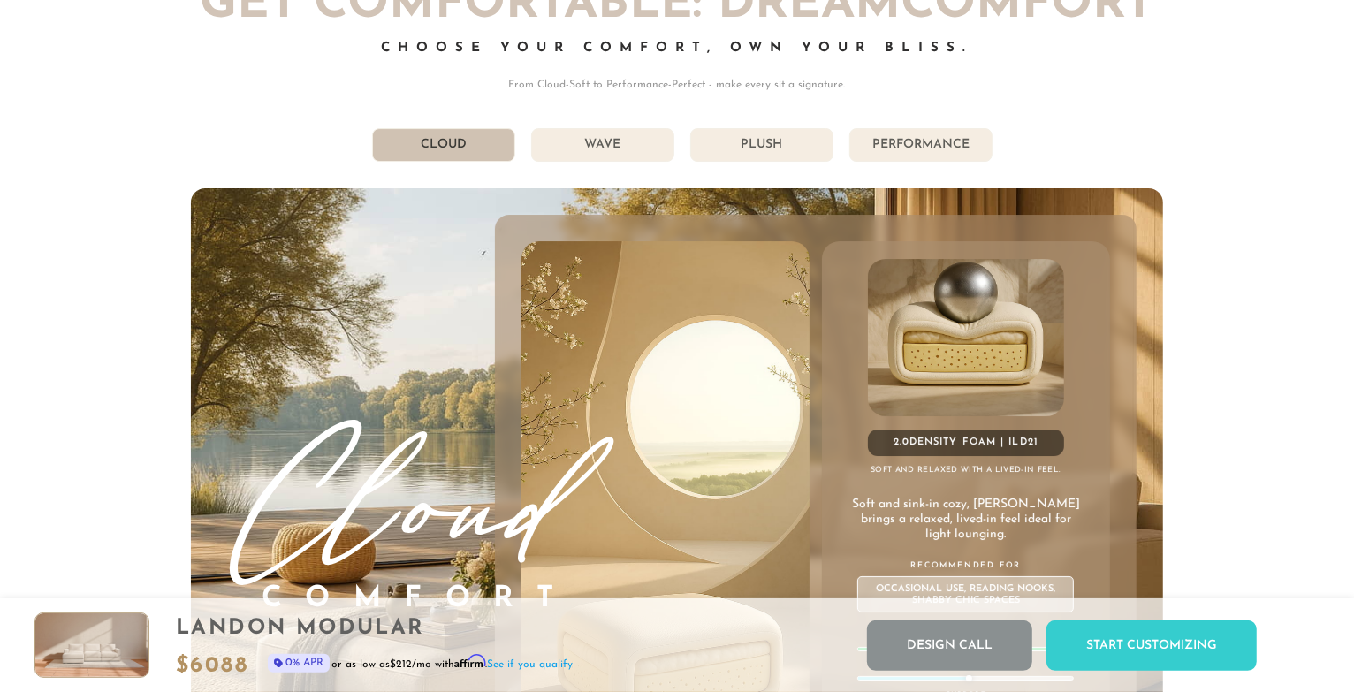
click at [911, 149] on li "Performance" at bounding box center [921, 145] width 143 height 34
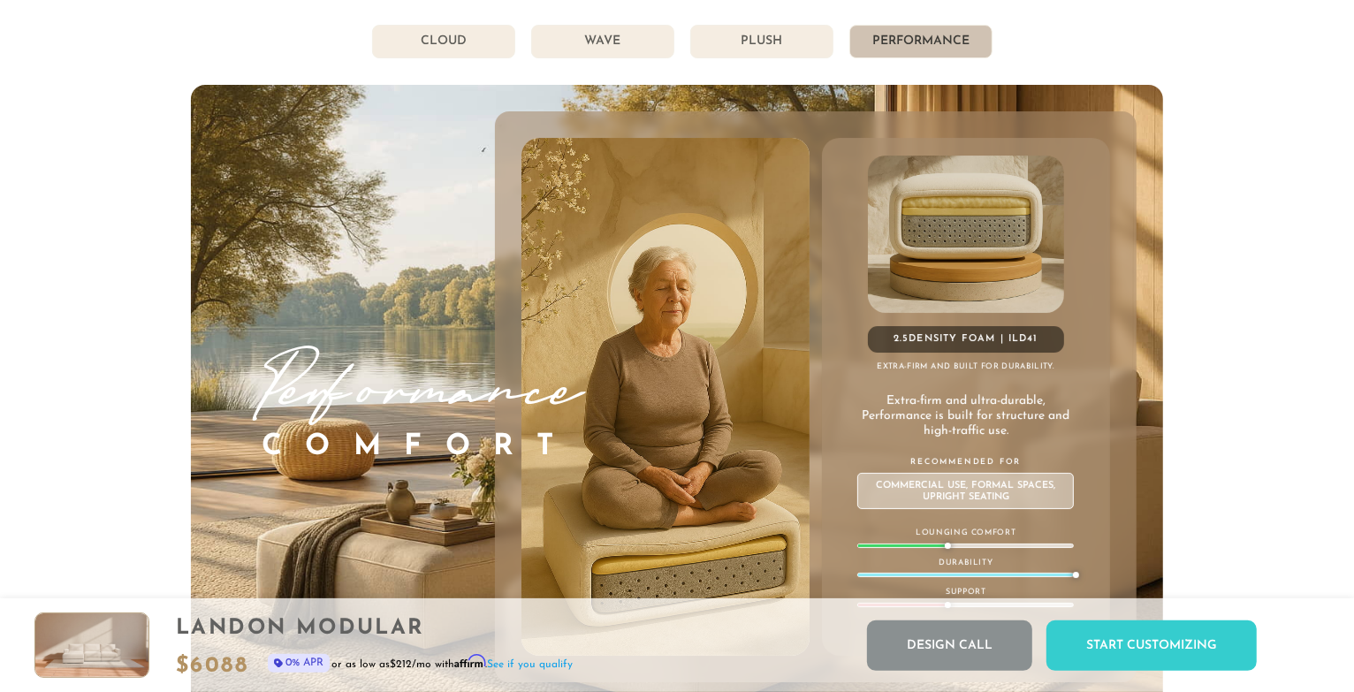
scroll to position [9500, 0]
click at [642, 42] on li "Wave" at bounding box center [602, 43] width 143 height 34
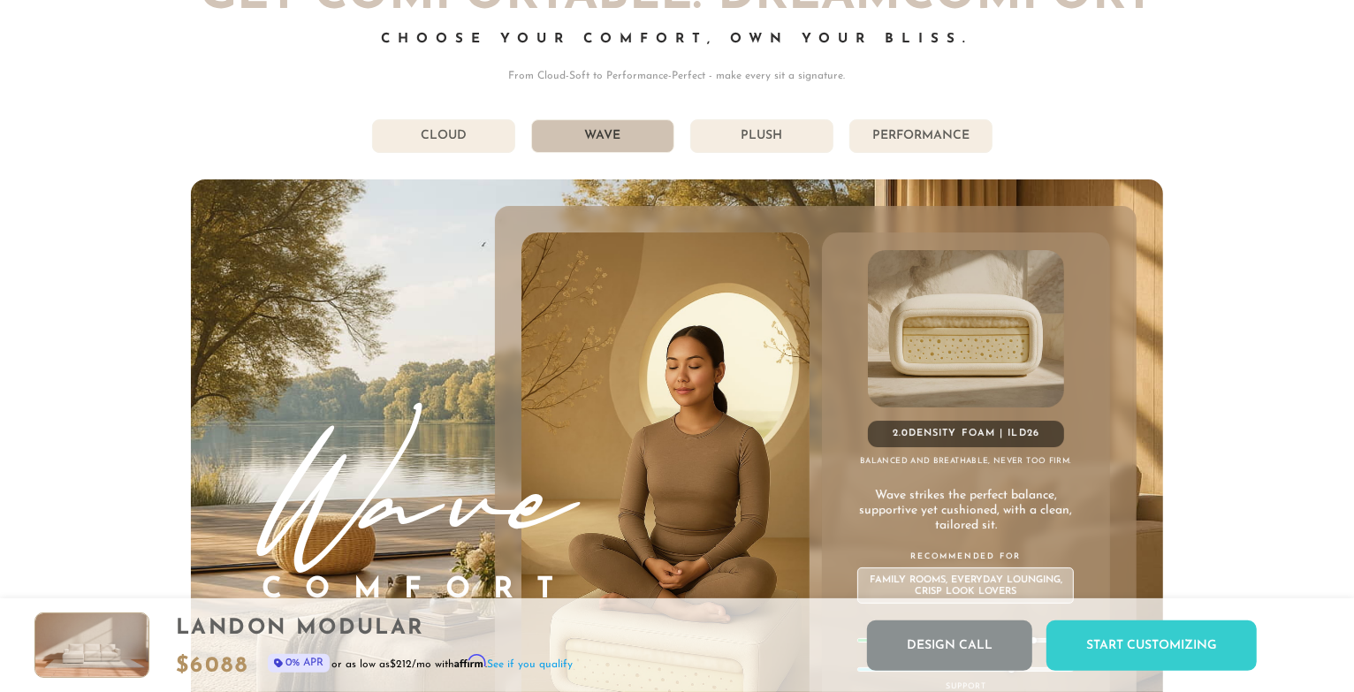
scroll to position [0, 0]
click at [446, 137] on li "Cloud" at bounding box center [443, 137] width 143 height 34
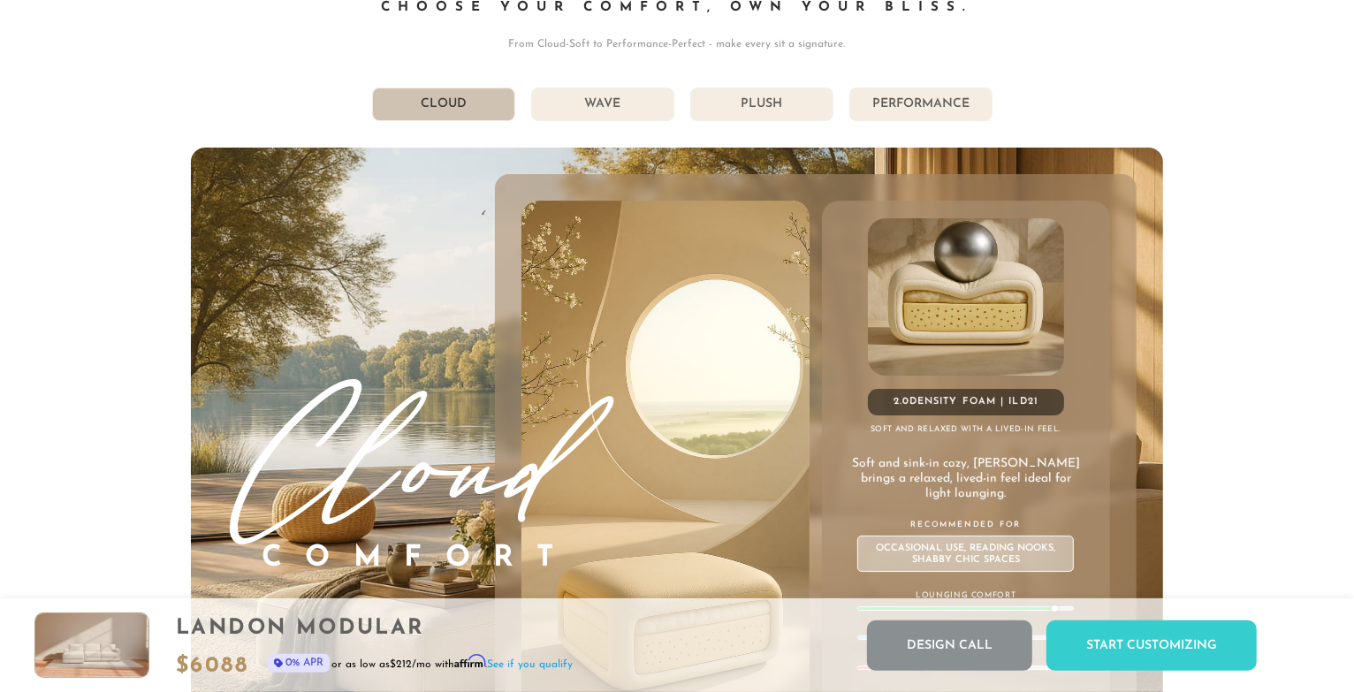
click at [599, 107] on li "Wave" at bounding box center [602, 105] width 143 height 34
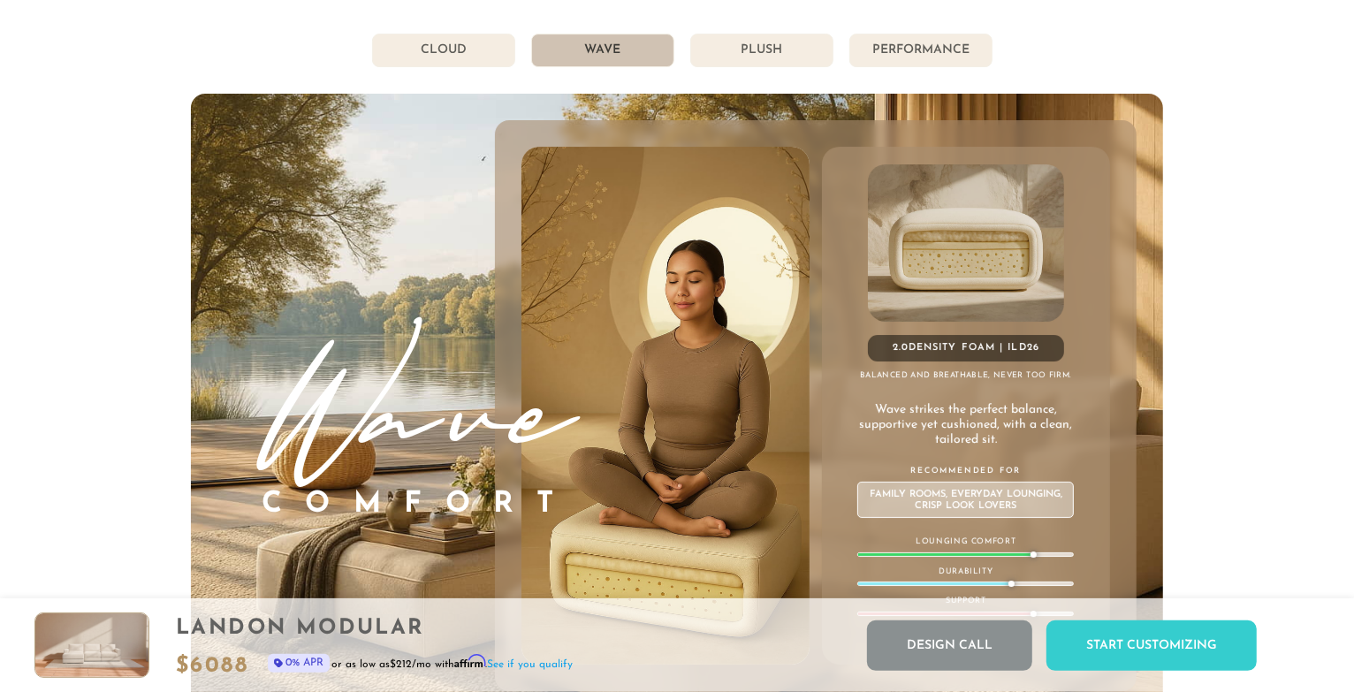
click at [734, 50] on li "Plush" at bounding box center [761, 51] width 143 height 34
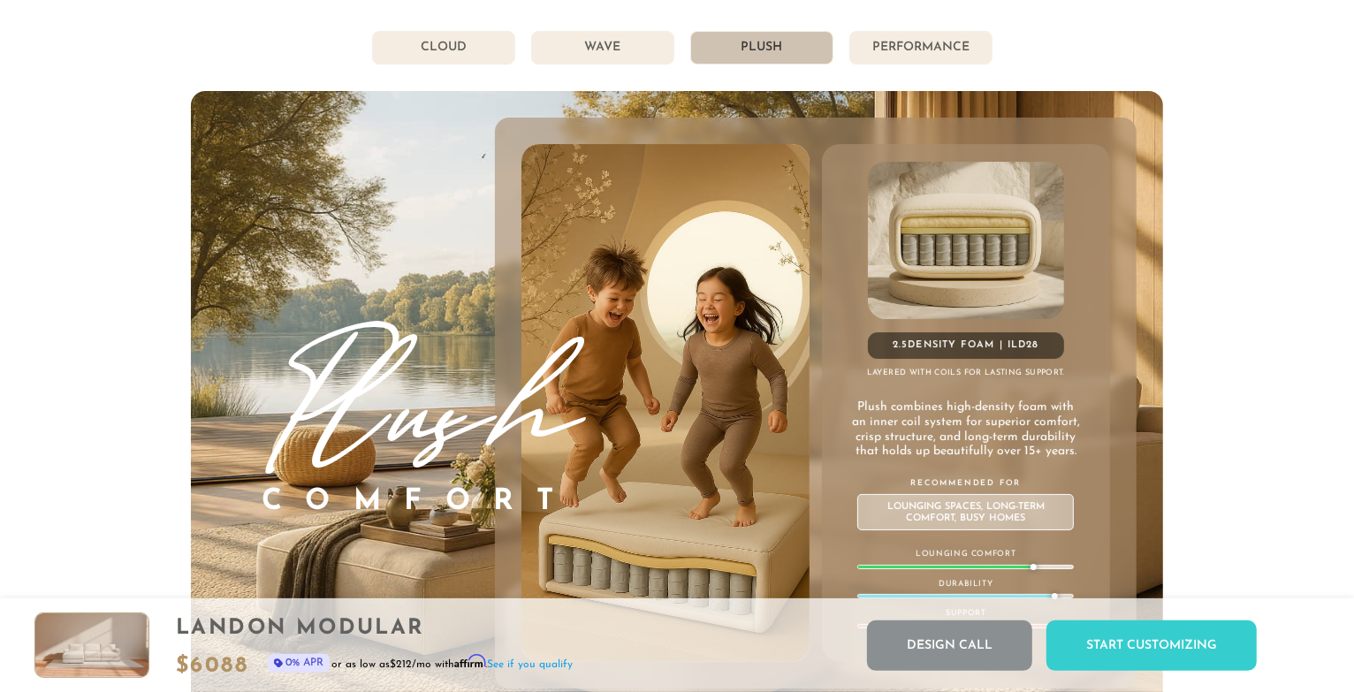
click at [608, 65] on li "Wave" at bounding box center [602, 48] width 143 height 34
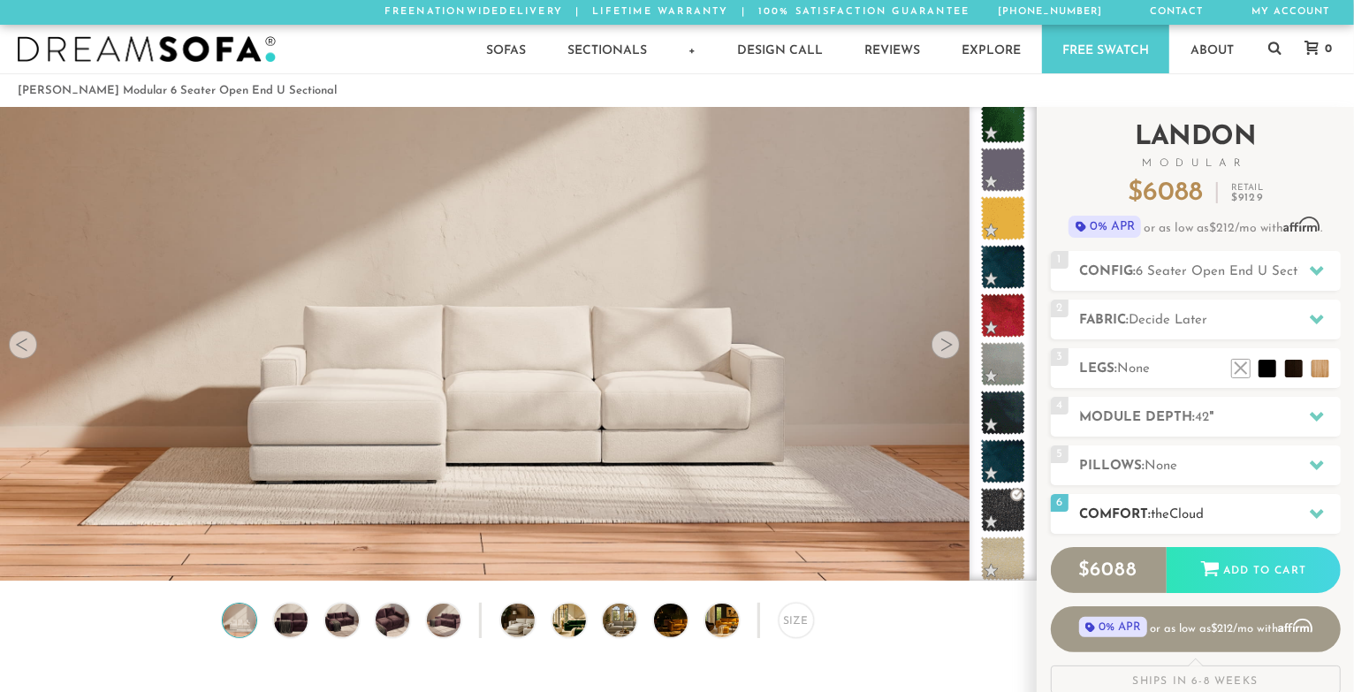
click at [1107, 512] on h2 "Comfort: the Cloud" at bounding box center [1210, 515] width 261 height 20
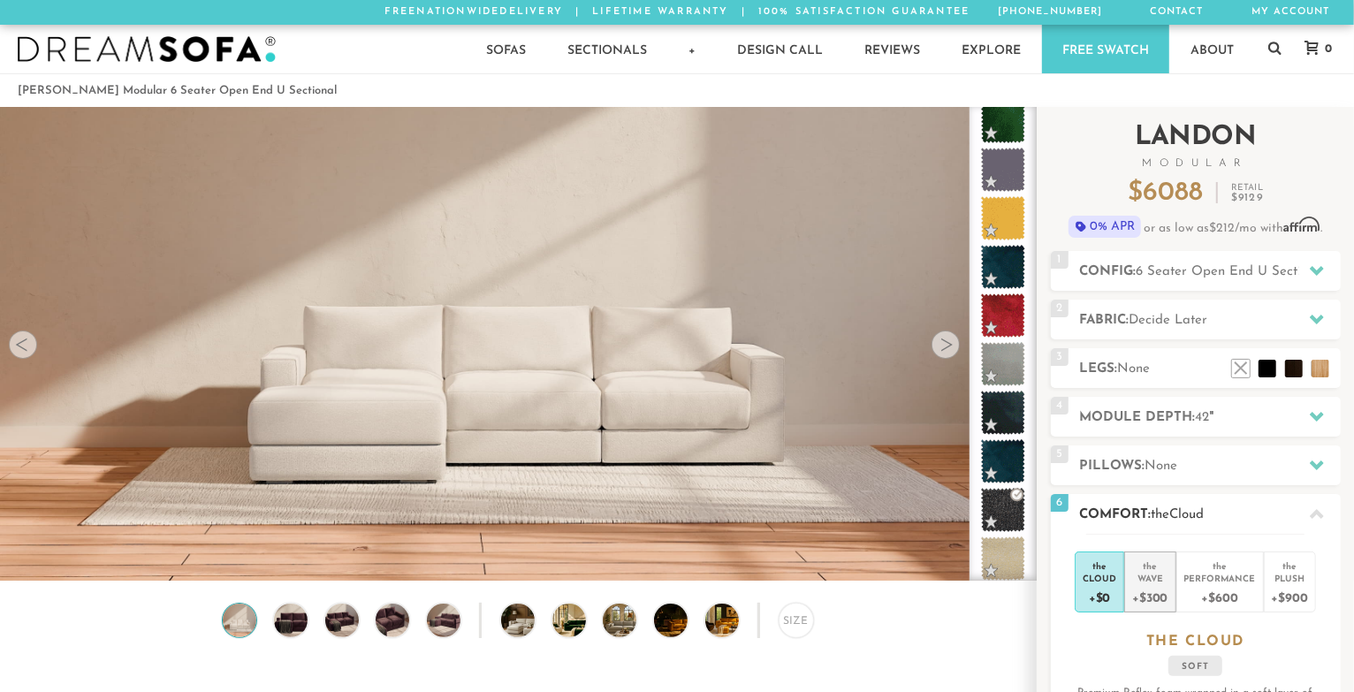
click at [1107, 566] on div "Wave" at bounding box center [1150, 578] width 35 height 12
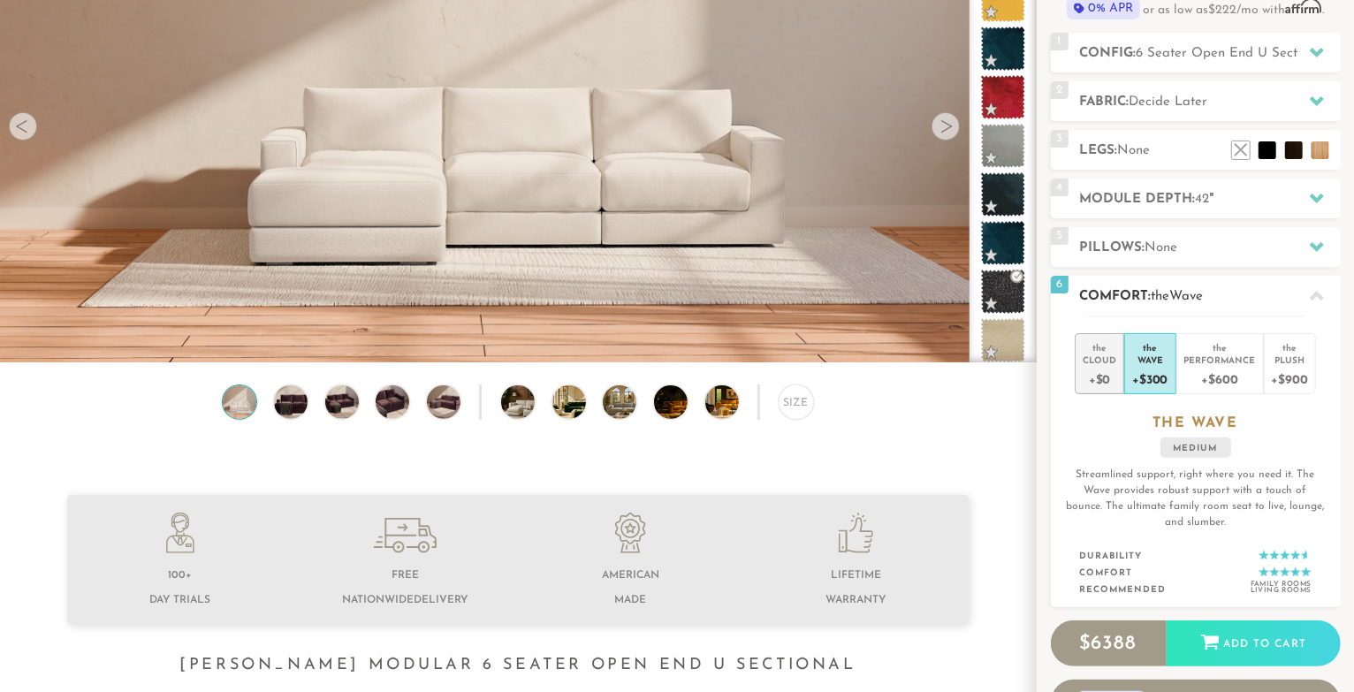
click at [1101, 339] on div "the" at bounding box center [1100, 345] width 34 height 18
click at [1107, 362] on div "Wave" at bounding box center [1150, 360] width 35 height 12
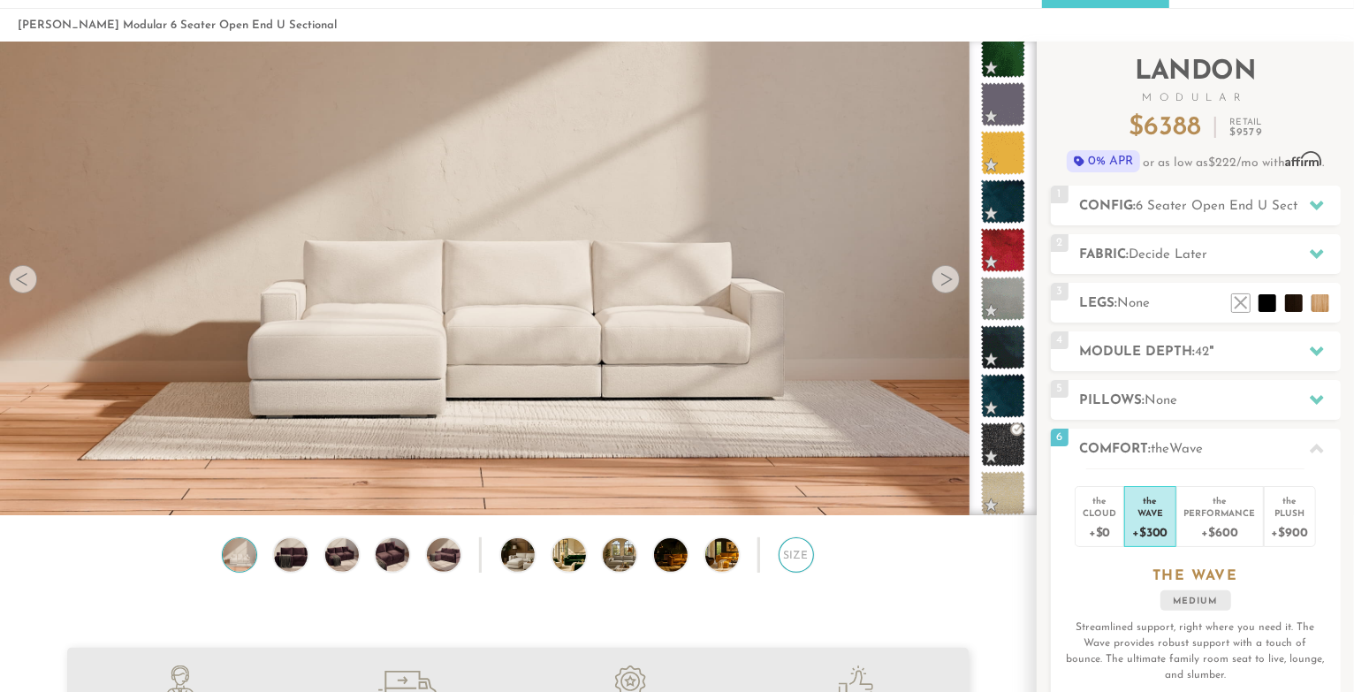
click at [784, 557] on div "Size" at bounding box center [796, 555] width 35 height 35
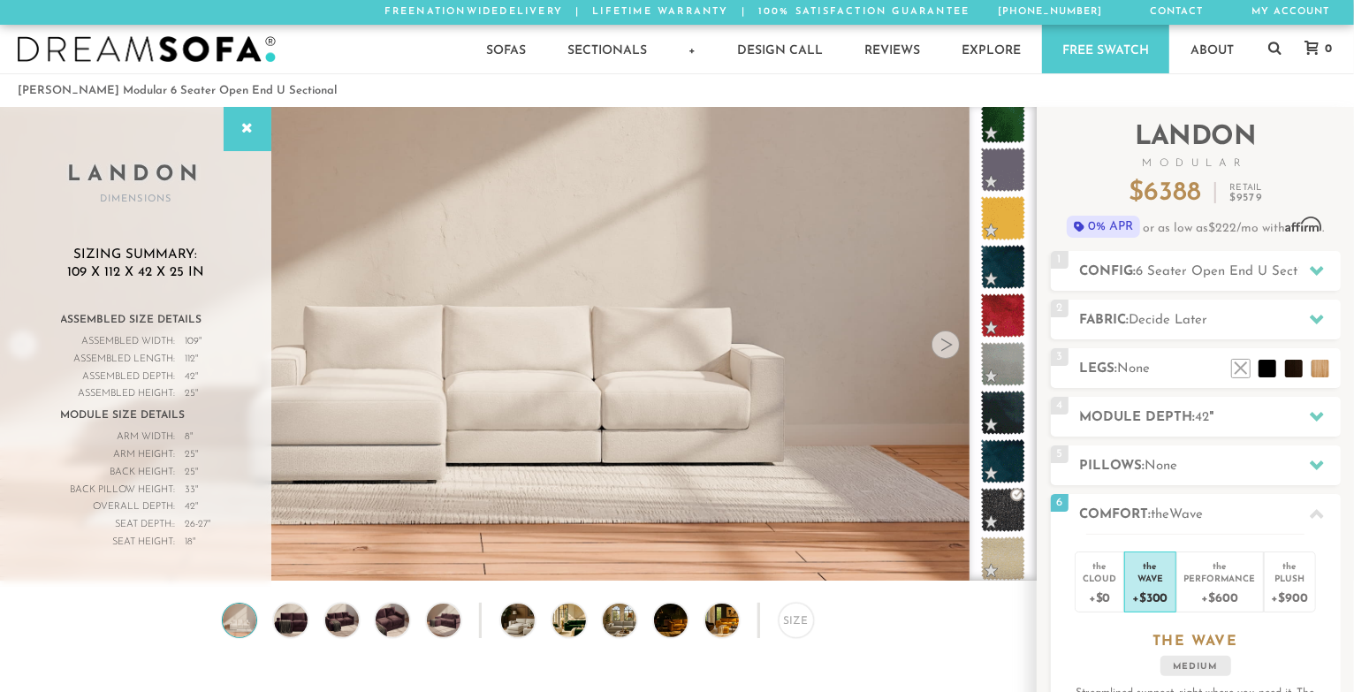
click at [942, 349] on div at bounding box center [946, 345] width 28 height 28
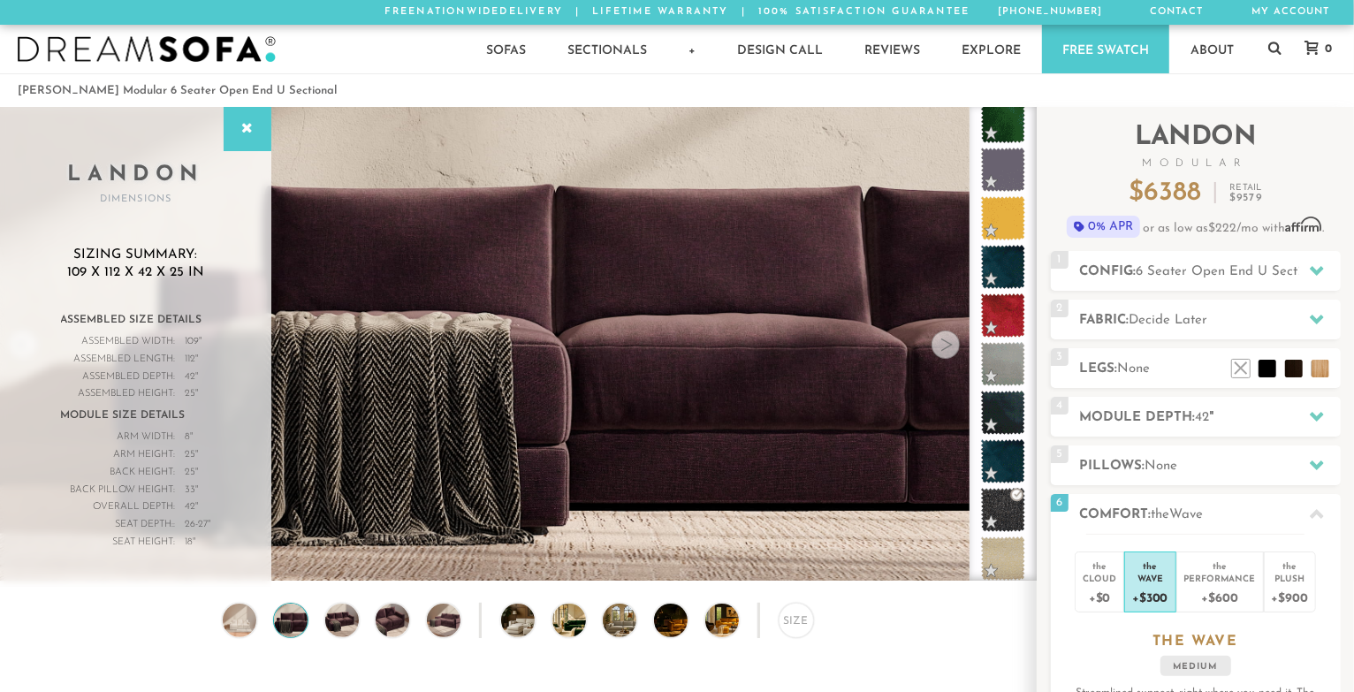
click at [942, 349] on div at bounding box center [946, 345] width 28 height 28
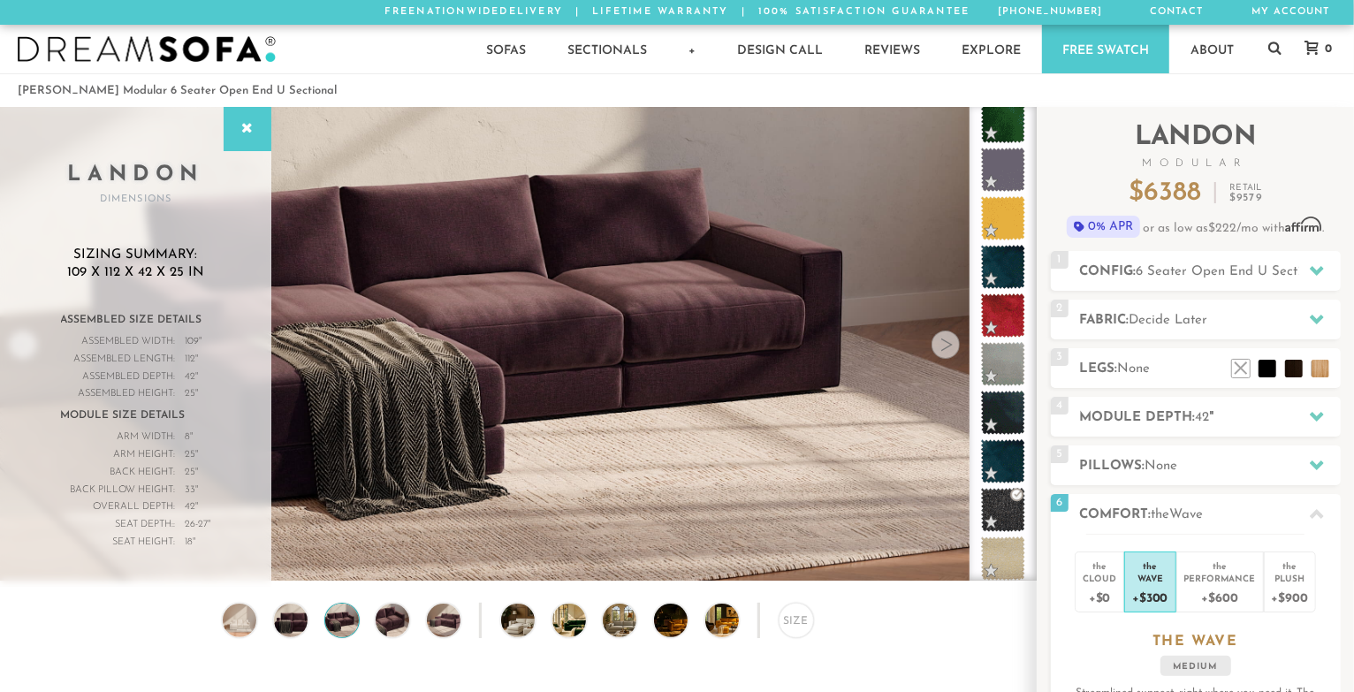
click at [942, 349] on div at bounding box center [946, 345] width 28 height 28
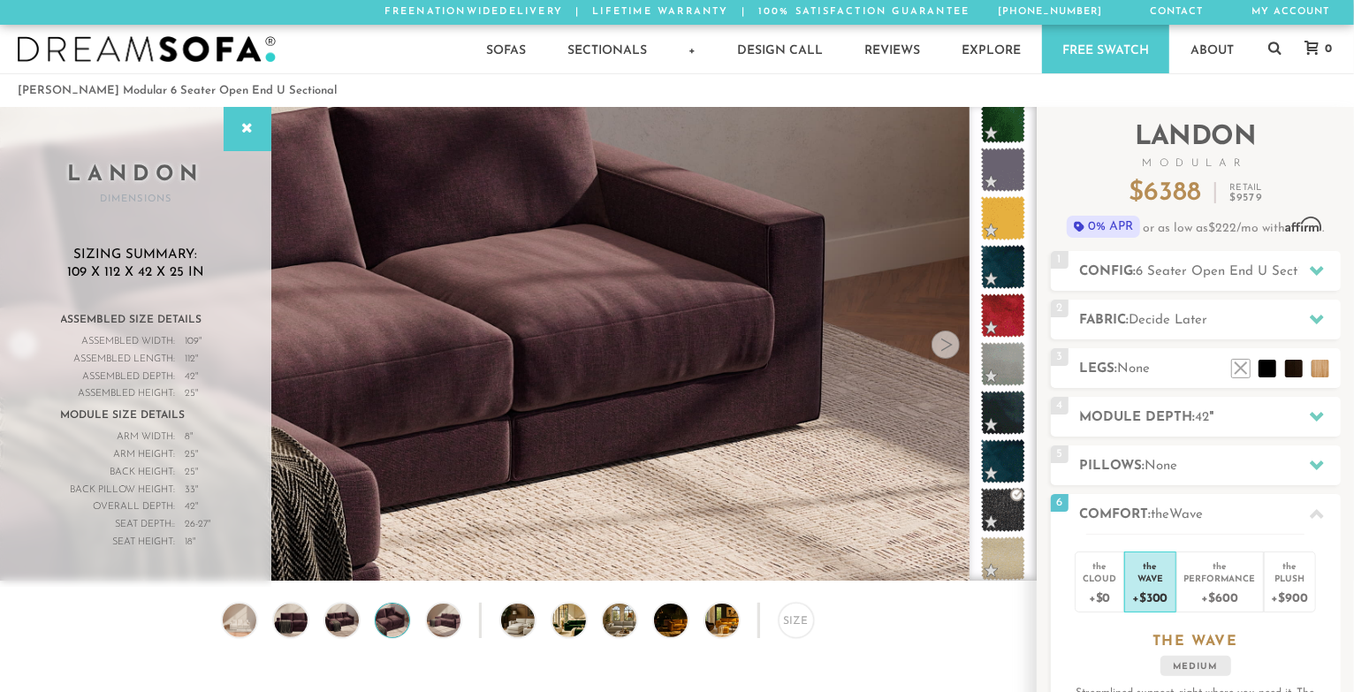
click at [942, 349] on div at bounding box center [946, 345] width 28 height 28
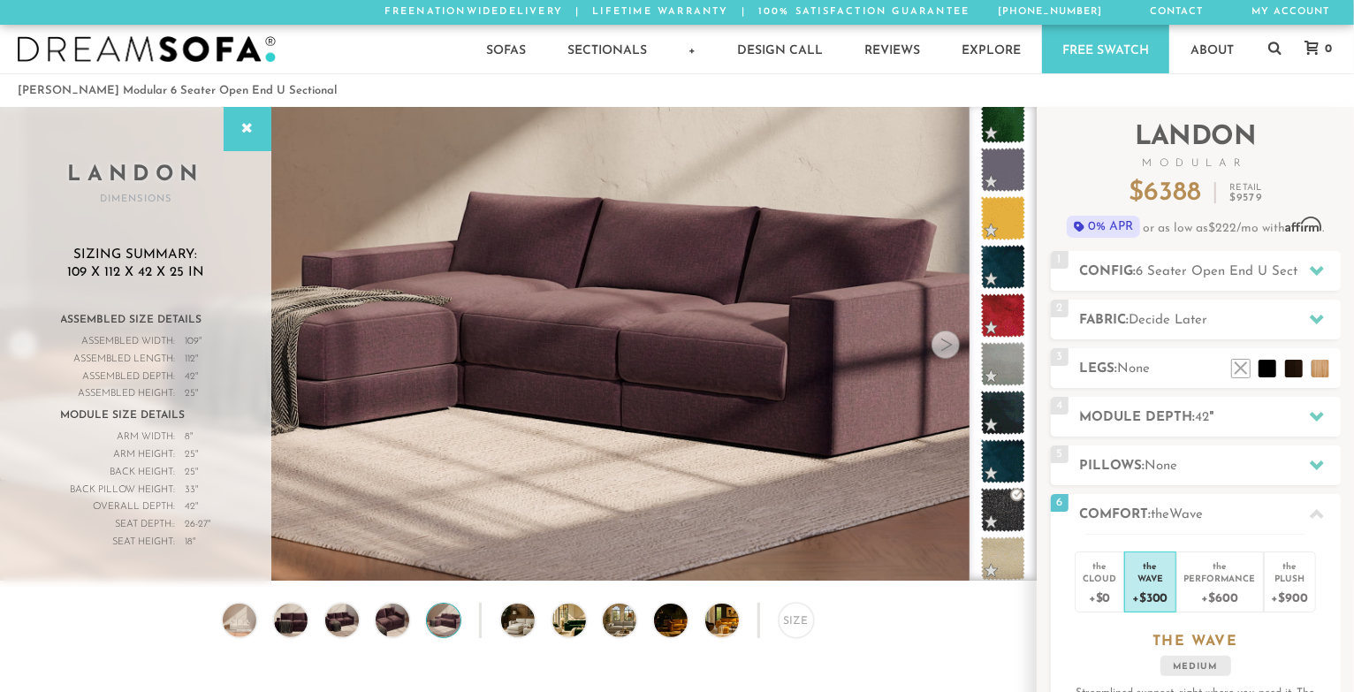
click at [942, 349] on div at bounding box center [946, 345] width 28 height 28
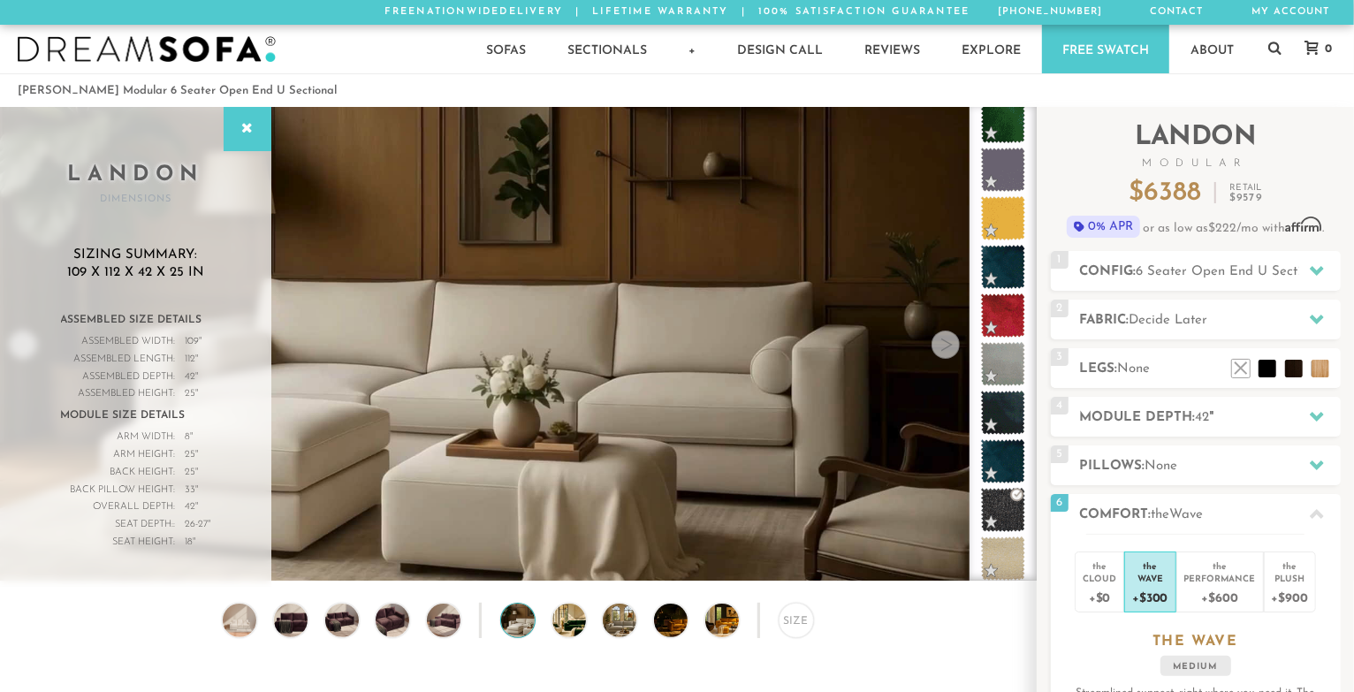
click at [942, 349] on div at bounding box center [946, 345] width 28 height 28
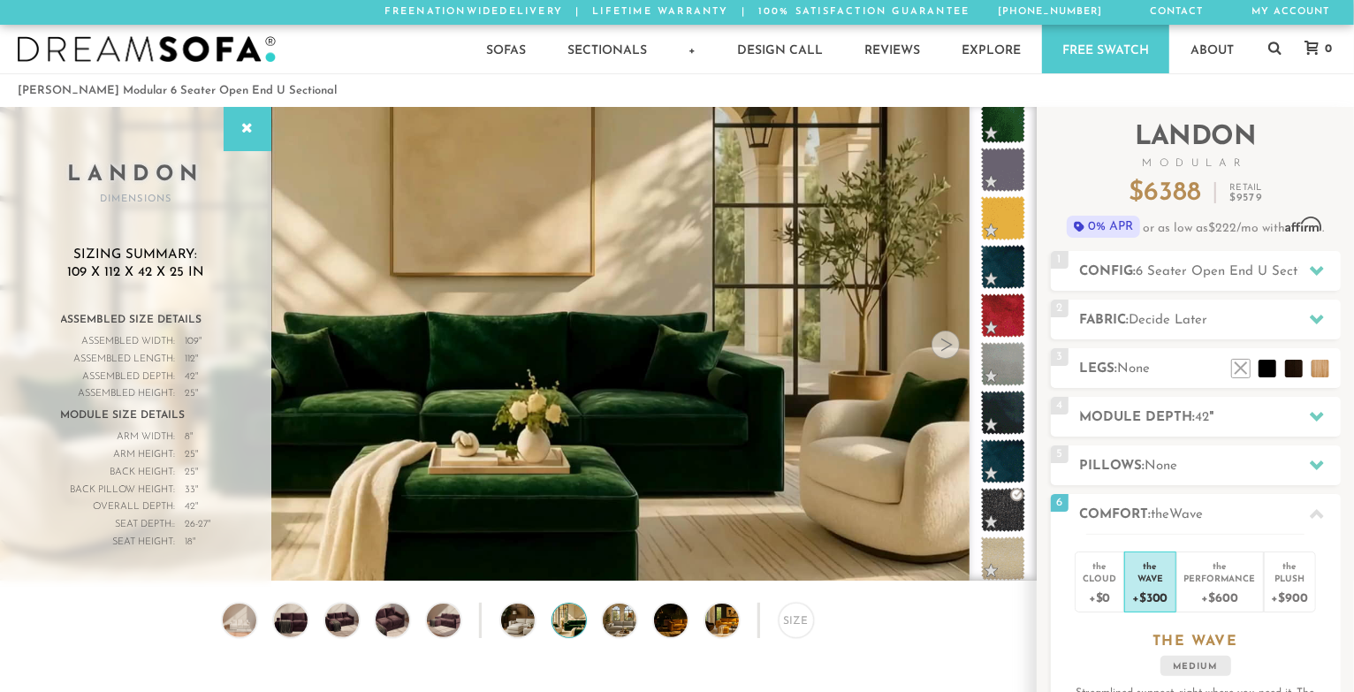
click at [942, 349] on div at bounding box center [946, 345] width 28 height 28
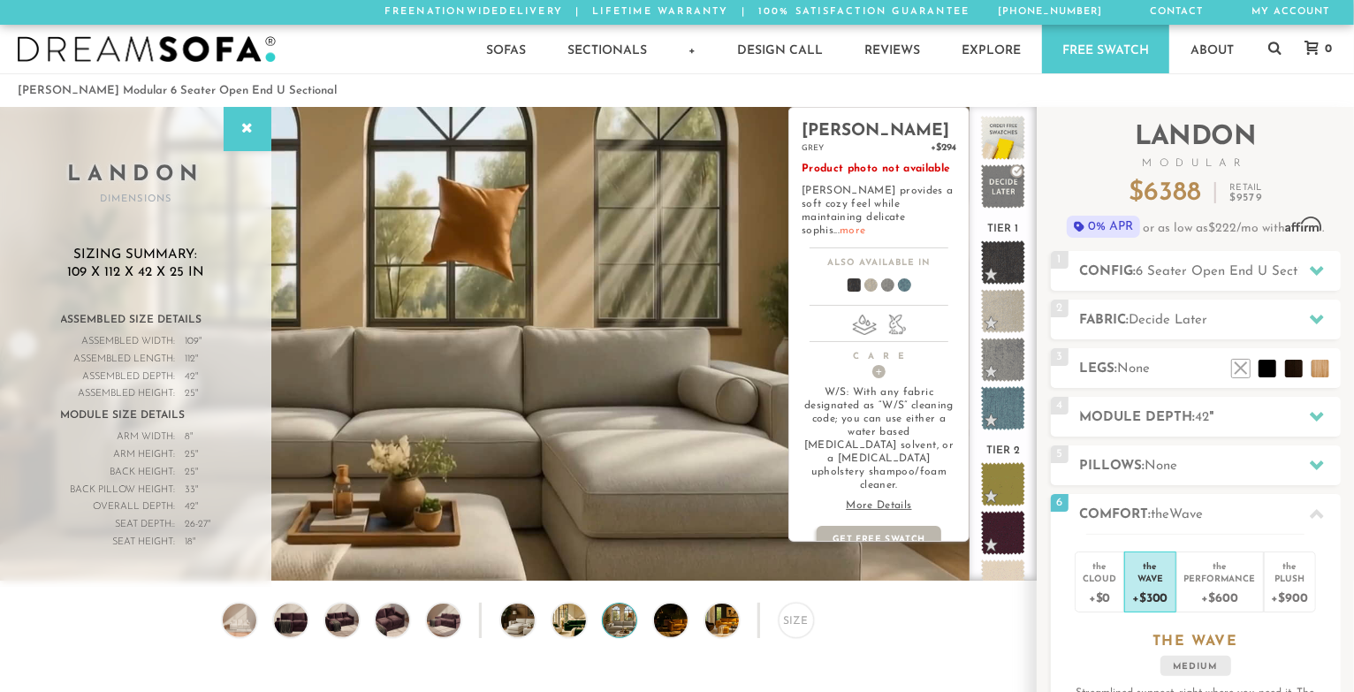
click at [866, 225] on link "more" at bounding box center [853, 230] width 26 height 11
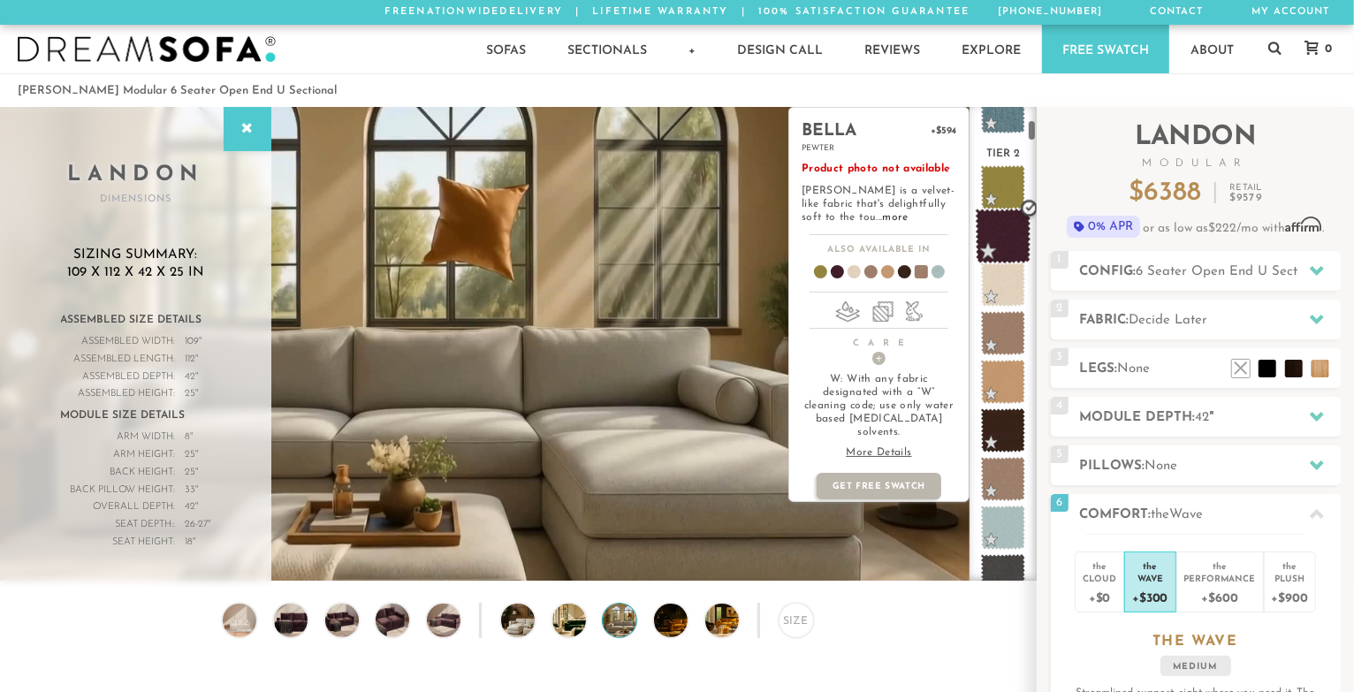
scroll to position [312, 0]
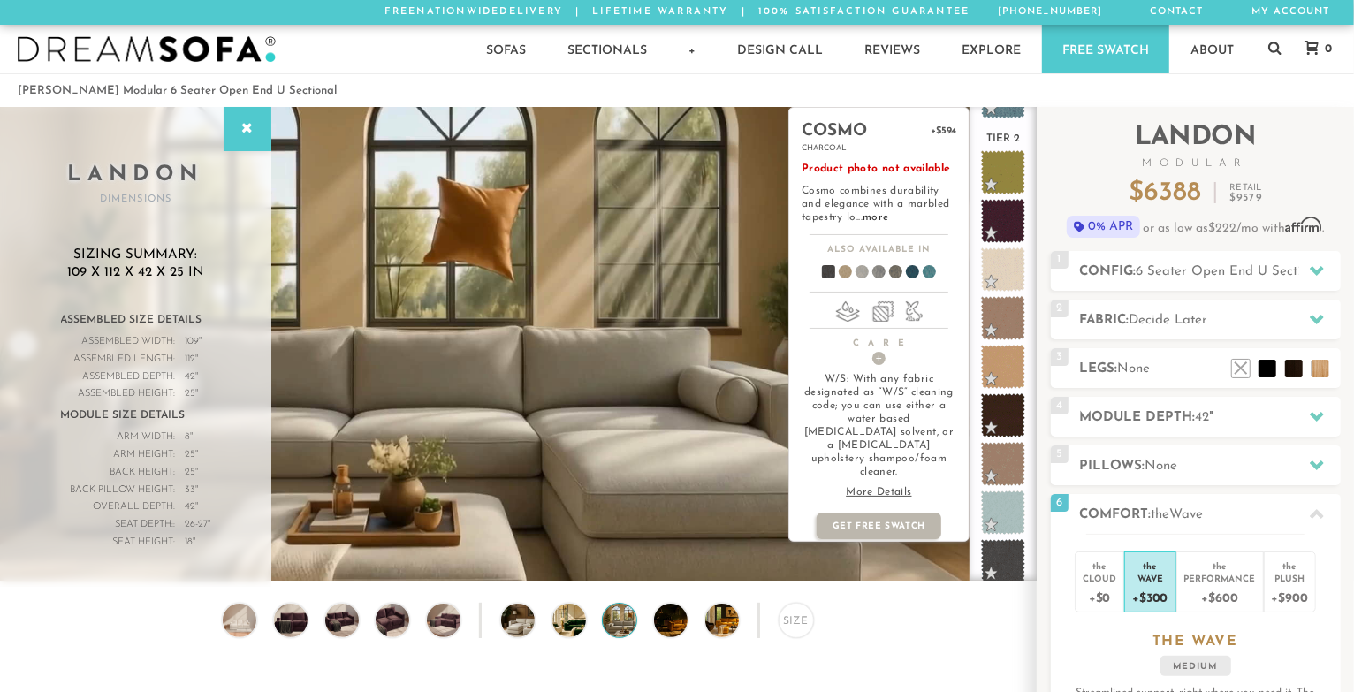
click at [828, 278] on span at bounding box center [822, 274] width 68 height 65
click at [873, 213] on link "more" at bounding box center [876, 217] width 26 height 11
click at [1002, 553] on span at bounding box center [1004, 562] width 56 height 56
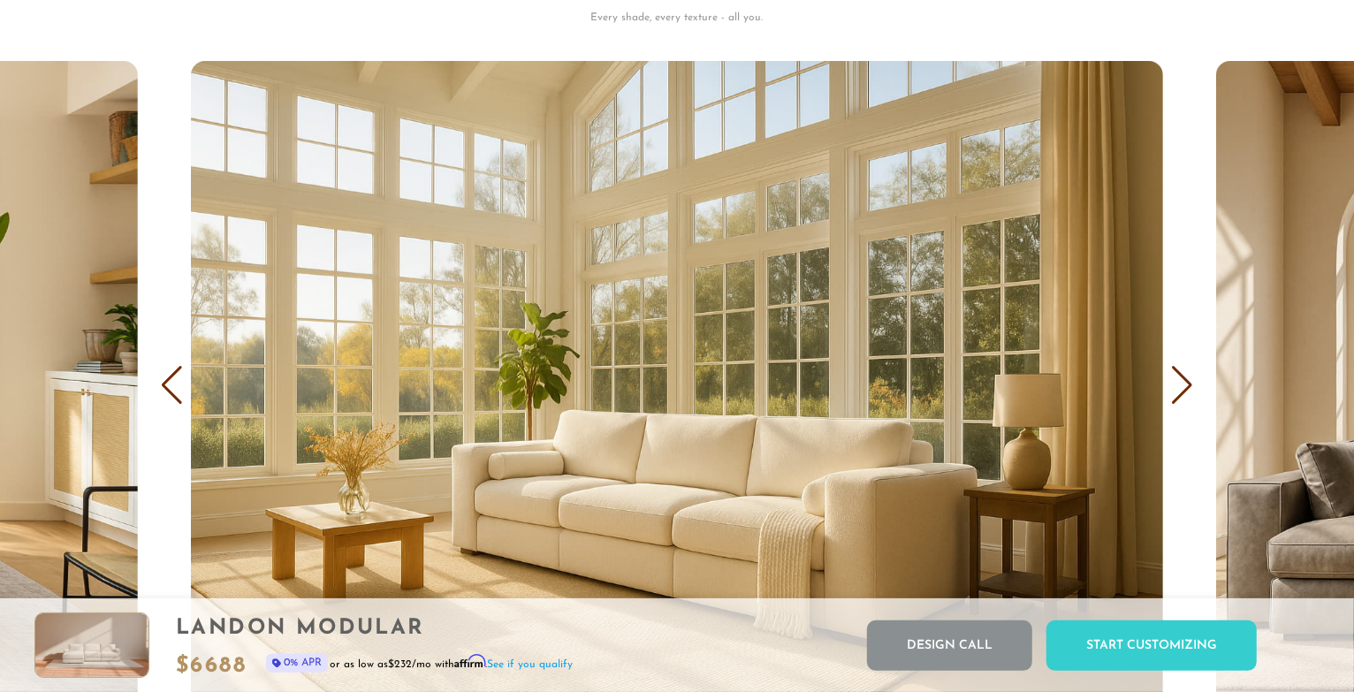
scroll to position [0, 0]
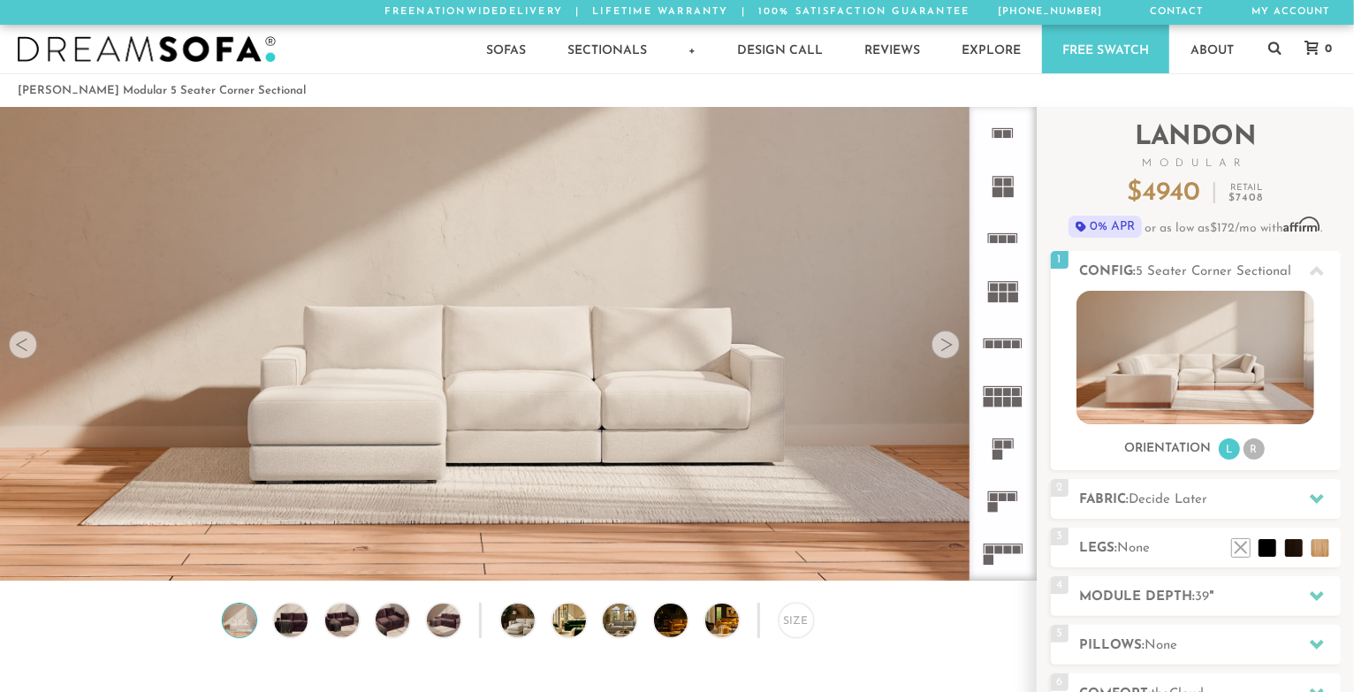
scroll to position [19697, 1339]
